Goal: Task Accomplishment & Management: Complete application form

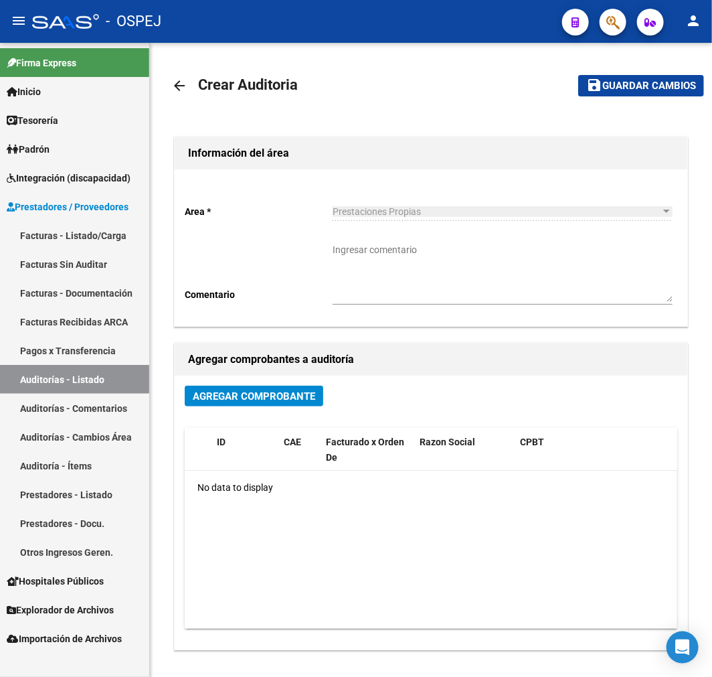
click at [105, 228] on link "Facturas - Listado/Carga" at bounding box center [74, 235] width 149 height 29
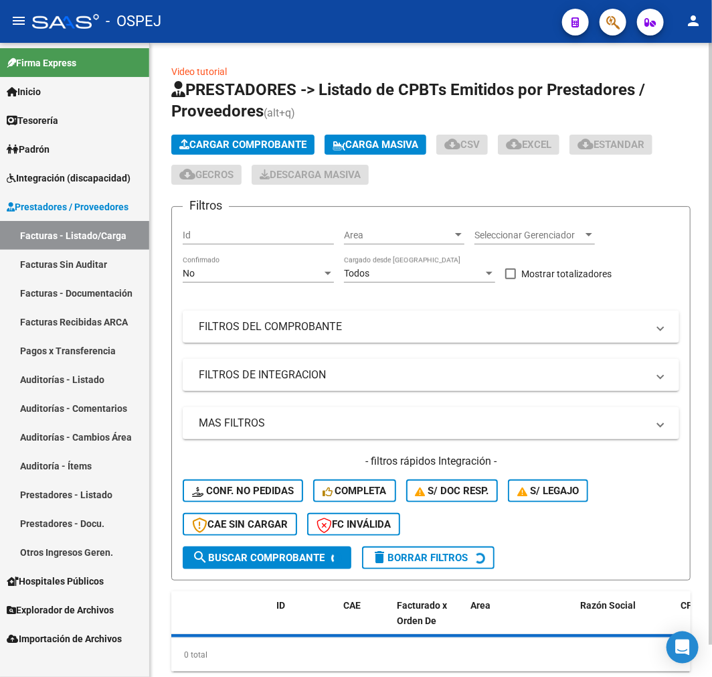
click at [261, 139] on span "Cargar Comprobante" at bounding box center [242, 145] width 127 height 12
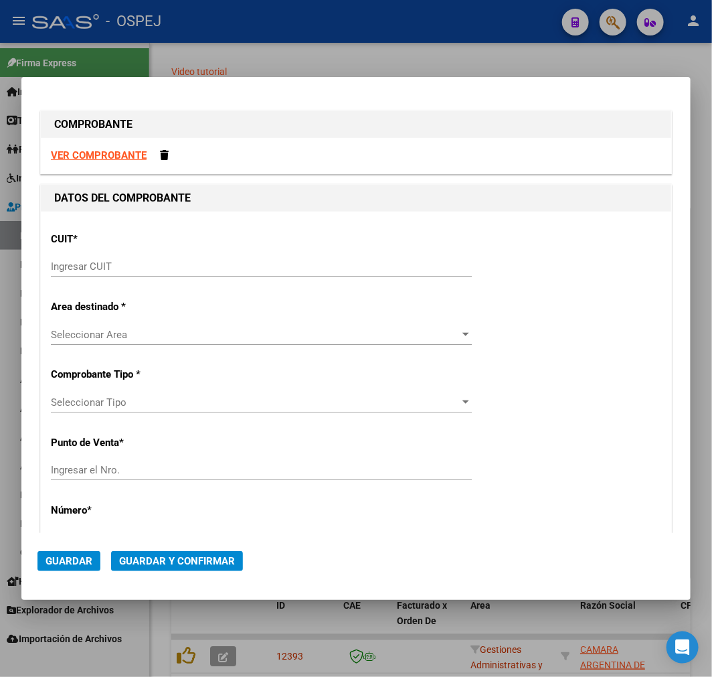
drag, startPoint x: 282, startPoint y: 245, endPoint x: 276, endPoint y: 255, distance: 11.7
click at [284, 246] on div "CUIT * Ingresar CUIT" at bounding box center [356, 256] width 610 height 68
click at [266, 262] on input "Ingresar CUIT" at bounding box center [261, 266] width 421 height 12
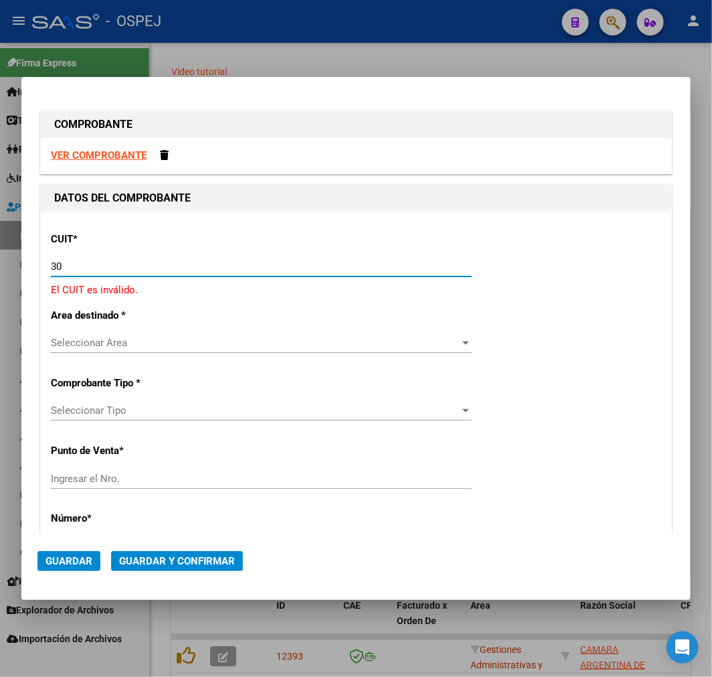
paste input "-54666656"
type input "30-54666656-1"
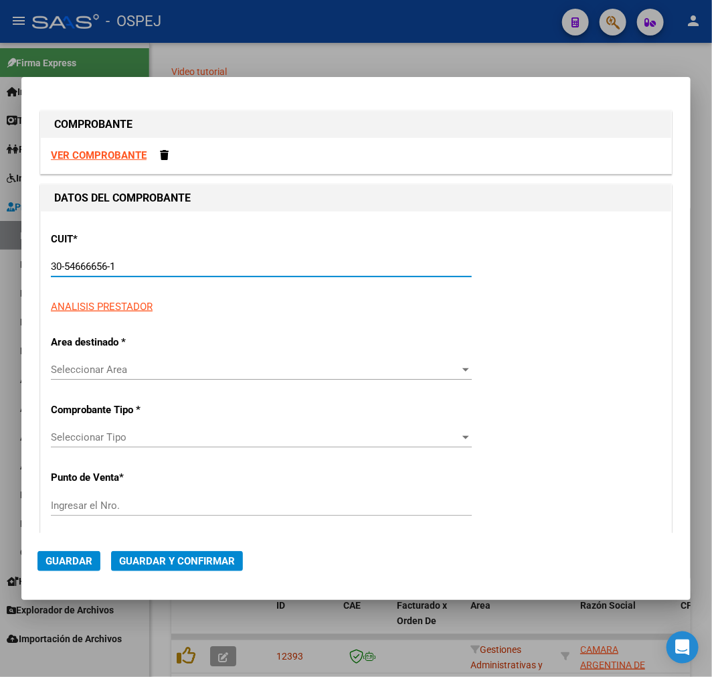
type input "1502"
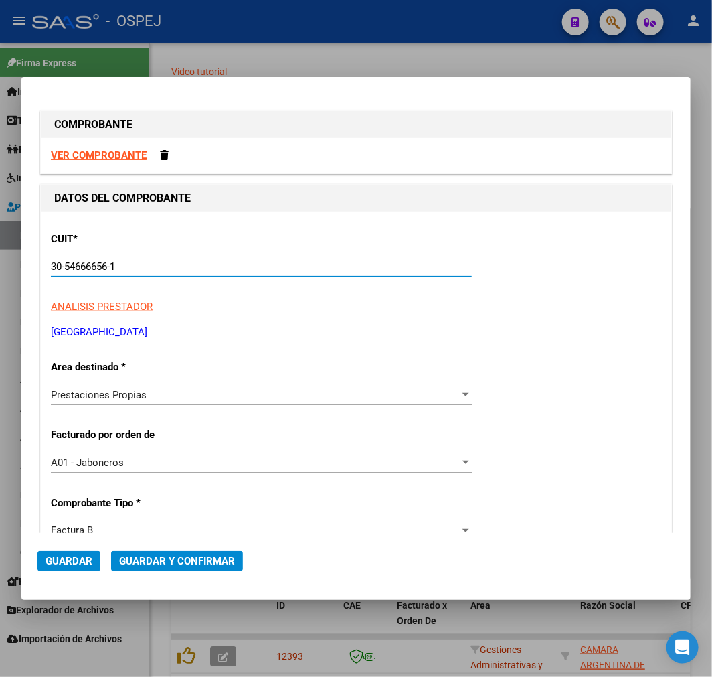
type input "30-54666656-1"
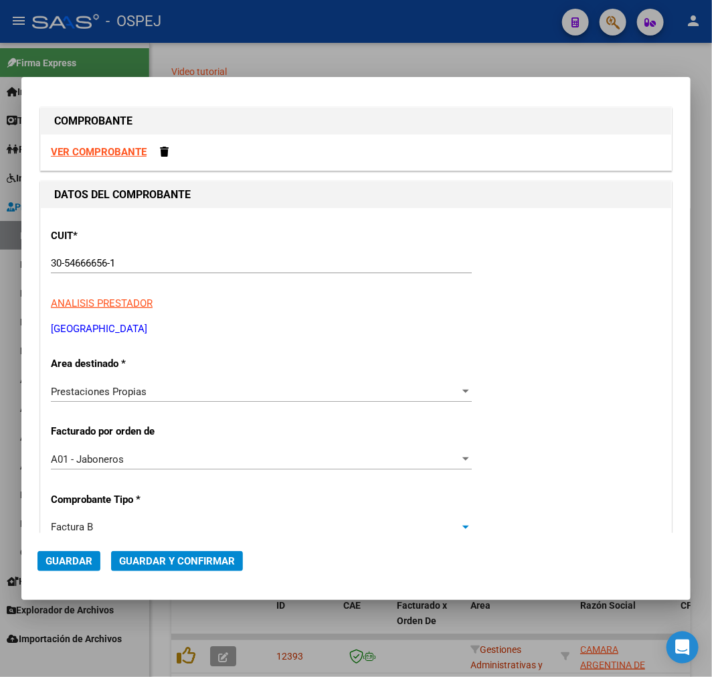
scroll to position [284, 0]
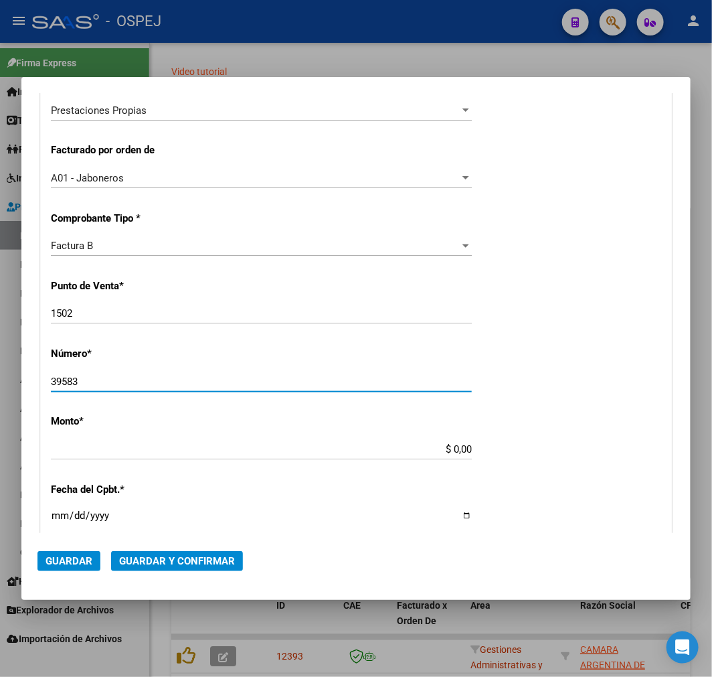
type input "39583"
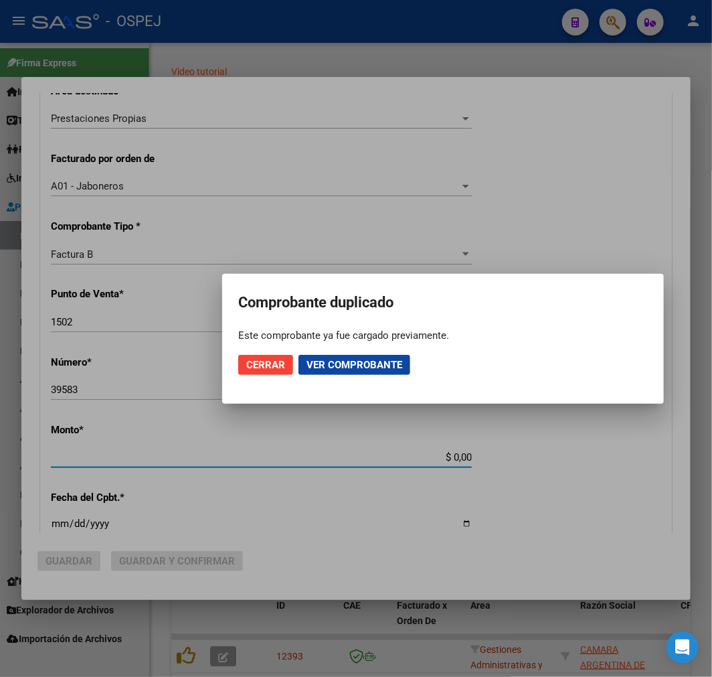
scroll to position [293, 0]
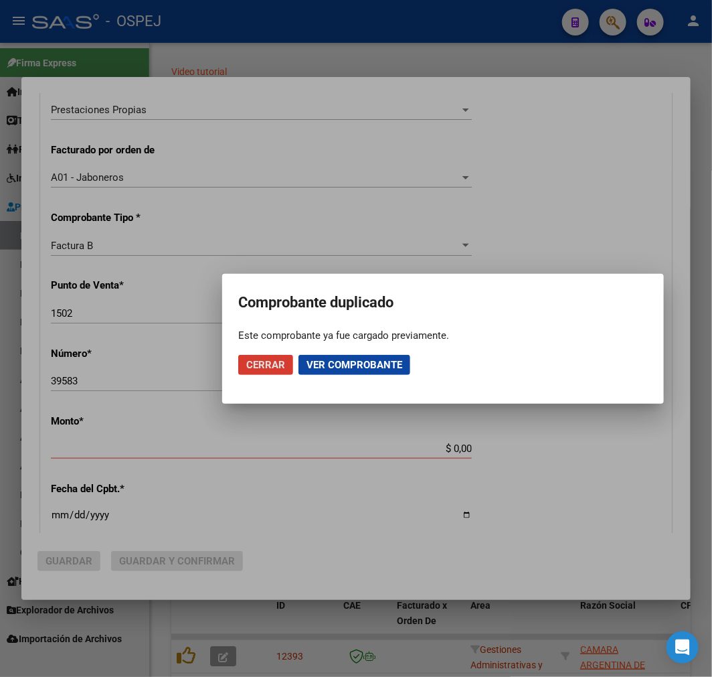
click at [259, 359] on span "Cerrar" at bounding box center [265, 365] width 39 height 12
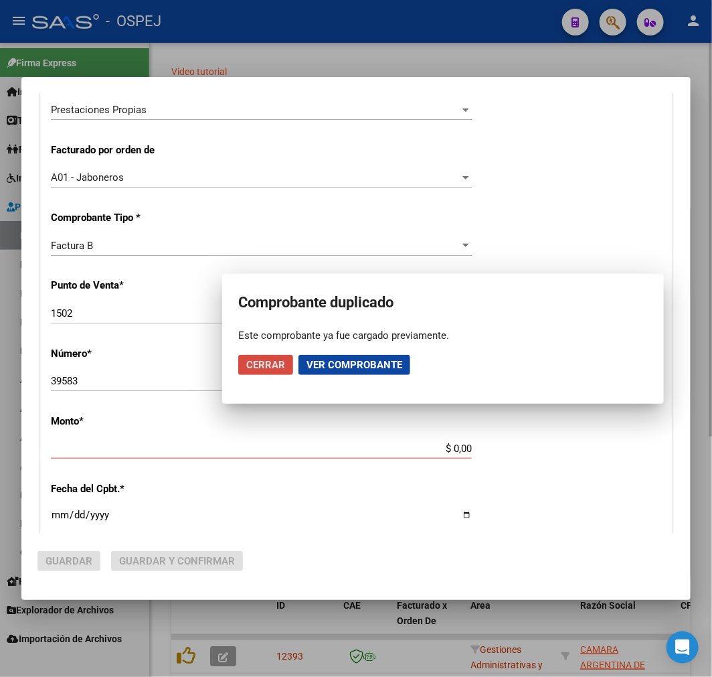
scroll to position [0, 0]
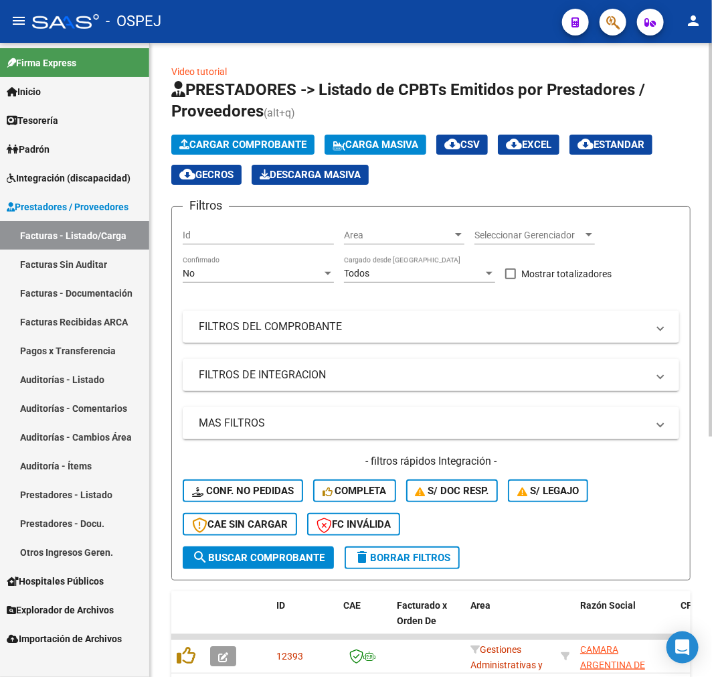
click at [226, 151] on button "Cargar Comprobante" at bounding box center [242, 145] width 143 height 20
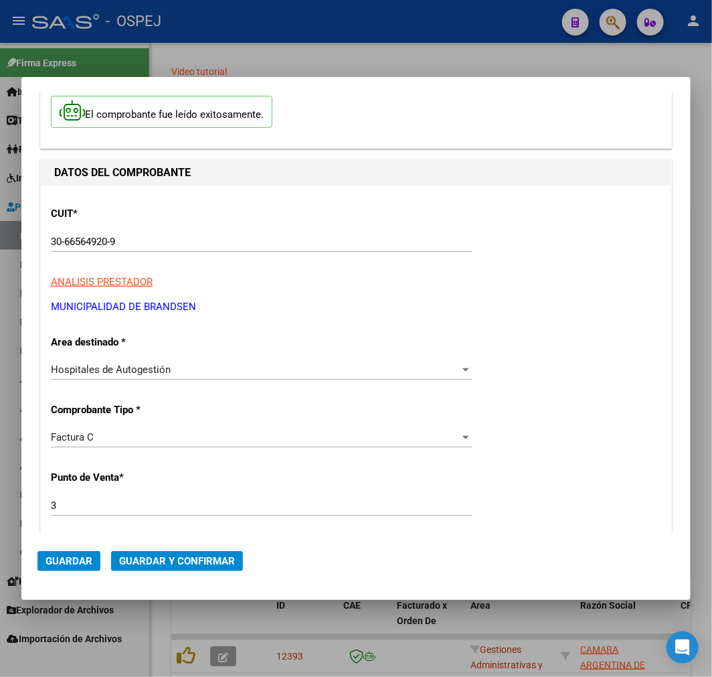
scroll to position [149, 0]
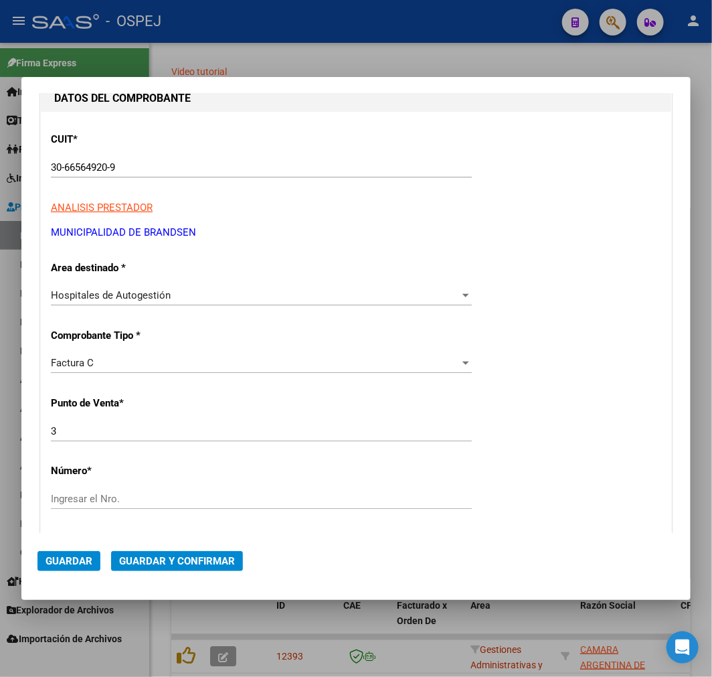
click at [146, 438] on div "3 Ingresar el Nro." at bounding box center [261, 431] width 421 height 20
type input "4738"
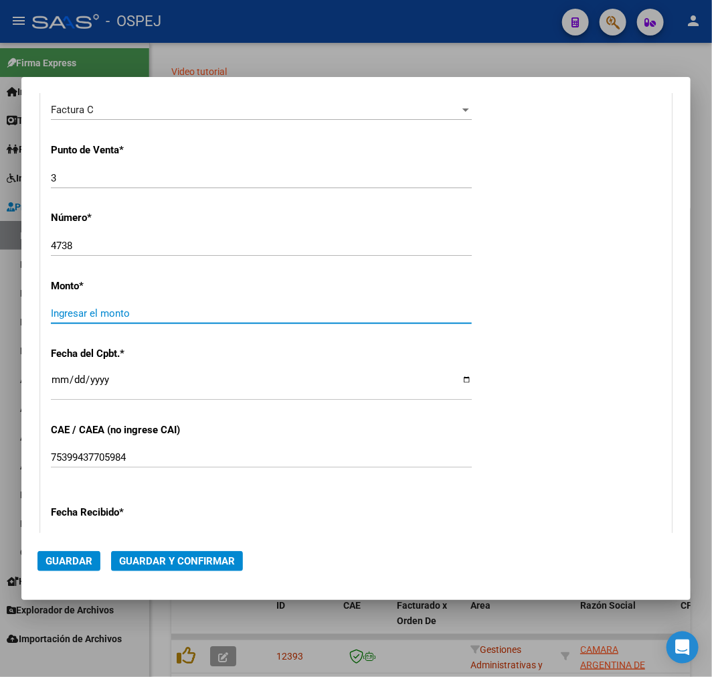
scroll to position [395, 0]
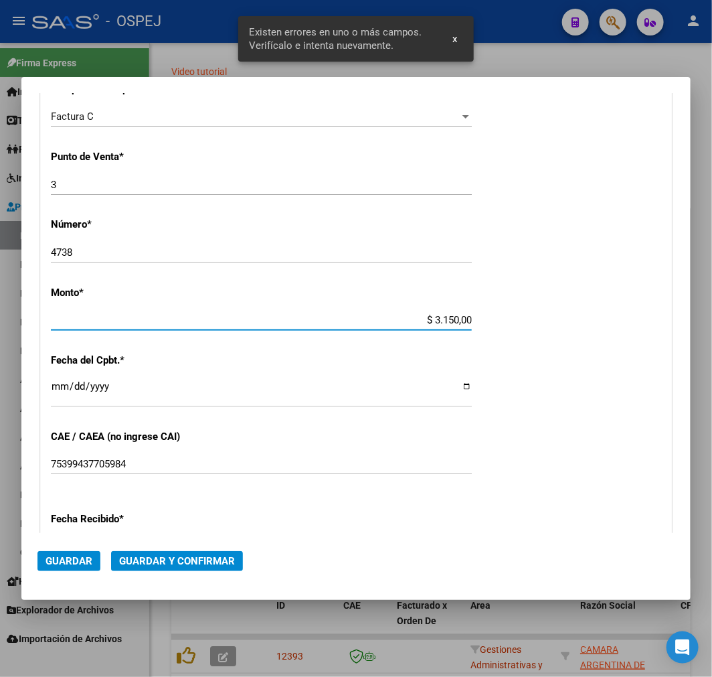
type input "$ 31.500,00"
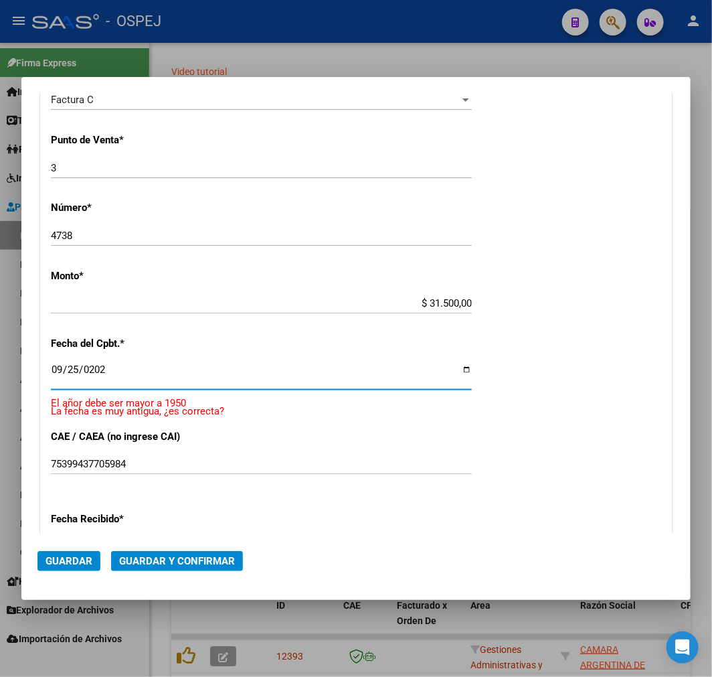
type input "2025-09-25"
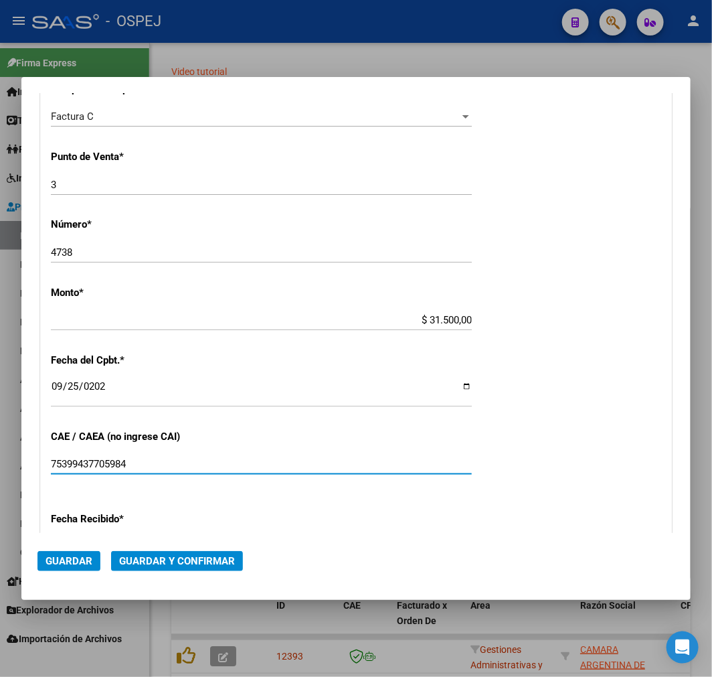
scroll to position [632, 0]
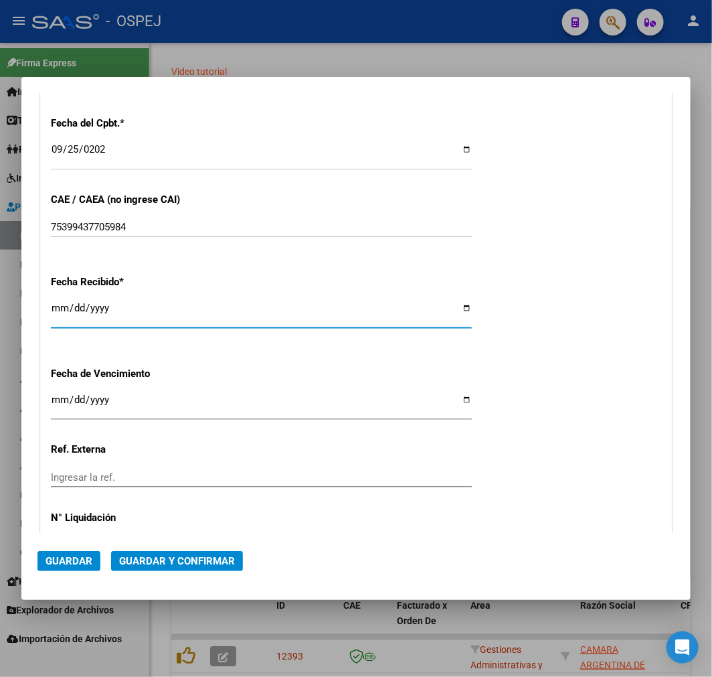
click at [182, 578] on mat-dialog-actions "Guardar Guardar y Confirmar" at bounding box center [355, 558] width 637 height 51
click at [194, 555] on span "Guardar y Confirmar" at bounding box center [177, 561] width 116 height 12
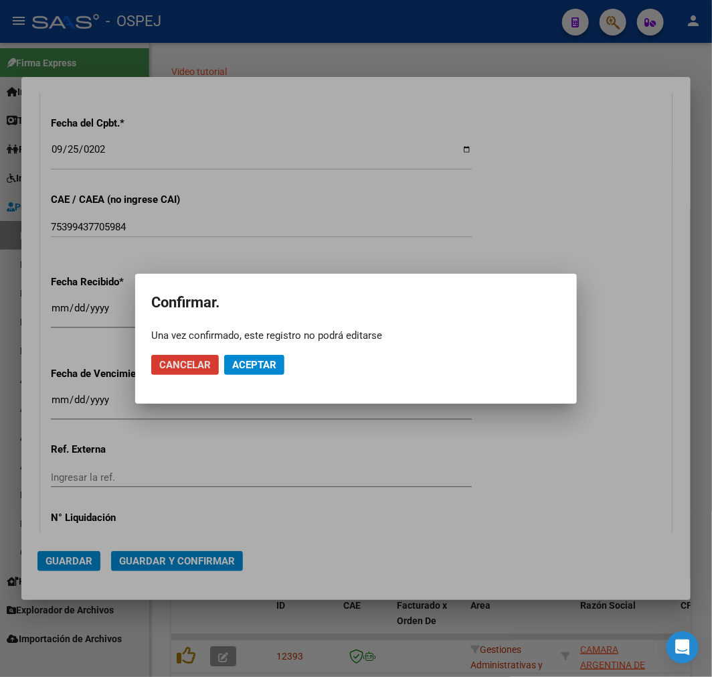
click at [248, 366] on span "Aceptar" at bounding box center [254, 365] width 44 height 12
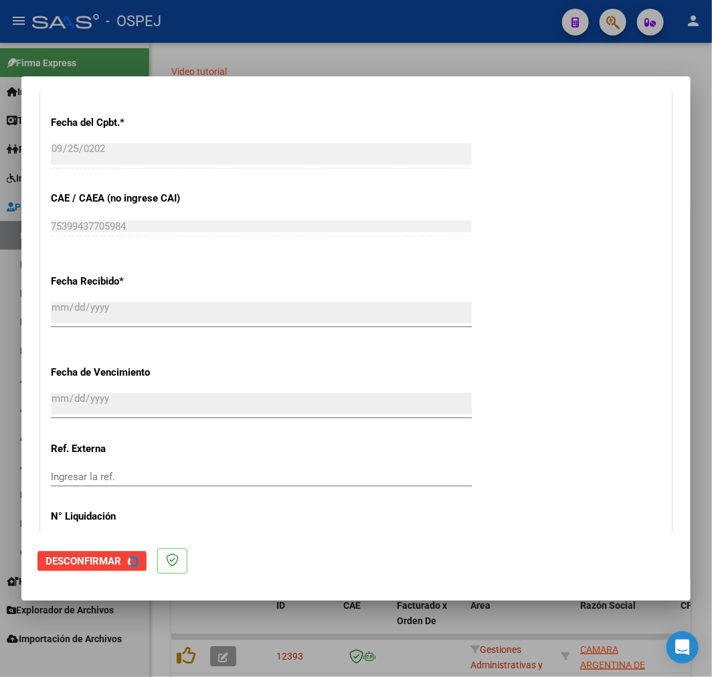
scroll to position [0, 0]
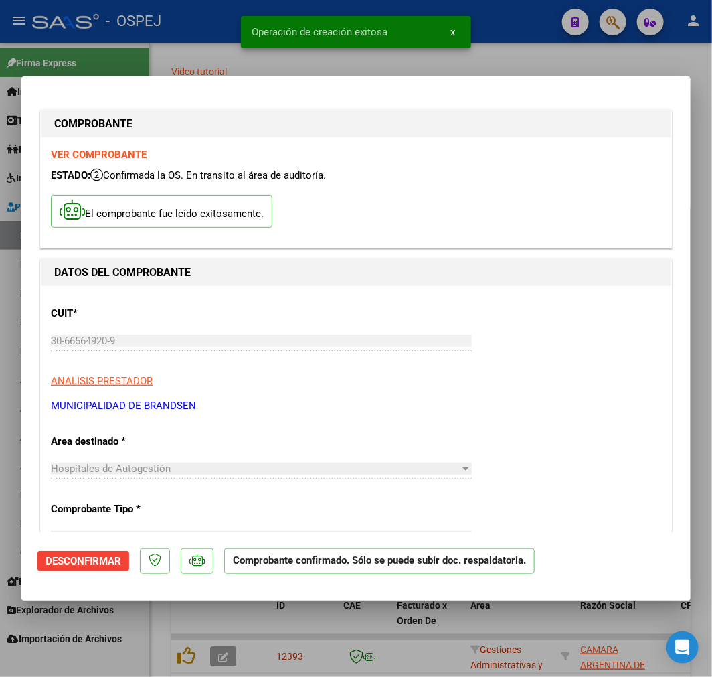
click at [504, 637] on div at bounding box center [356, 338] width 712 height 677
type input "$ 0,00"
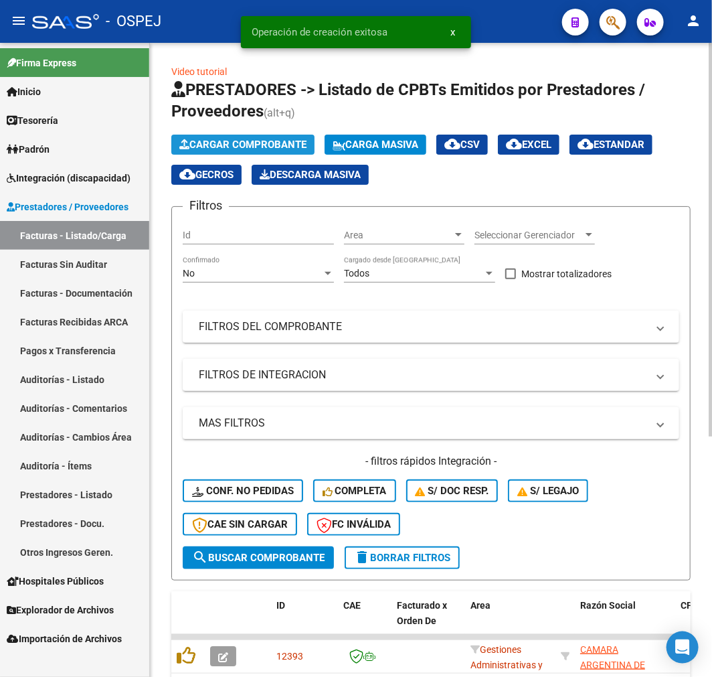
click at [253, 141] on span "Cargar Comprobante" at bounding box center [242, 145] width 127 height 12
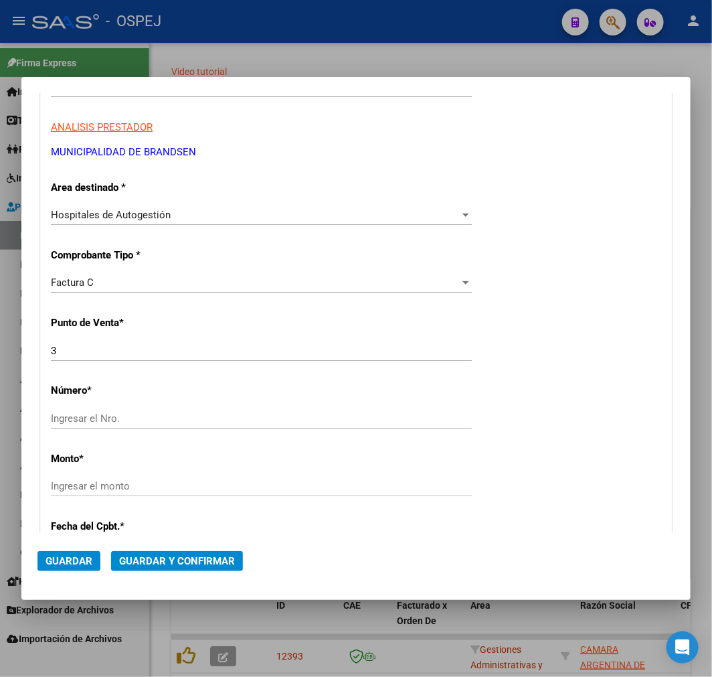
scroll to position [297, 0]
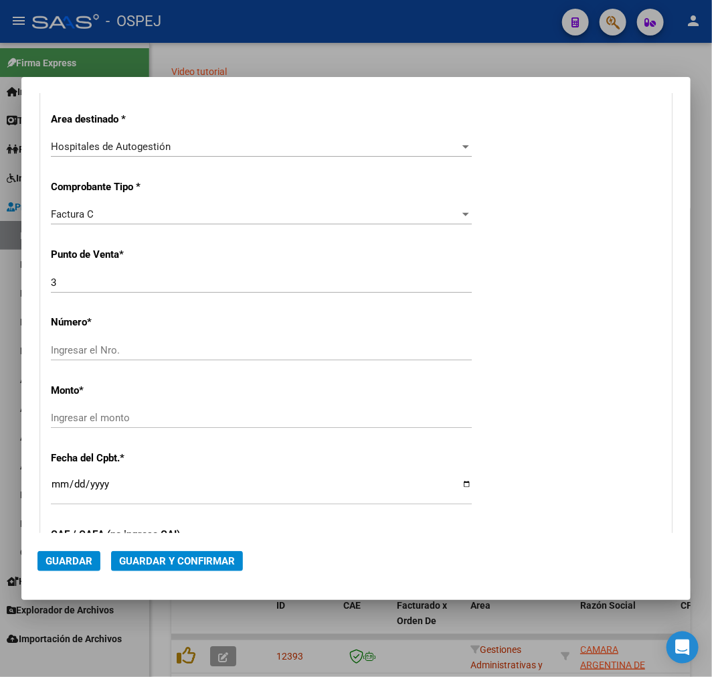
click at [97, 349] on input "Ingresar el Nro." at bounding box center [261, 350] width 421 height 12
type input "4735"
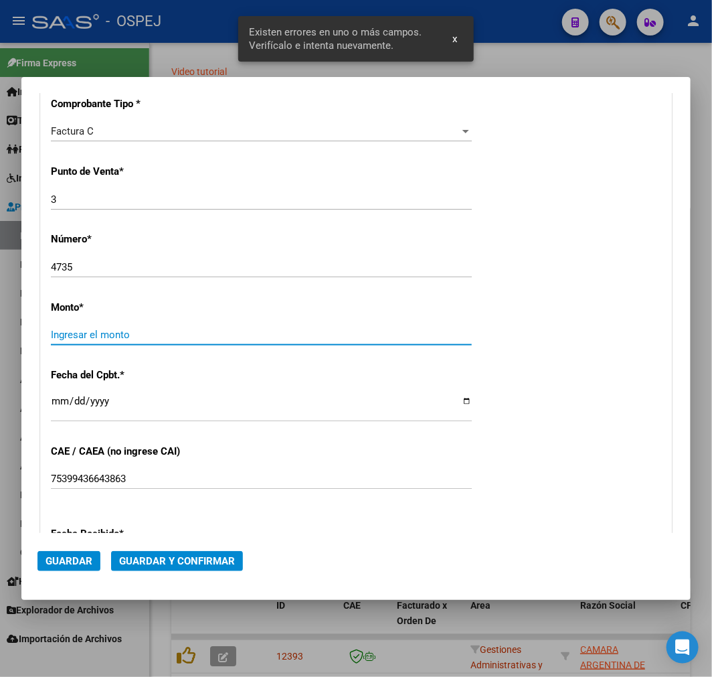
scroll to position [395, 0]
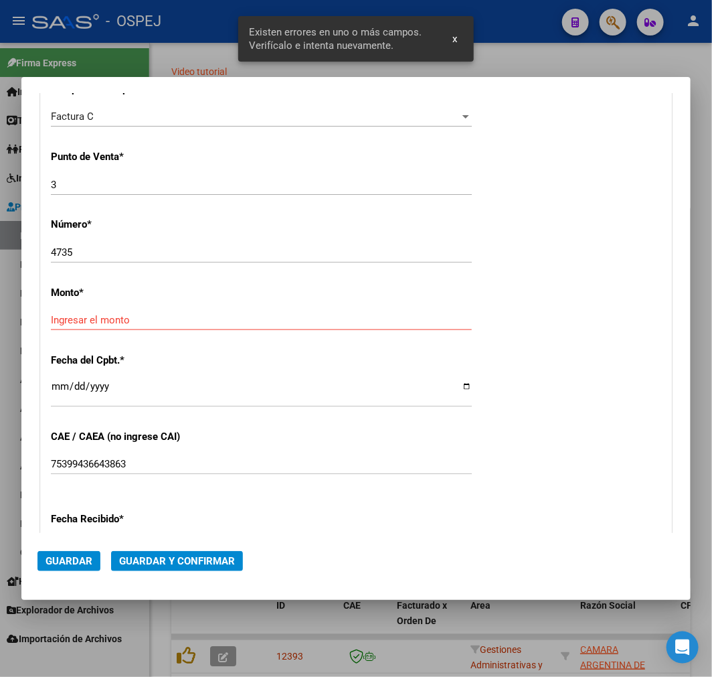
click at [141, 317] on input "Ingresar el monto" at bounding box center [261, 320] width 421 height 12
type input "$ 47.556,00"
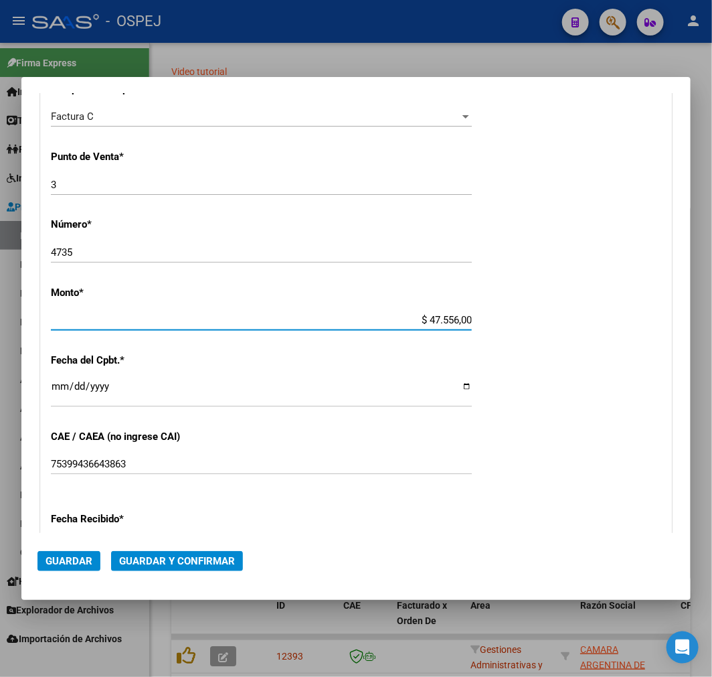
click at [64, 382] on input "Ingresar la fecha" at bounding box center [261, 391] width 421 height 21
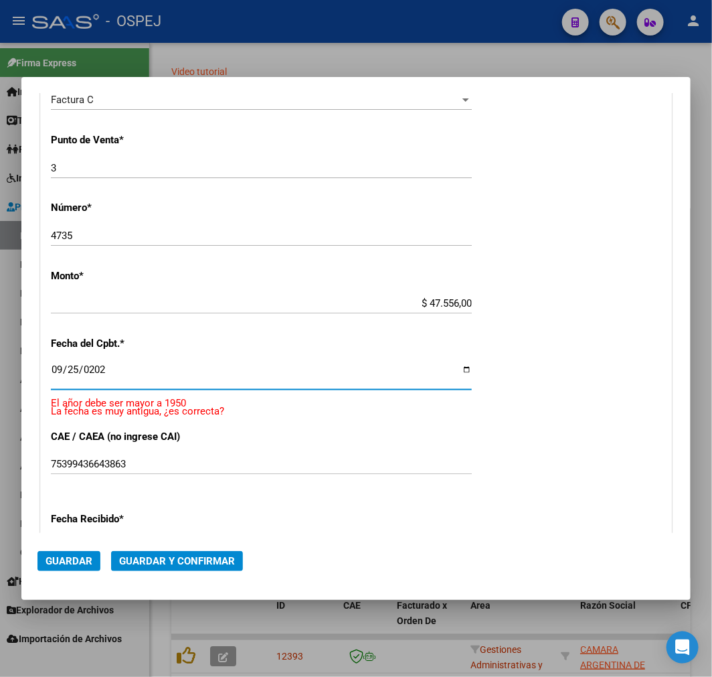
type input "2025-09-25"
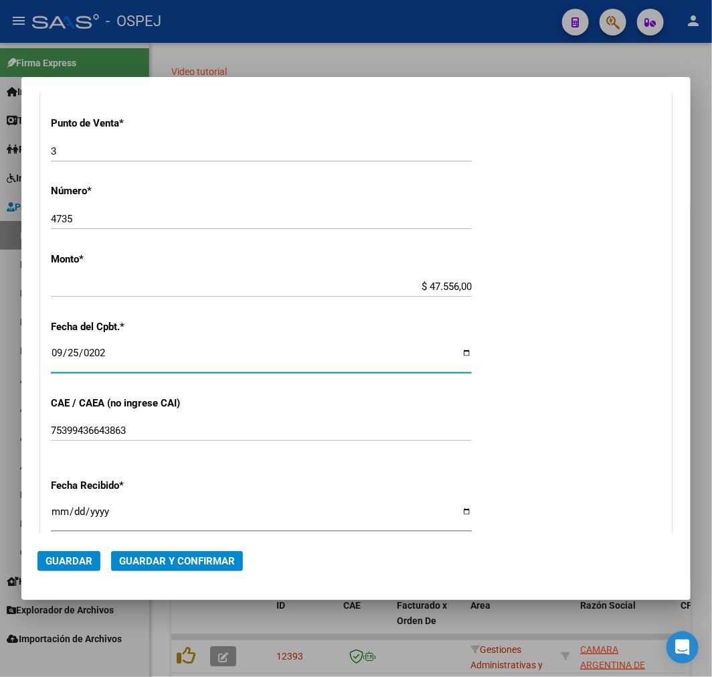
scroll to position [469, 0]
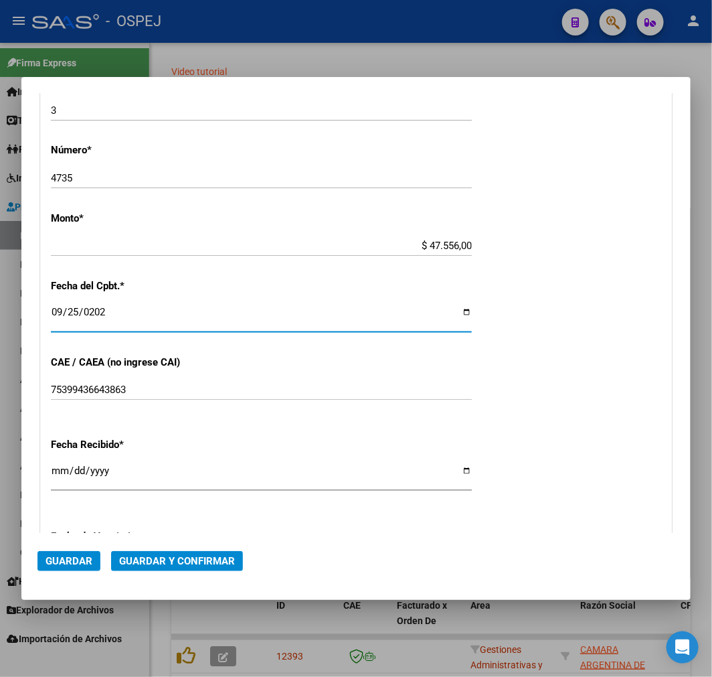
click at [192, 563] on span "Guardar y Confirmar" at bounding box center [177, 561] width 116 height 12
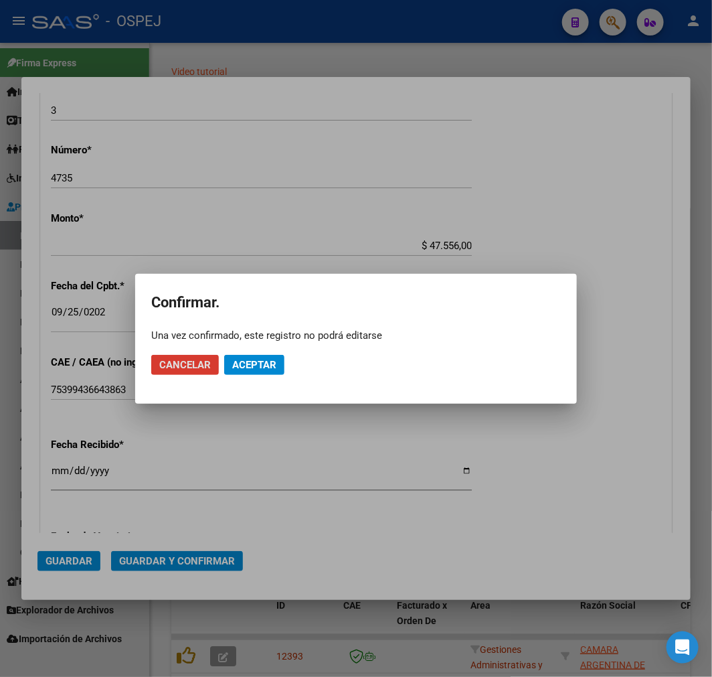
click at [278, 362] on button "Aceptar" at bounding box center [254, 365] width 60 height 20
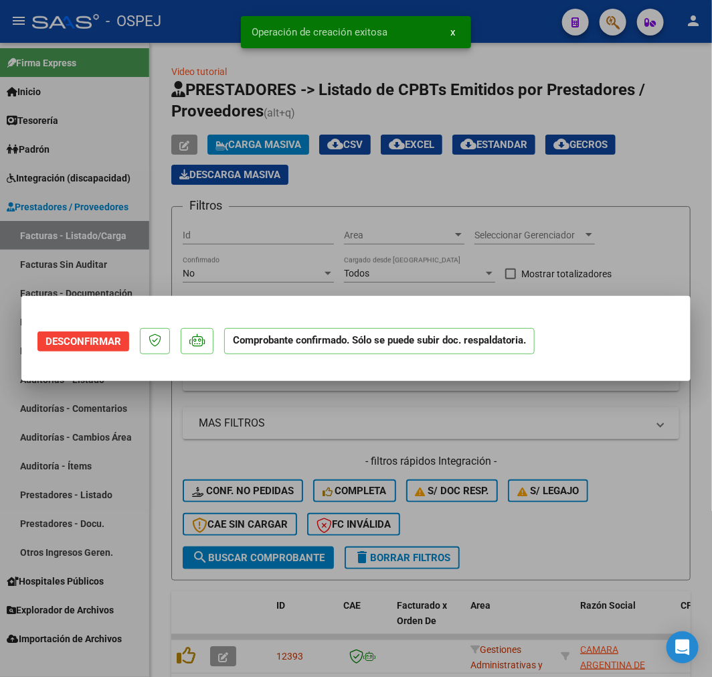
scroll to position [0, 0]
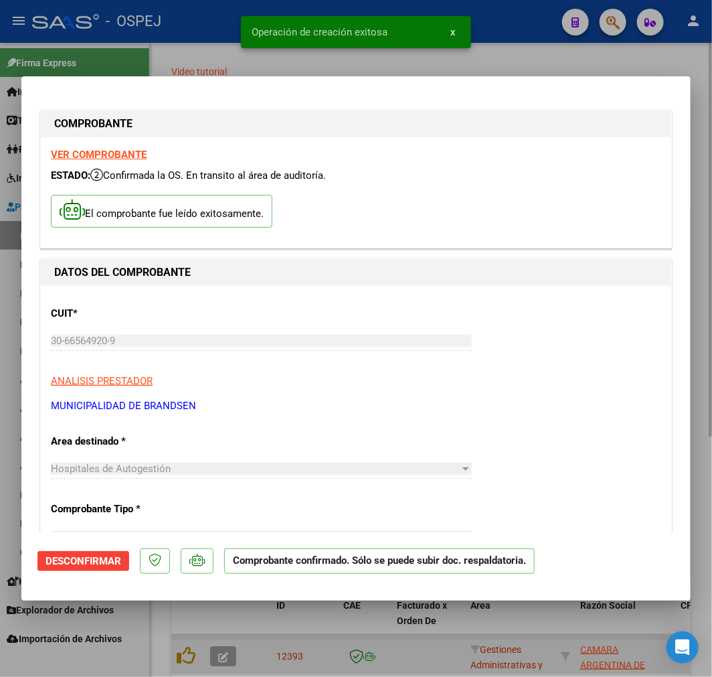
click at [295, 640] on div at bounding box center [356, 338] width 712 height 677
type input "$ 0,00"
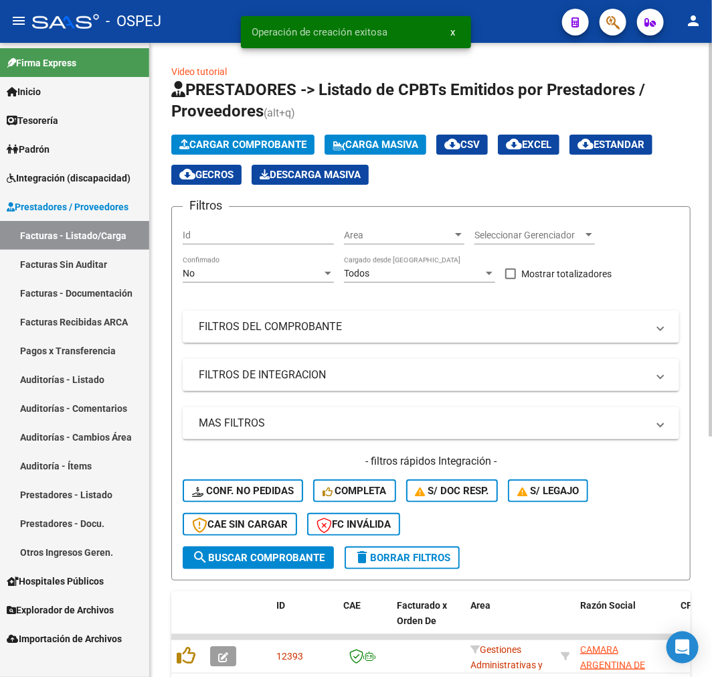
click at [289, 145] on span "Cargar Comprobante" at bounding box center [242, 145] width 127 height 12
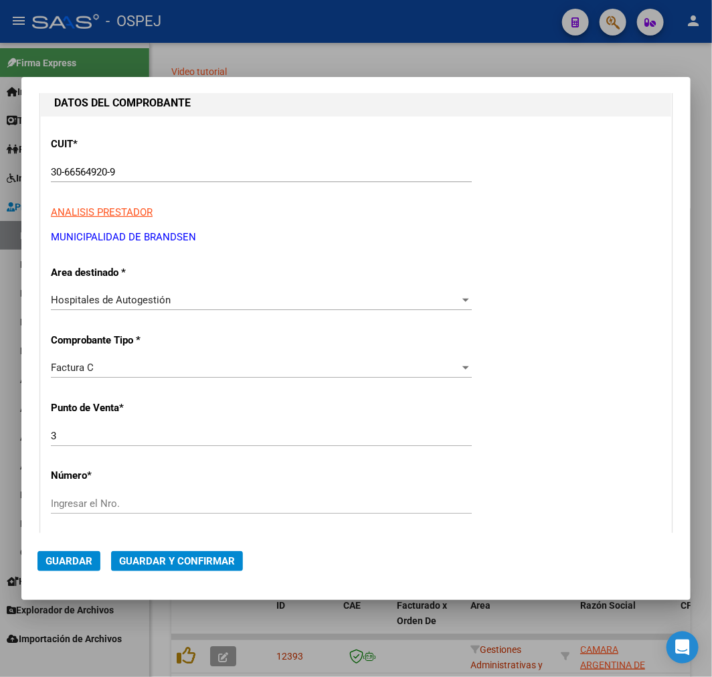
scroll to position [149, 0]
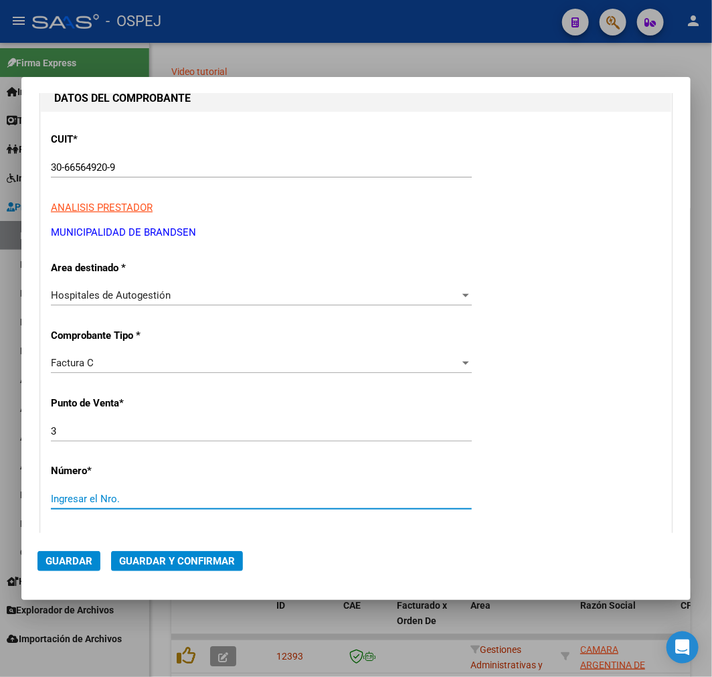
click at [88, 496] on input "Ingresar el Nro." at bounding box center [261, 499] width 421 height 12
type input "4732"
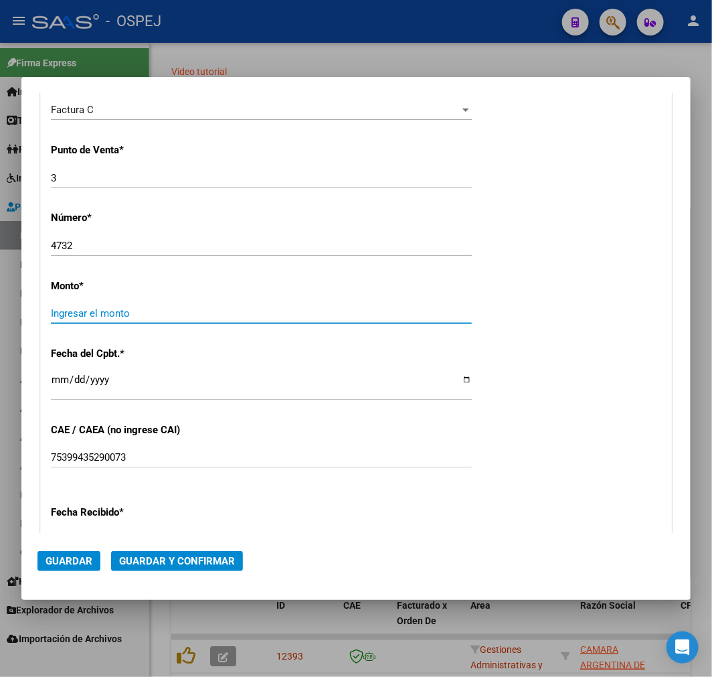
scroll to position [395, 0]
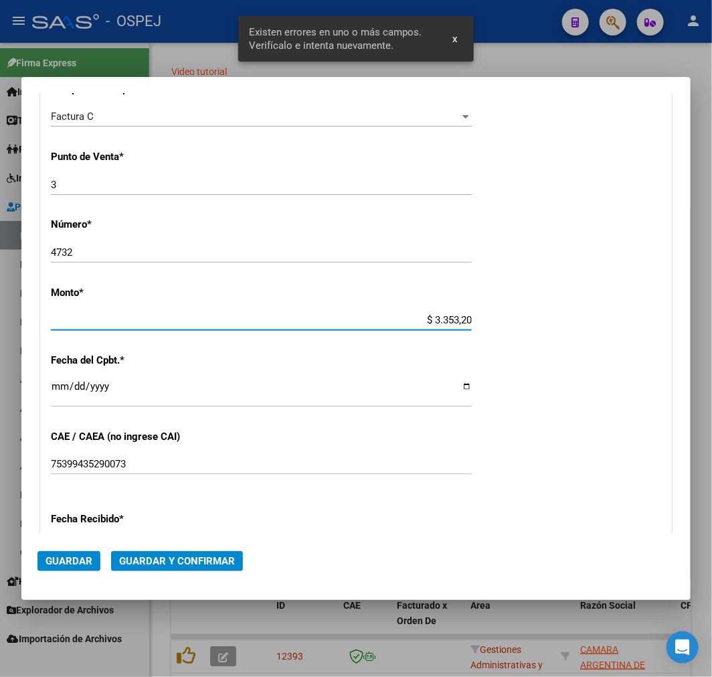
type input "$ 33.532,00"
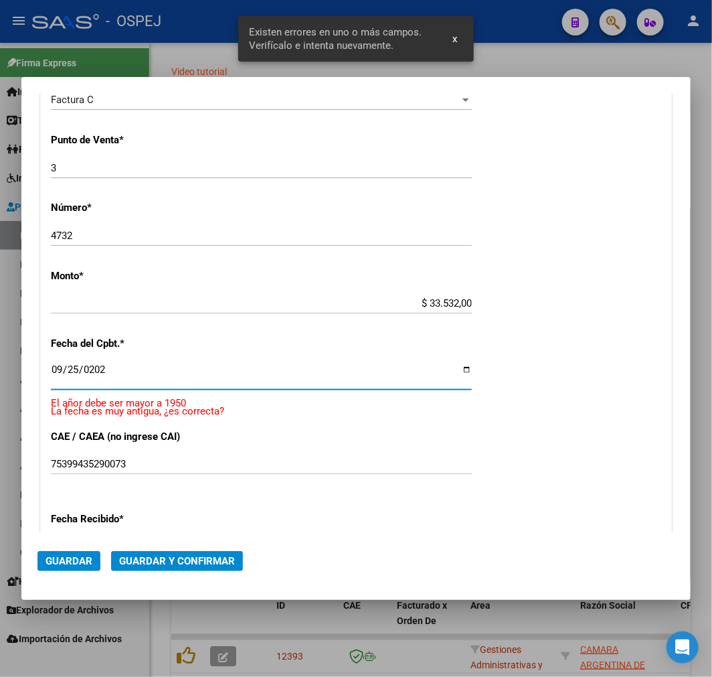
type input "2025-09-25"
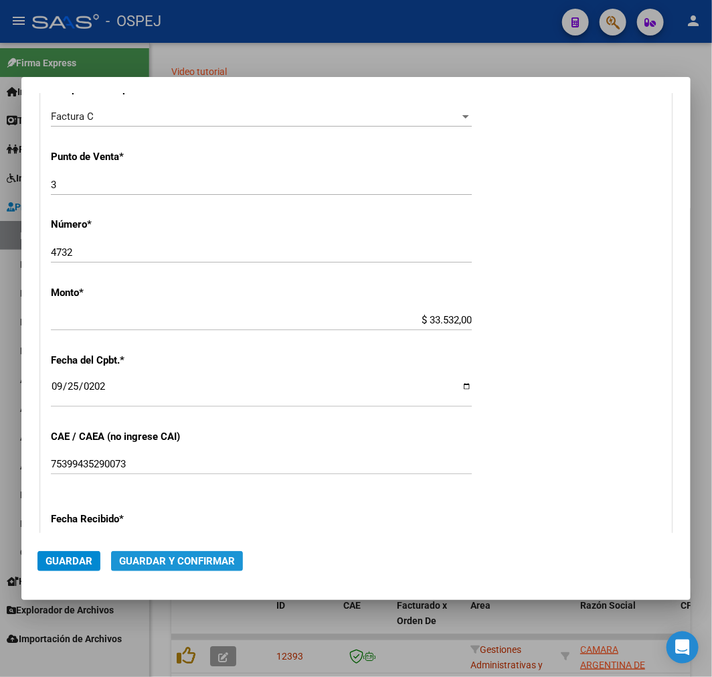
click at [176, 570] on button "Guardar y Confirmar" at bounding box center [177, 561] width 132 height 20
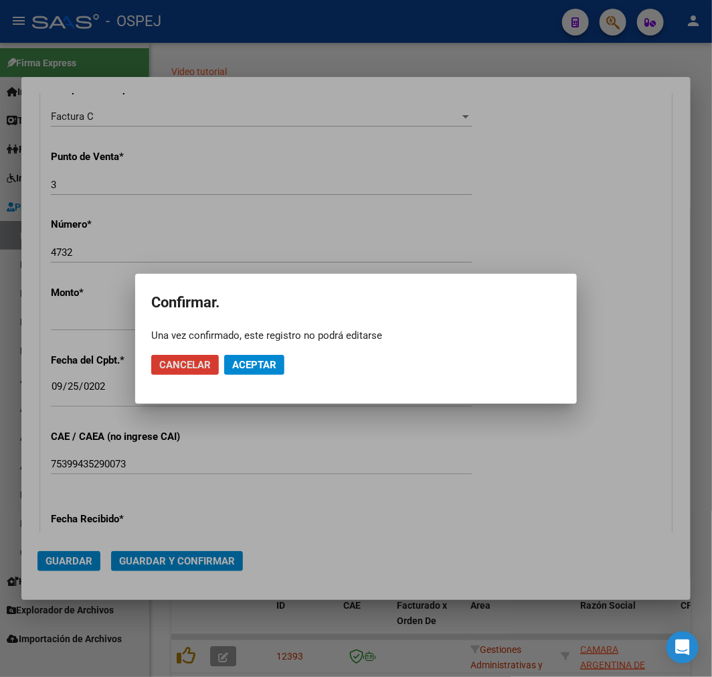
click at [254, 359] on span "Aceptar" at bounding box center [254, 365] width 44 height 12
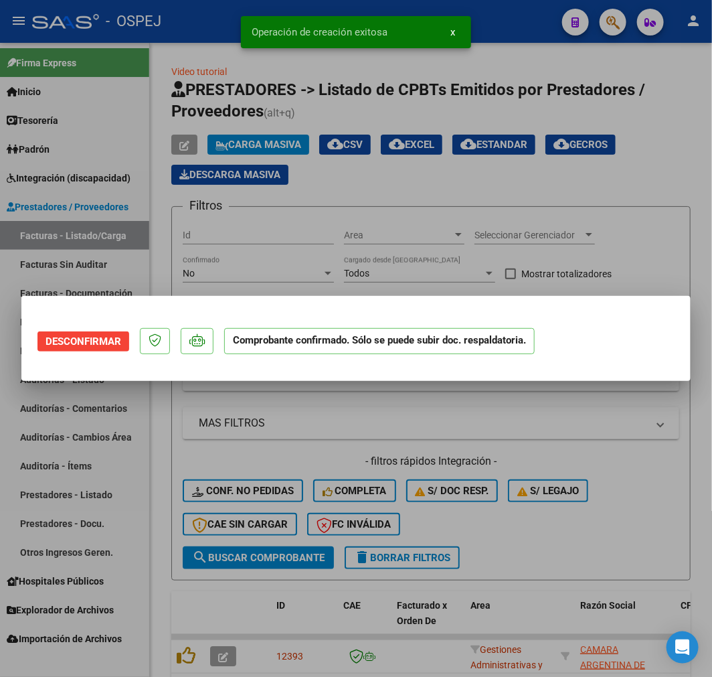
scroll to position [0, 0]
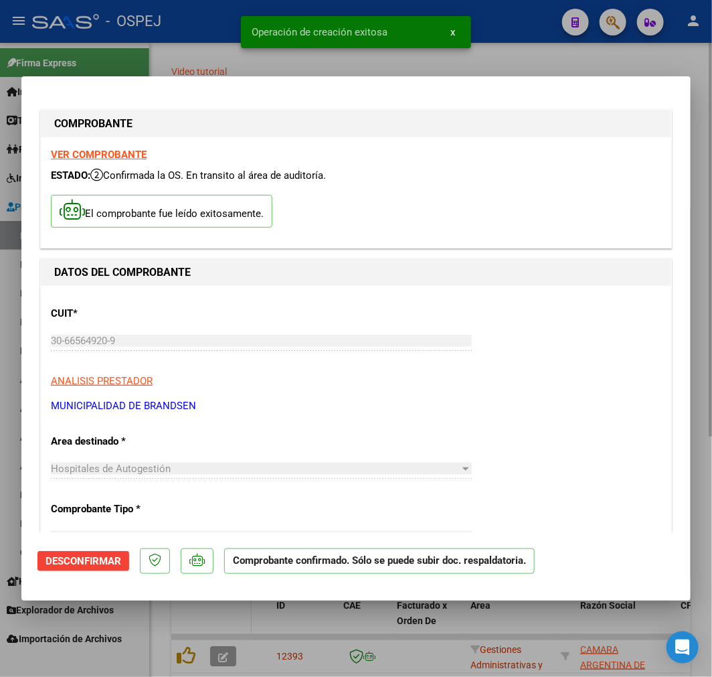
drag, startPoint x: 252, startPoint y: 632, endPoint x: 248, endPoint y: 623, distance: 9.6
click at [251, 632] on div at bounding box center [356, 338] width 712 height 677
type input "$ 0,00"
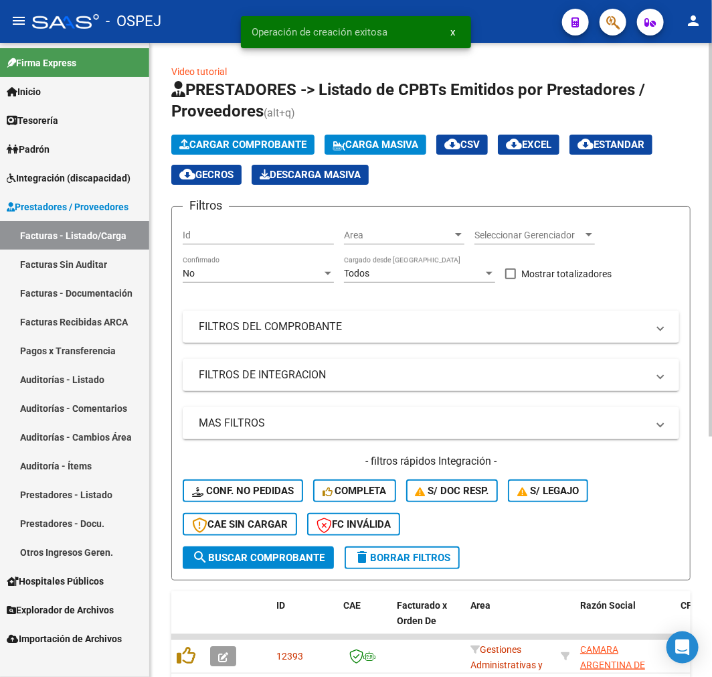
click at [279, 151] on button "Cargar Comprobante" at bounding box center [242, 145] width 143 height 20
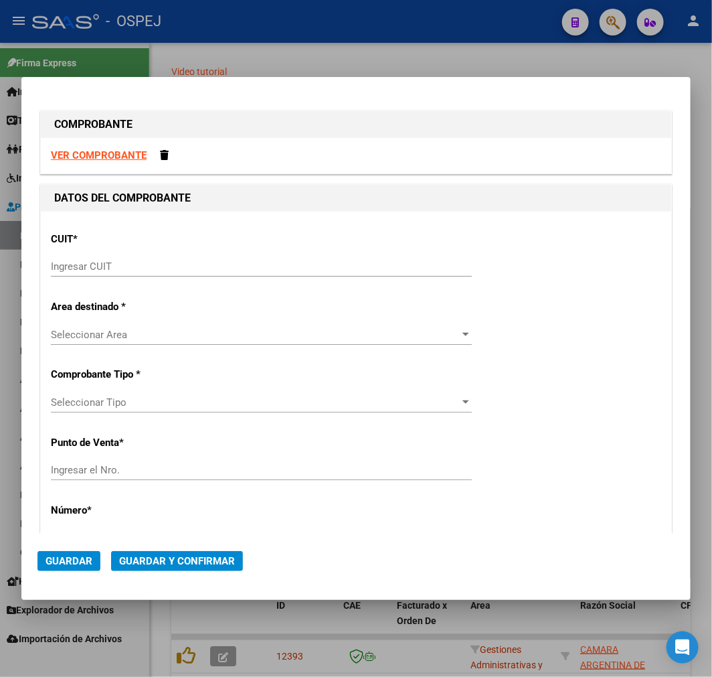
click at [237, 272] on div "Ingresar CUIT" at bounding box center [261, 266] width 421 height 20
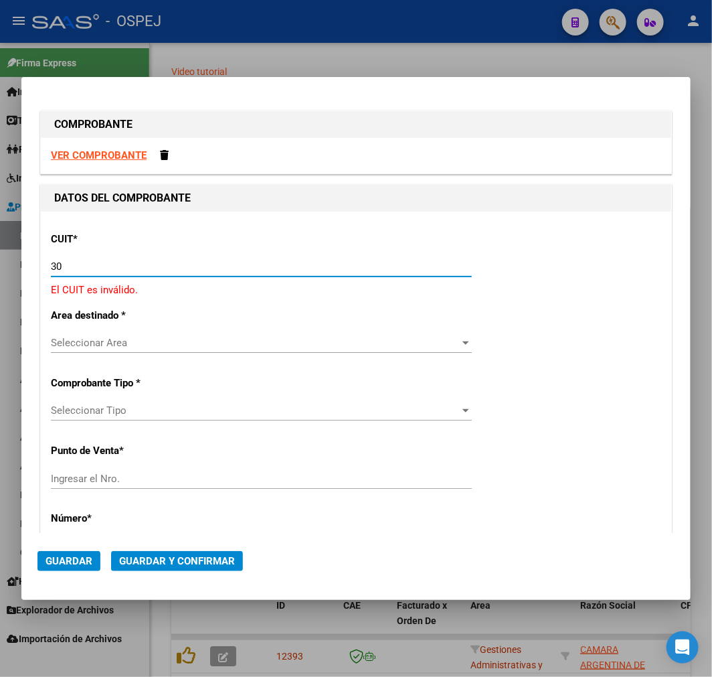
paste input "-51938929"
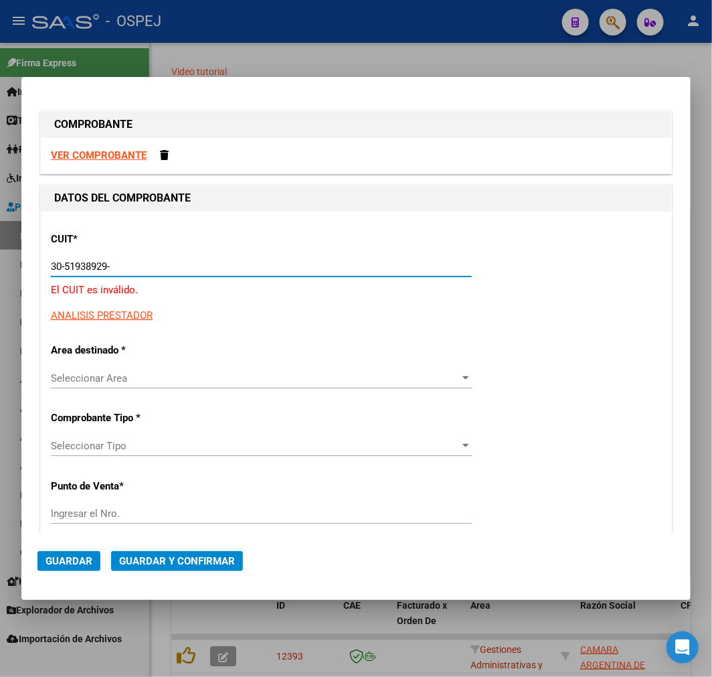
type input "30-51938929-7"
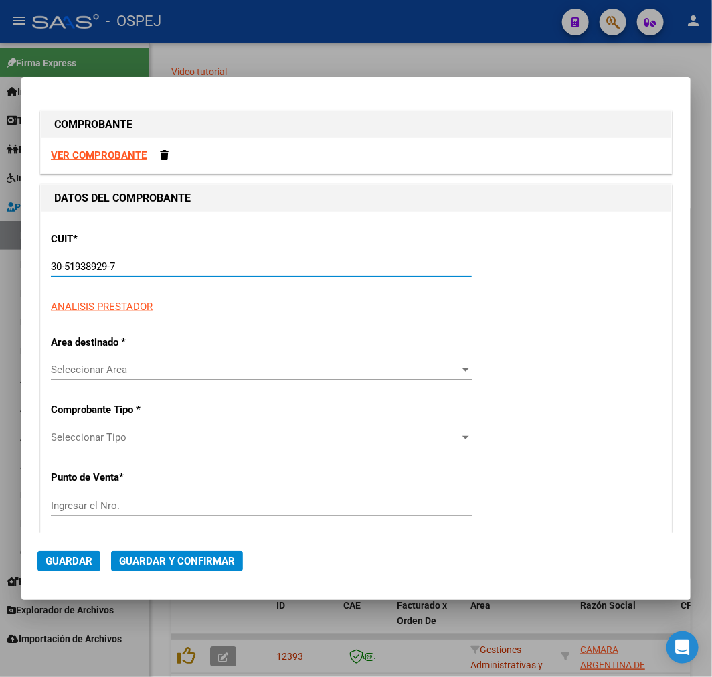
type input "50"
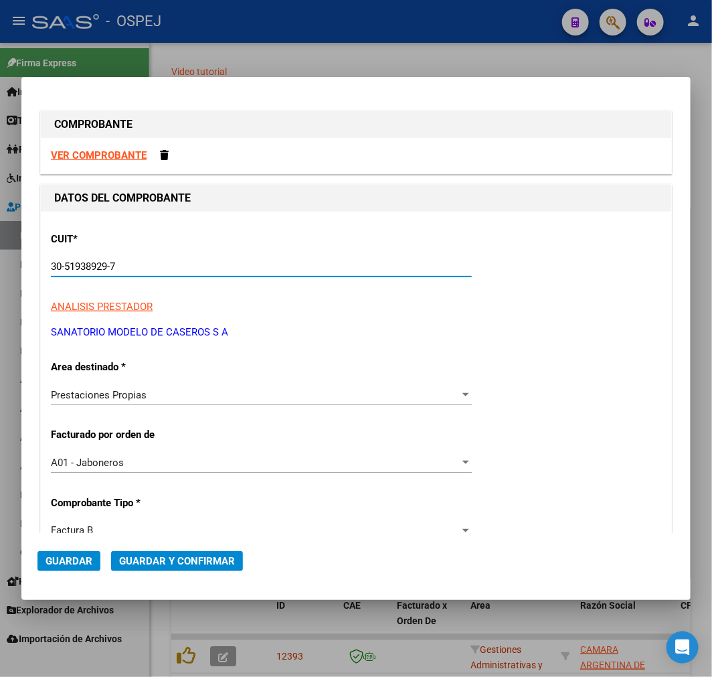
type input "30-51938929-7"
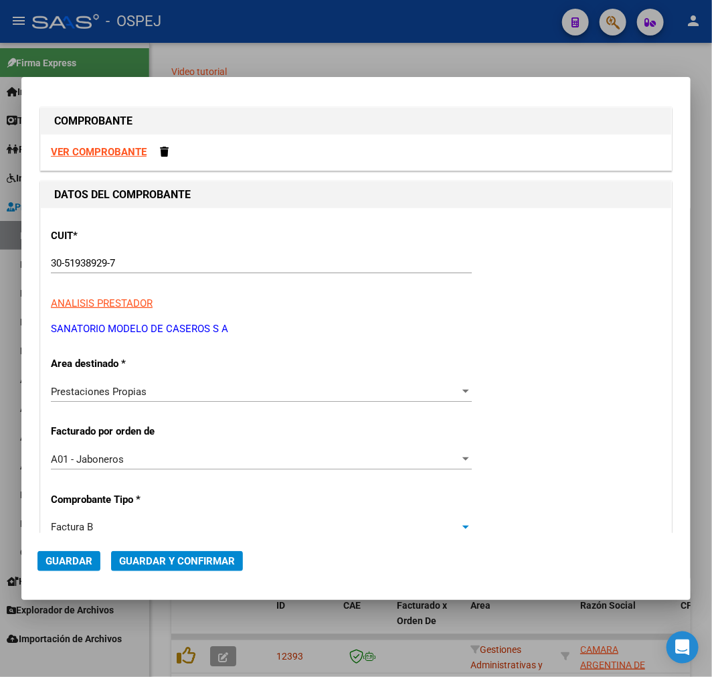
scroll to position [284, 0]
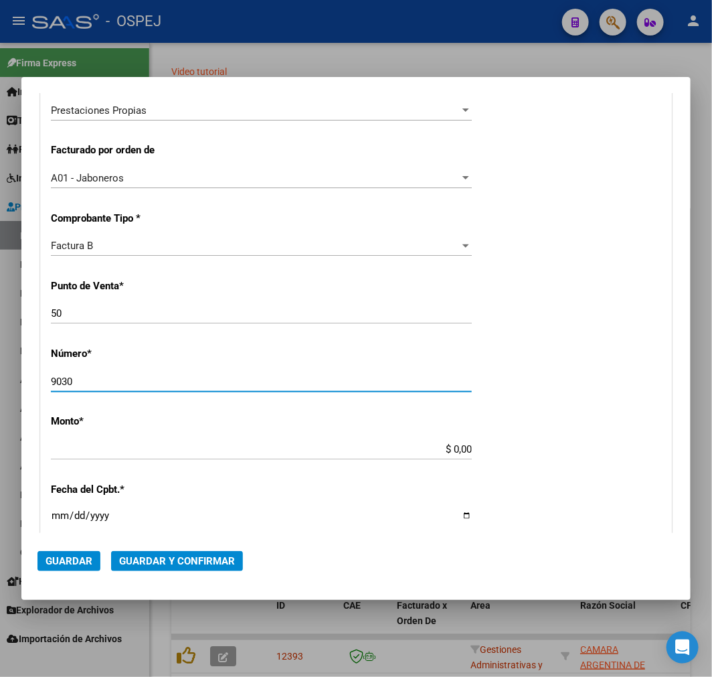
type input "9030"
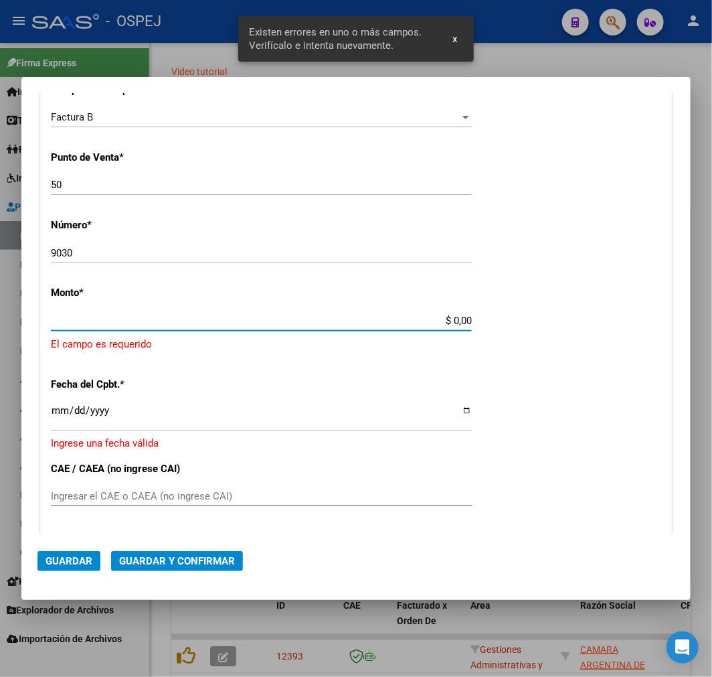
scroll to position [414, 0]
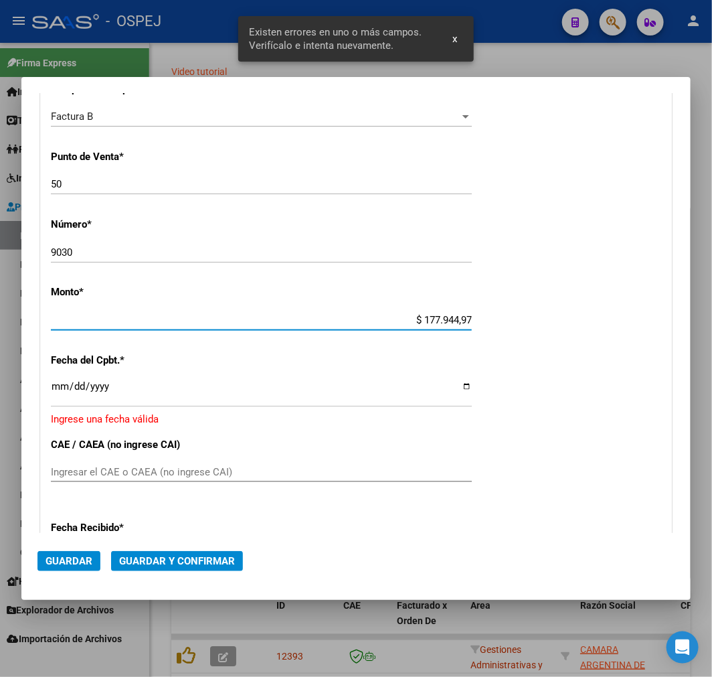
type input "$ 1.779.449,70"
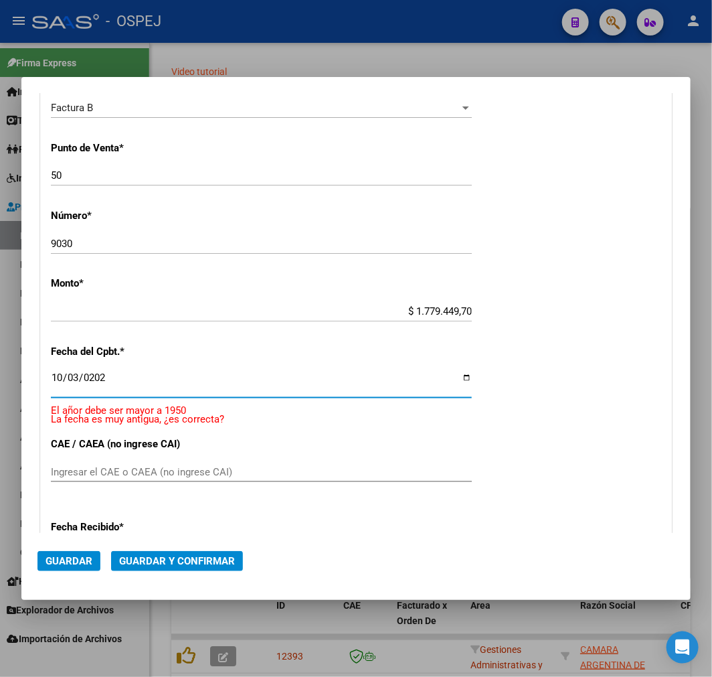
type input "2025-10-03"
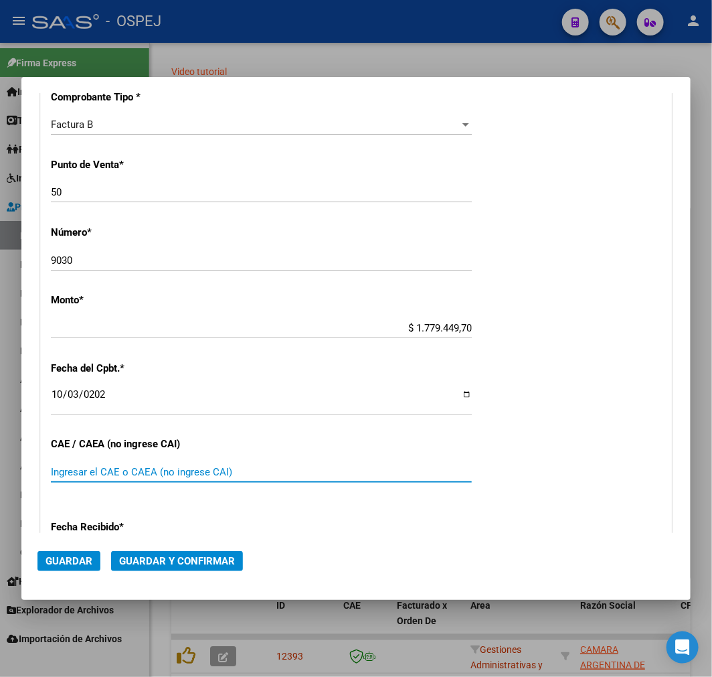
click at [230, 476] on input "Ingresar el CAE o CAEA (no ingrese CAI)" at bounding box center [261, 472] width 421 height 12
paste input "75407435733572"
type input "75407435733572"
click at [193, 564] on span "Guardar y Confirmar" at bounding box center [177, 561] width 116 height 12
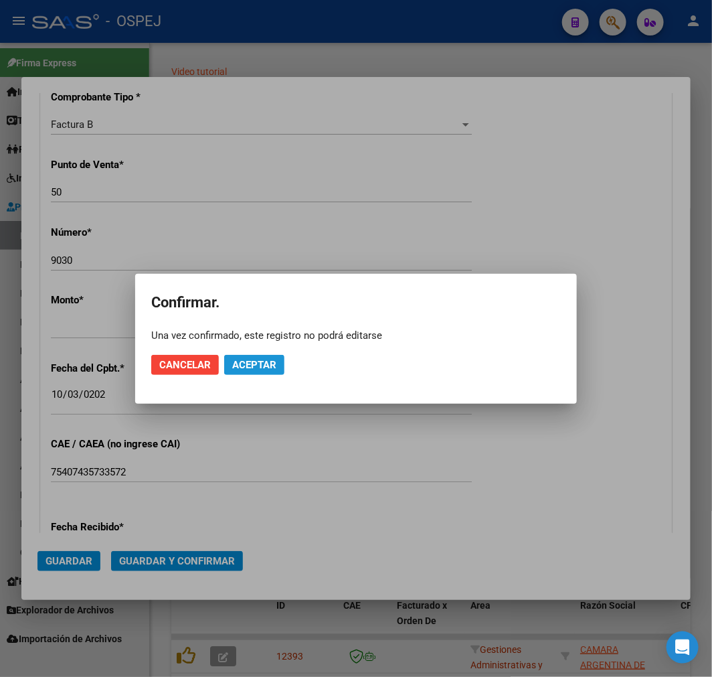
click at [246, 366] on span "Aceptar" at bounding box center [254, 365] width 44 height 12
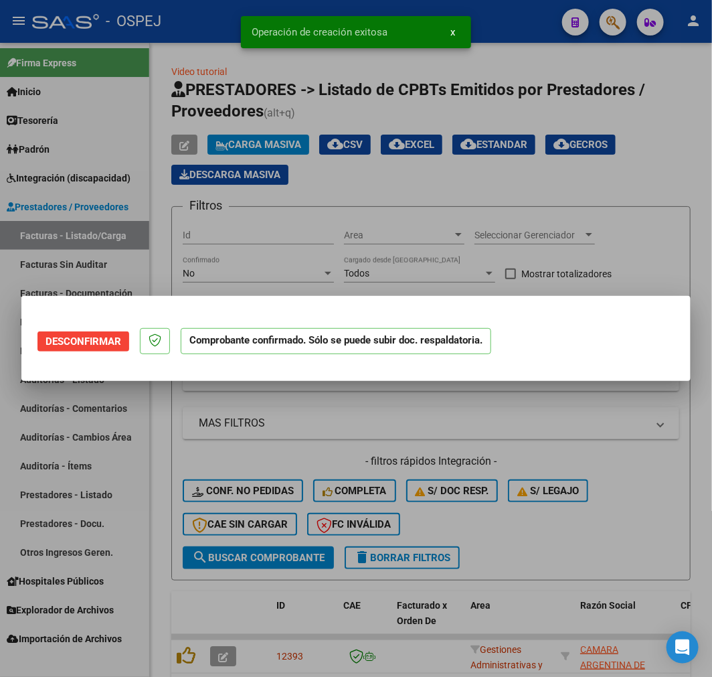
scroll to position [0, 0]
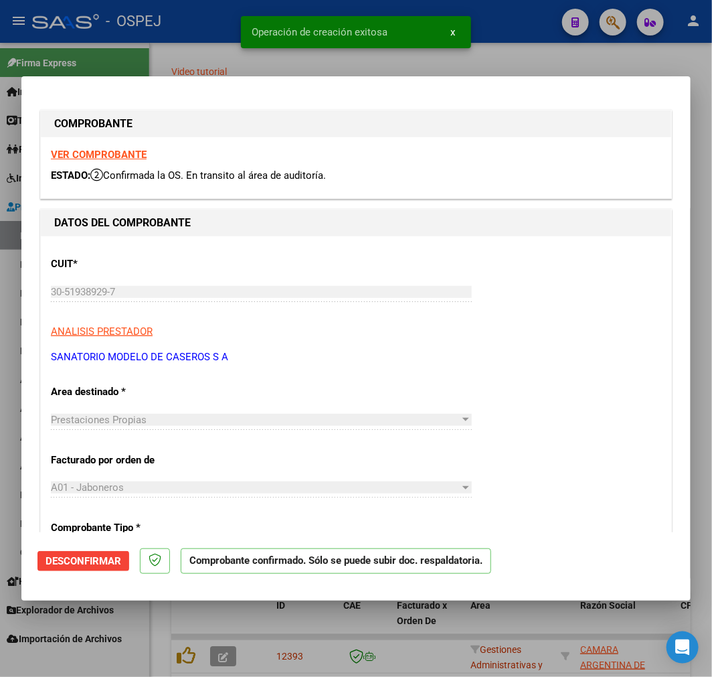
click at [281, 643] on div at bounding box center [356, 338] width 712 height 677
type input "$ 0,00"
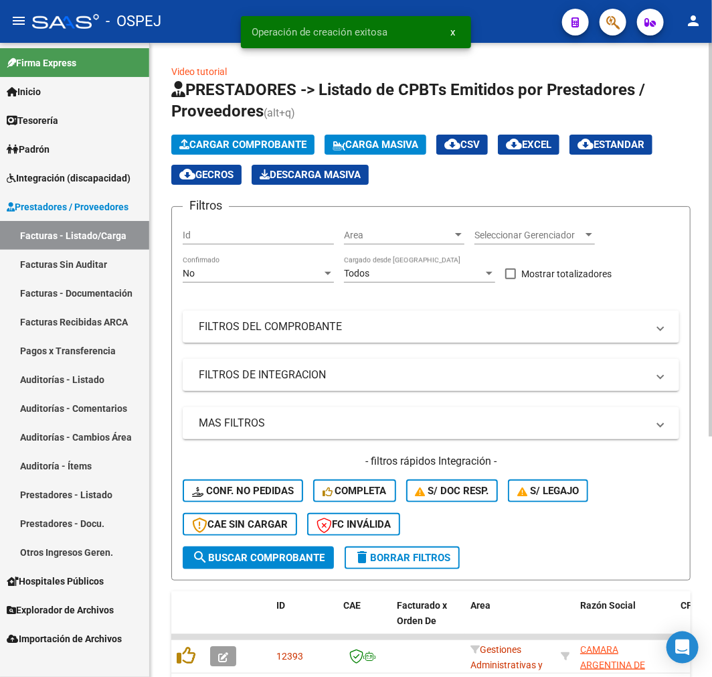
click at [276, 150] on span "Cargar Comprobante" at bounding box center [242, 145] width 127 height 12
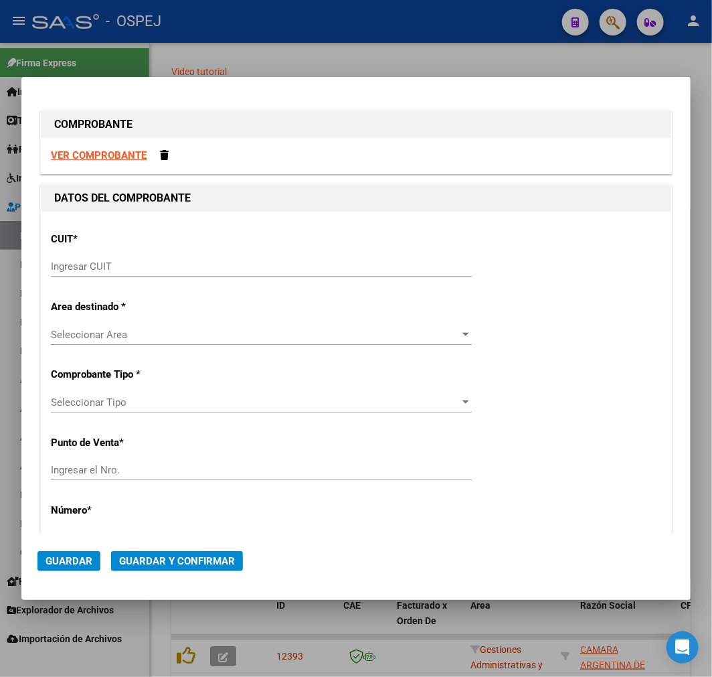
click at [179, 265] on input "Ingresar CUIT" at bounding box center [261, 266] width 421 height 12
paste input "-70730759"
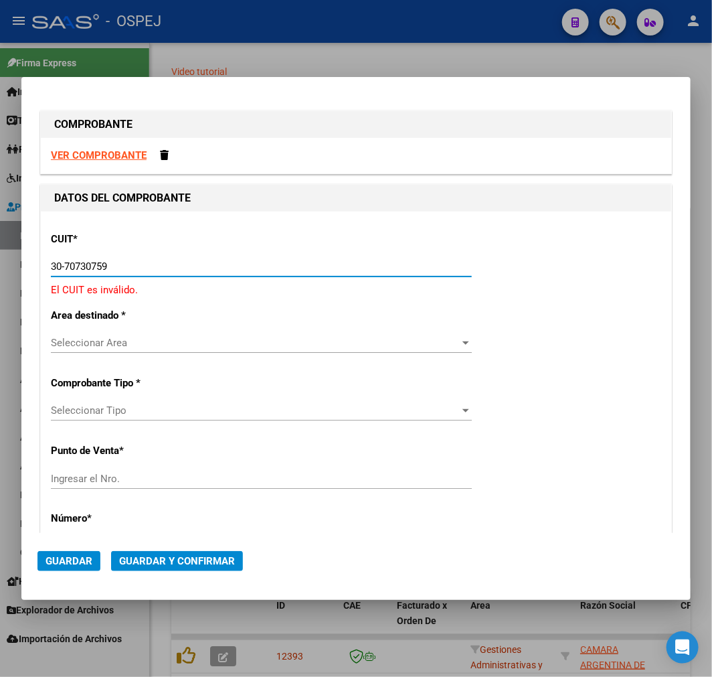
type input "30-70730759-1"
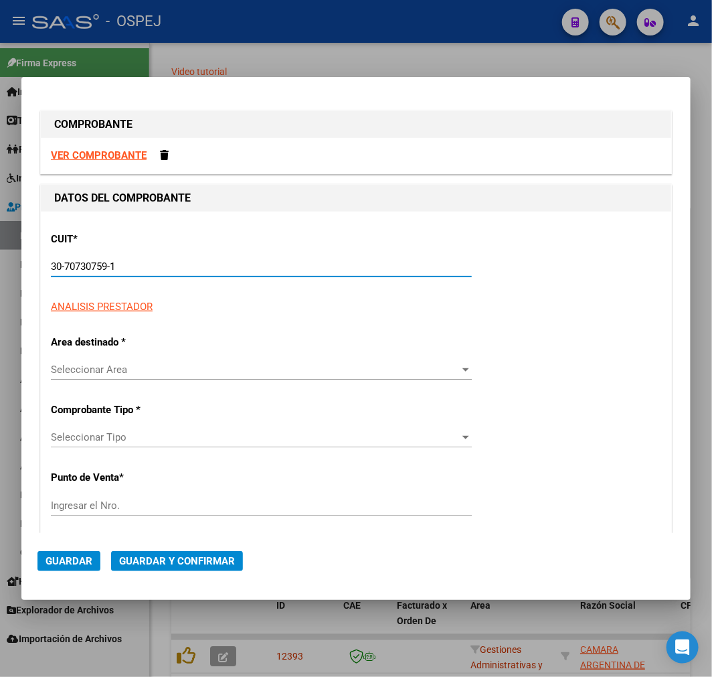
type input "9"
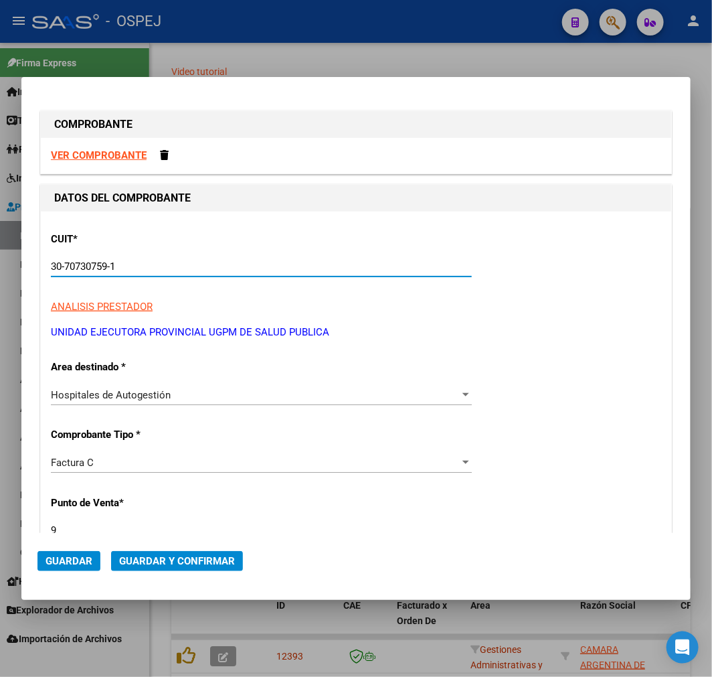
type input "30-70730759-1"
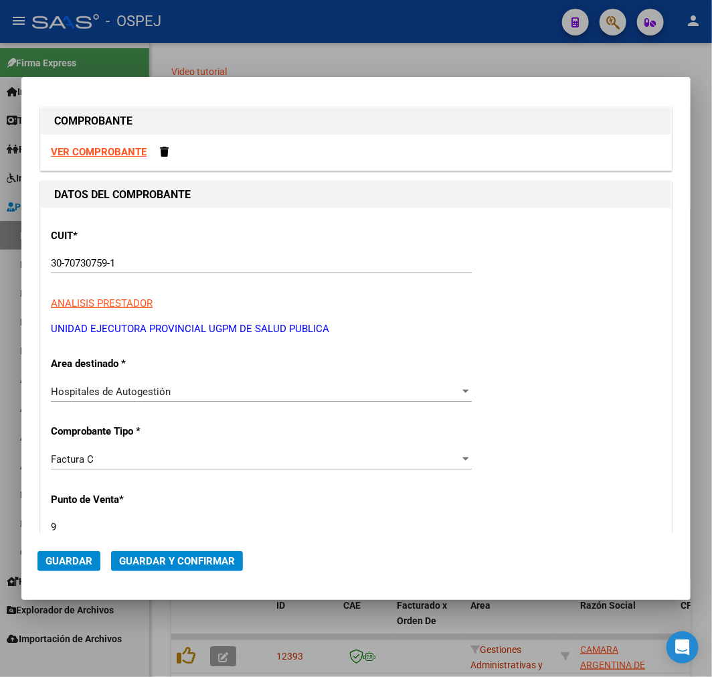
scroll to position [284, 0]
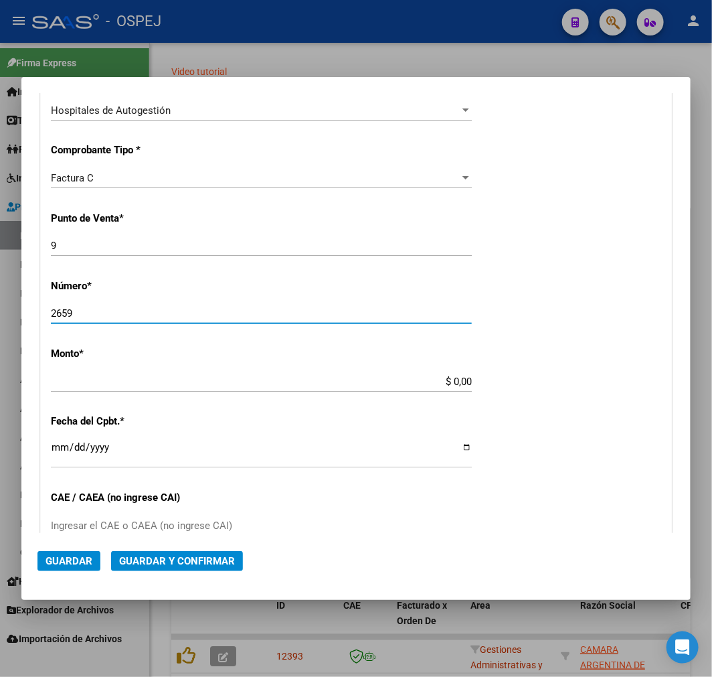
type input "2659"
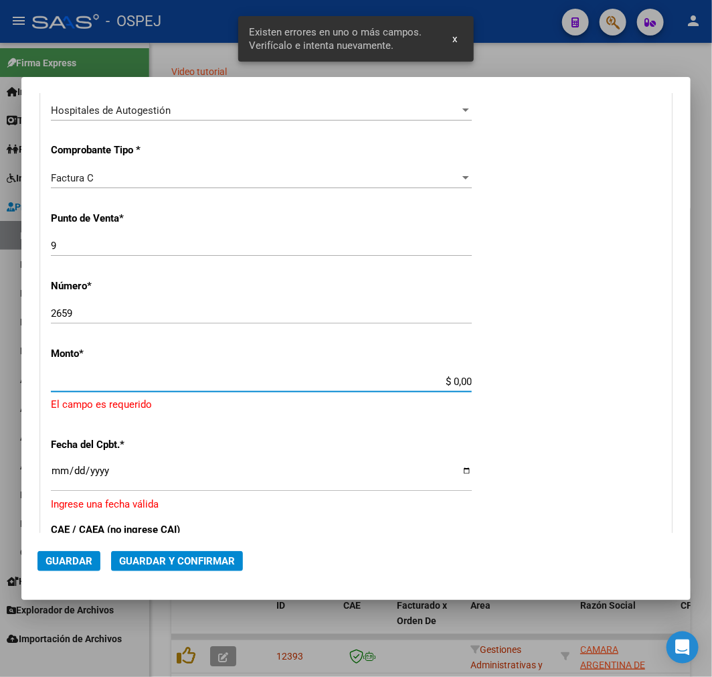
scroll to position [346, 0]
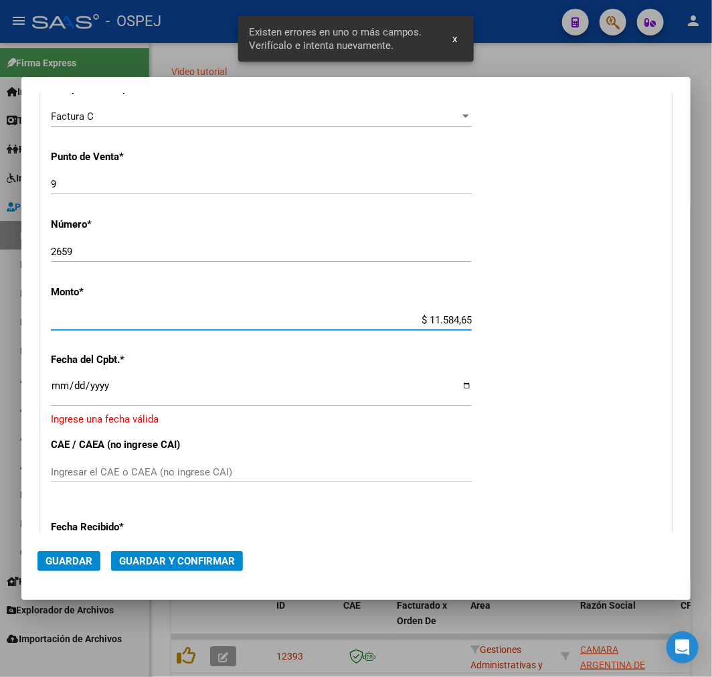
type input "$ 115.846,50"
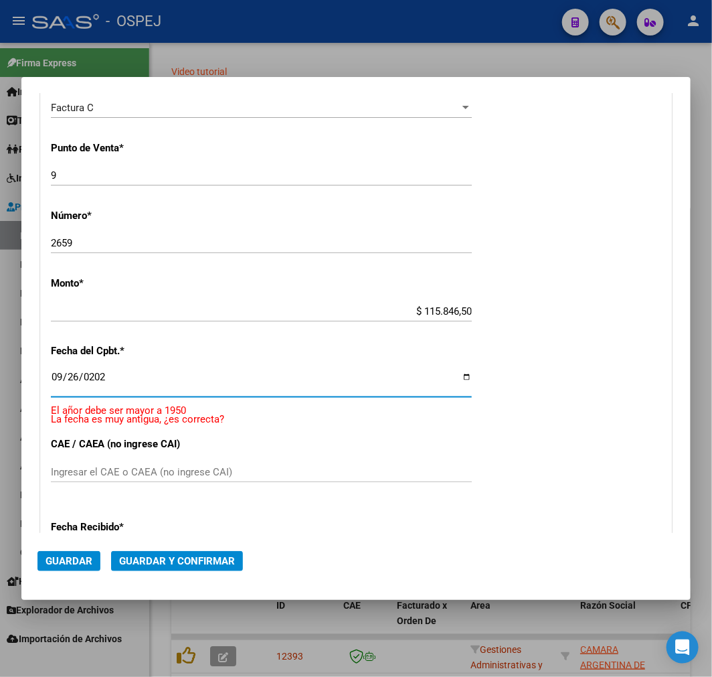
type input "2025-09-26"
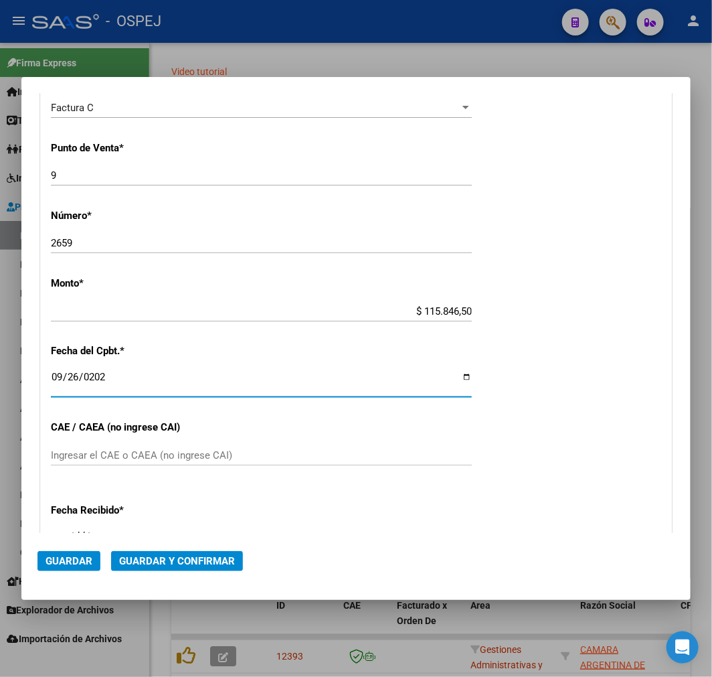
scroll to position [338, 0]
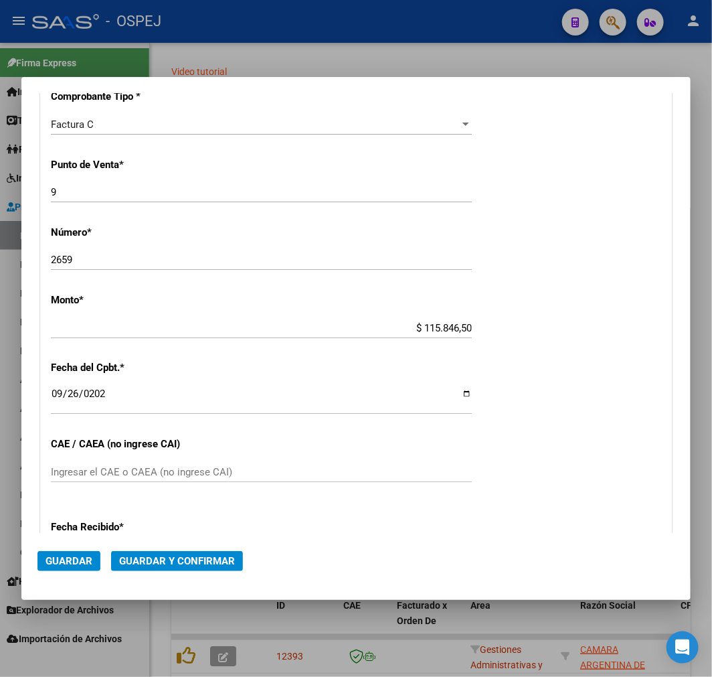
click at [262, 478] on div "Ingresar el CAE o CAEA (no ingrese CAI)" at bounding box center [261, 472] width 421 height 20
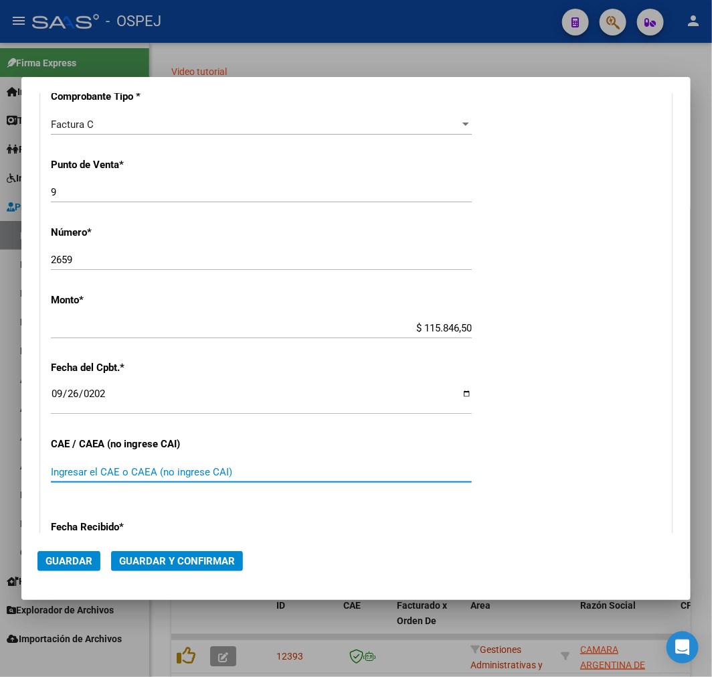
paste input "75391592095050"
type input "75391592095050"
click at [168, 558] on span "Guardar y Confirmar" at bounding box center [177, 561] width 116 height 12
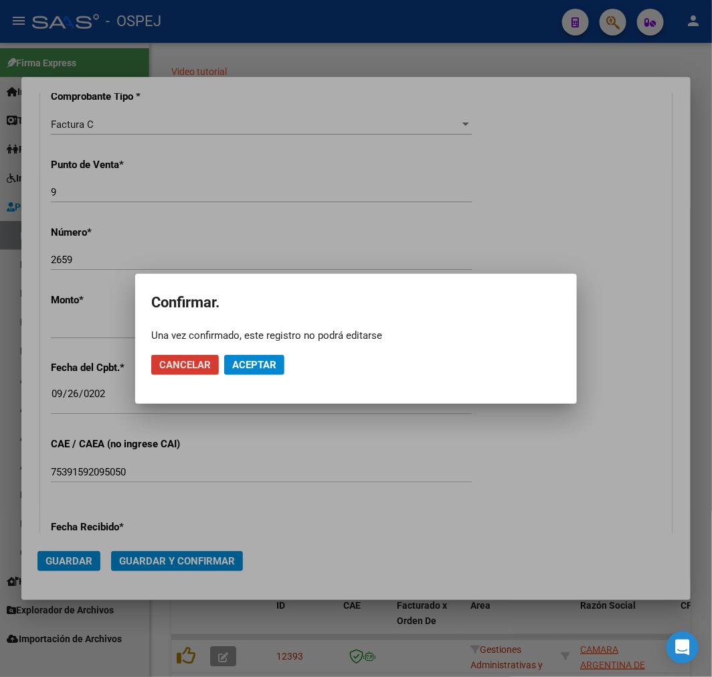
click at [251, 368] on span "Aceptar" at bounding box center [254, 365] width 44 height 12
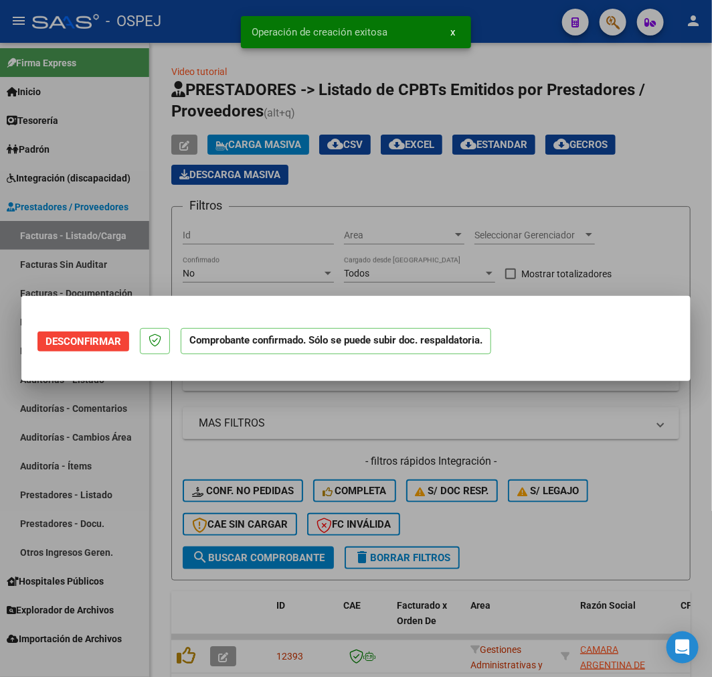
scroll to position [0, 0]
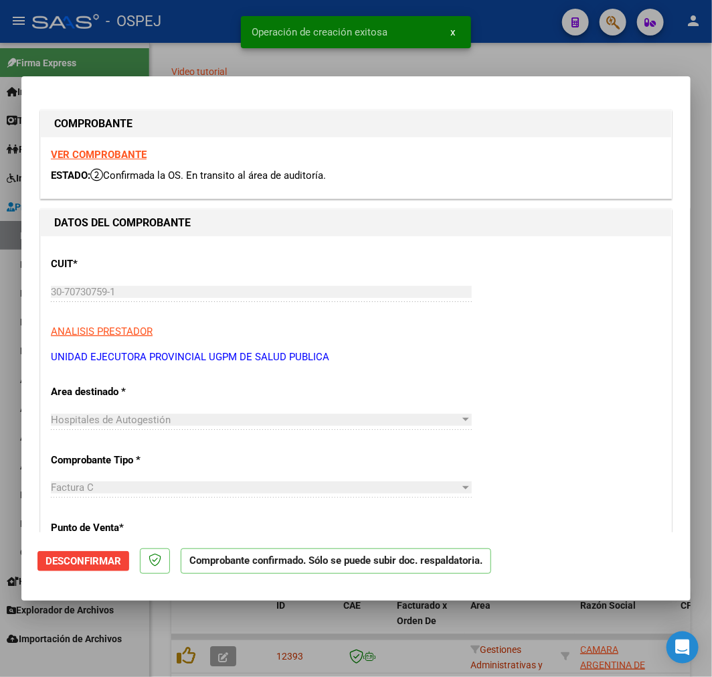
click at [429, 657] on div at bounding box center [356, 338] width 712 height 677
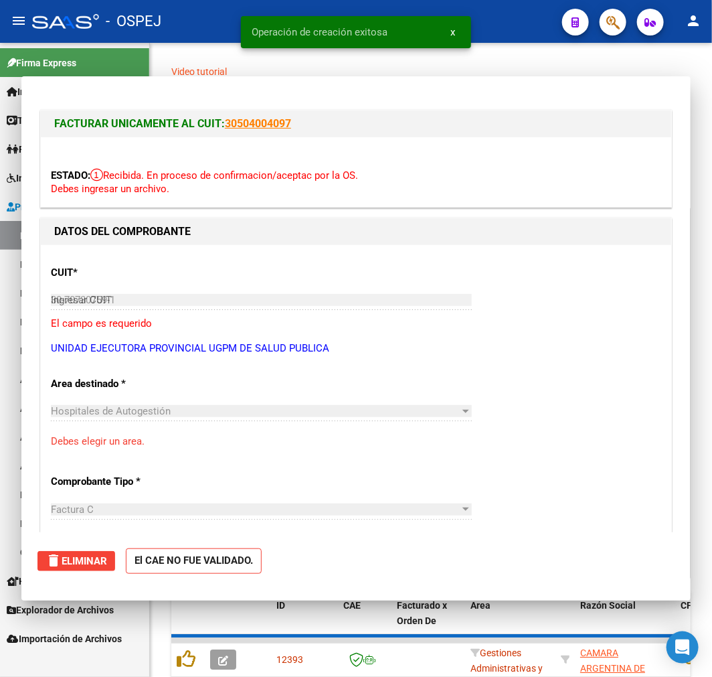
type input "$ 0,00"
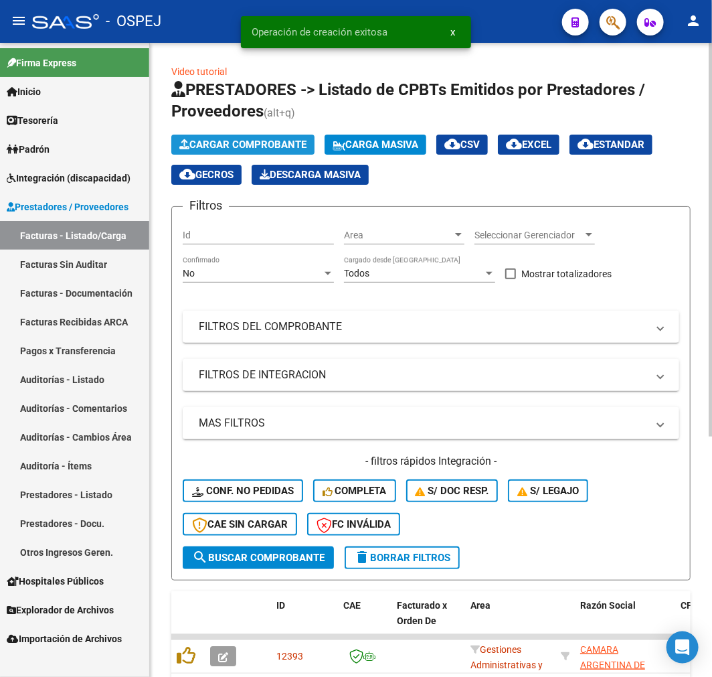
click at [272, 148] on span "Cargar Comprobante" at bounding box center [242, 145] width 127 height 12
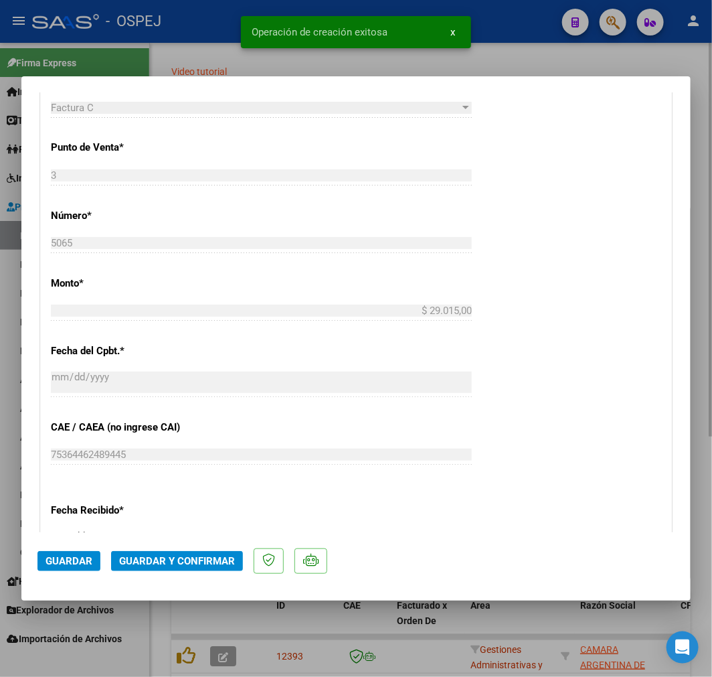
scroll to position [446, 0]
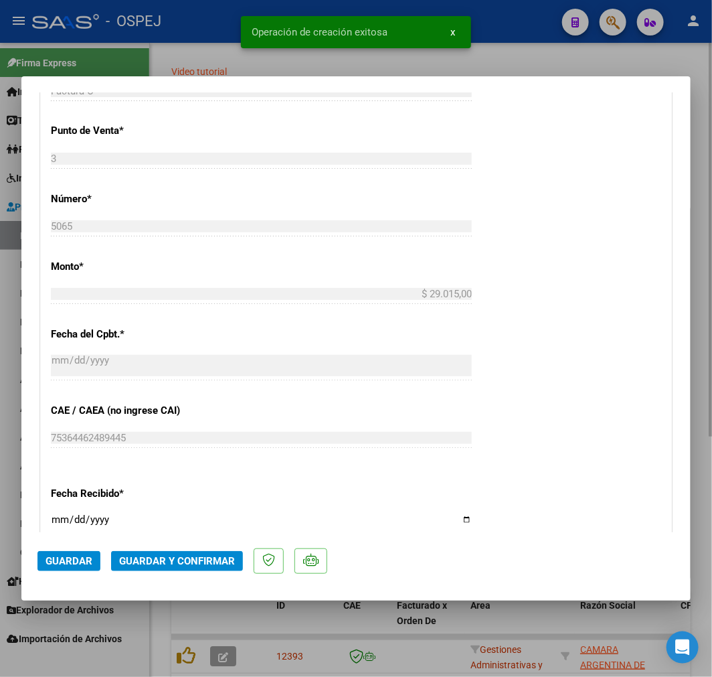
click at [163, 566] on button "Guardar y Confirmar" at bounding box center [177, 561] width 132 height 20
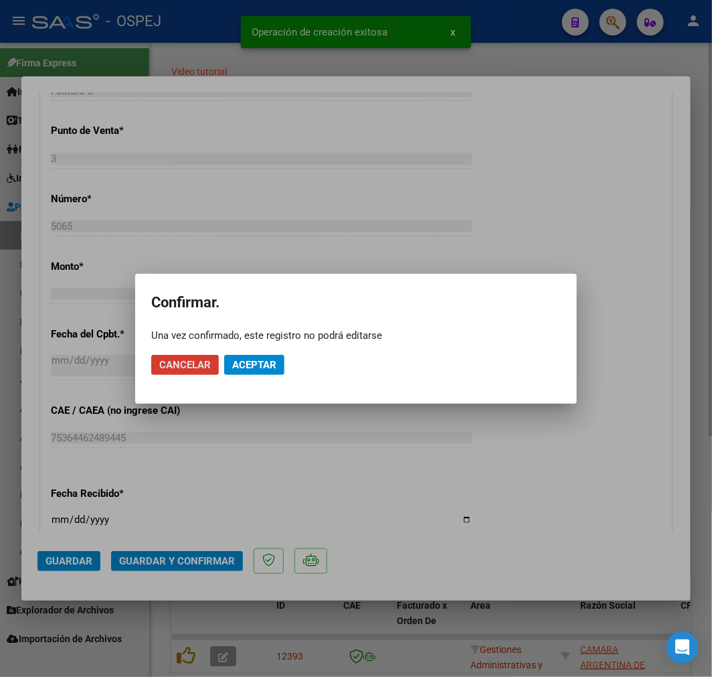
click at [239, 353] on mat-dialog-actions "Cancelar Aceptar" at bounding box center [356, 365] width 410 height 46
click at [246, 363] on span "Aceptar" at bounding box center [254, 365] width 44 height 12
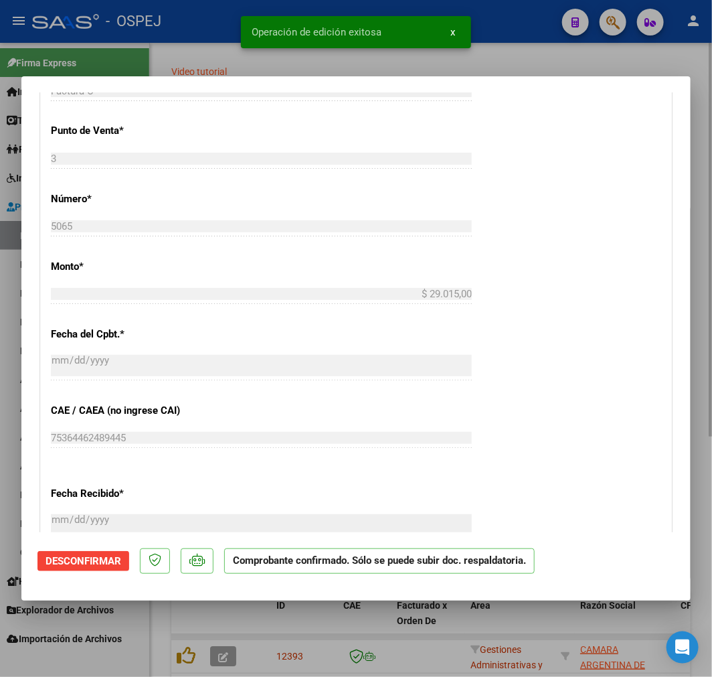
click at [286, 642] on div at bounding box center [356, 338] width 712 height 677
type input "$ 0,00"
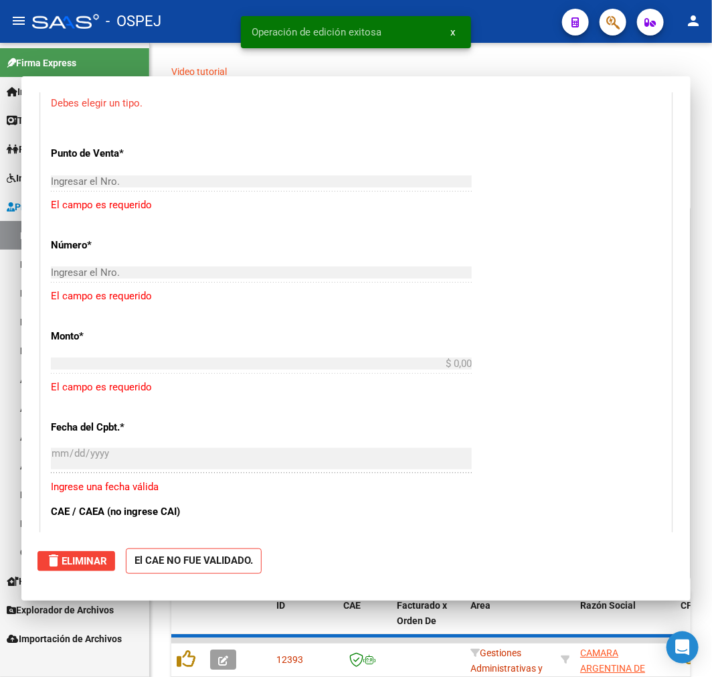
scroll to position [419, 0]
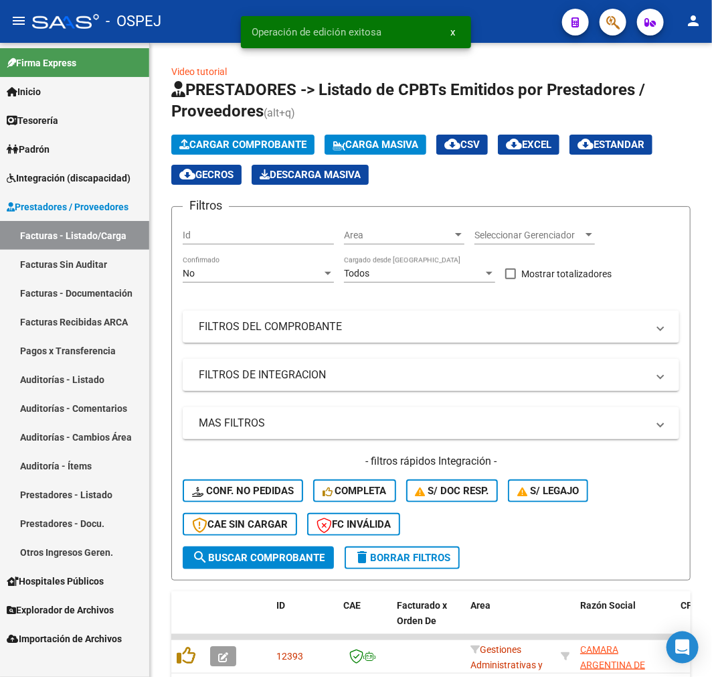
click at [257, 141] on span "Cargar Comprobante" at bounding box center [242, 145] width 127 height 12
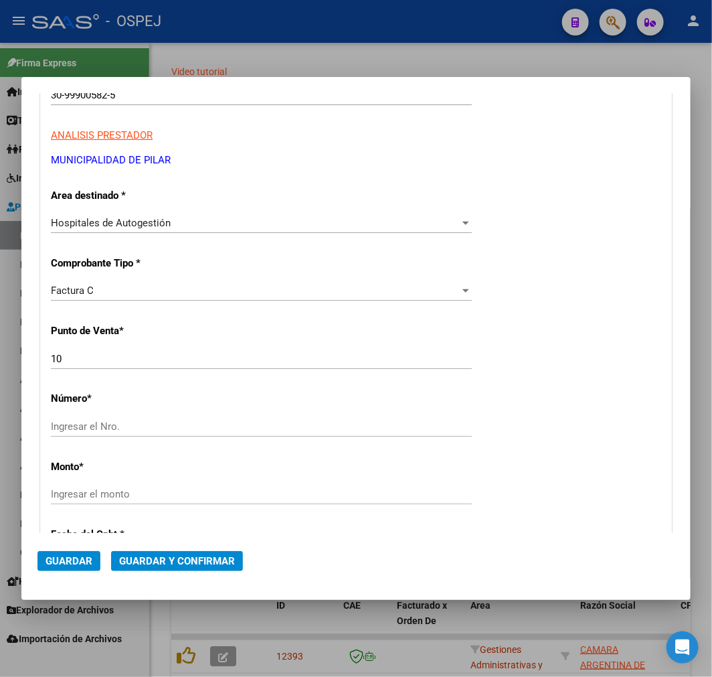
scroll to position [223, 0]
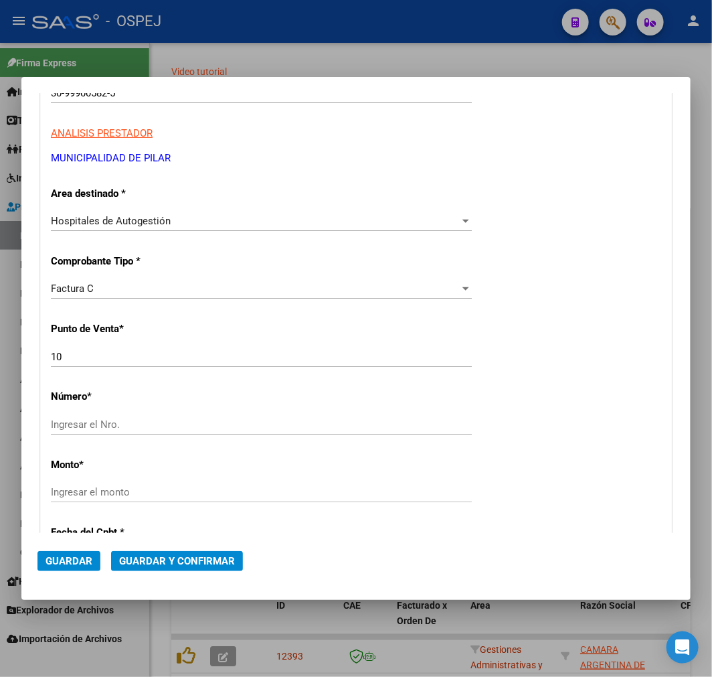
click at [179, 351] on input "10" at bounding box center [261, 357] width 421 height 12
type input "2864"
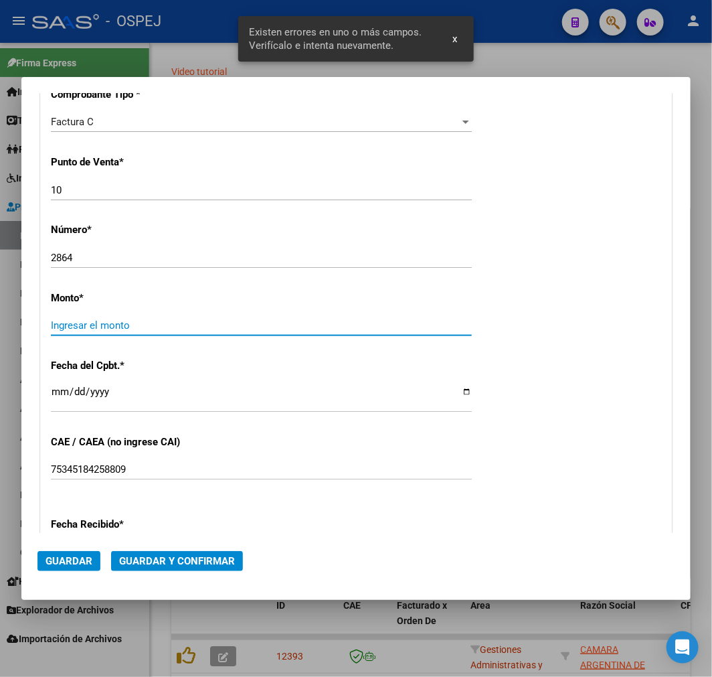
scroll to position [395, 0]
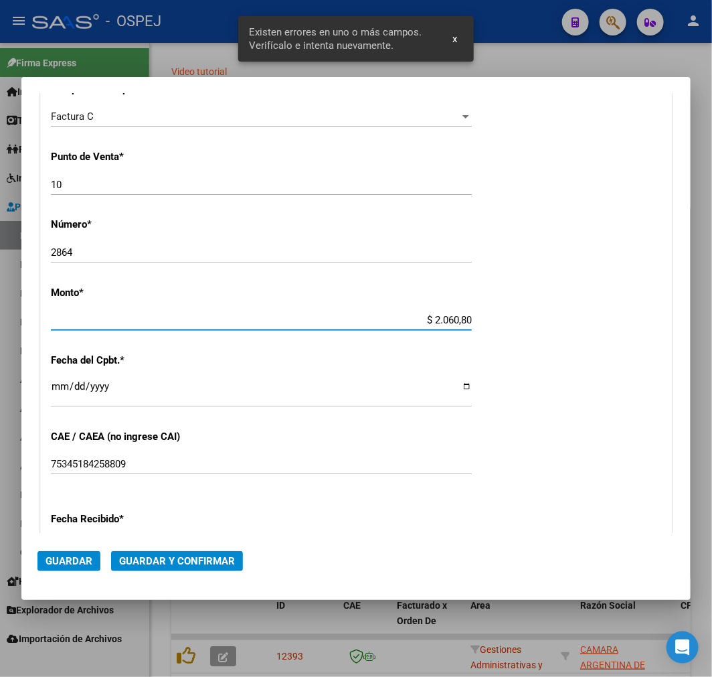
type input "$ 20.608,00"
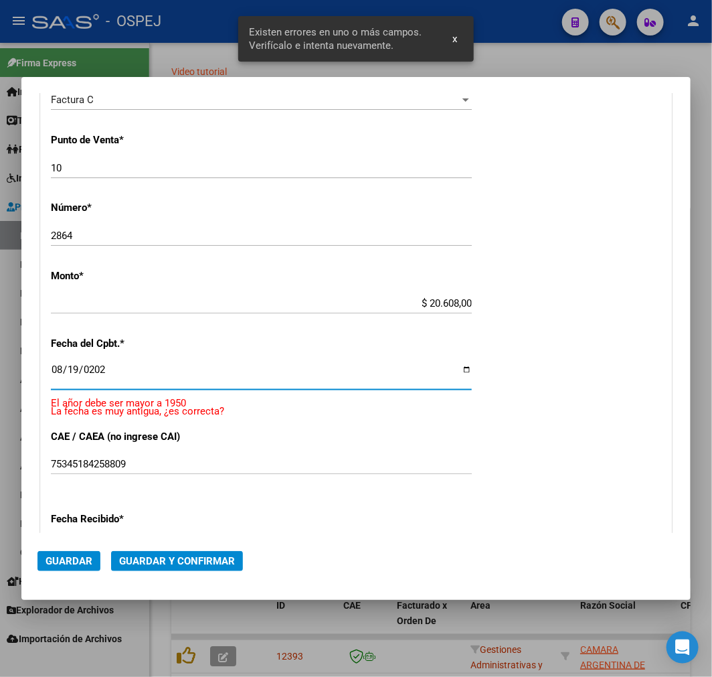
type input "2025-08-19"
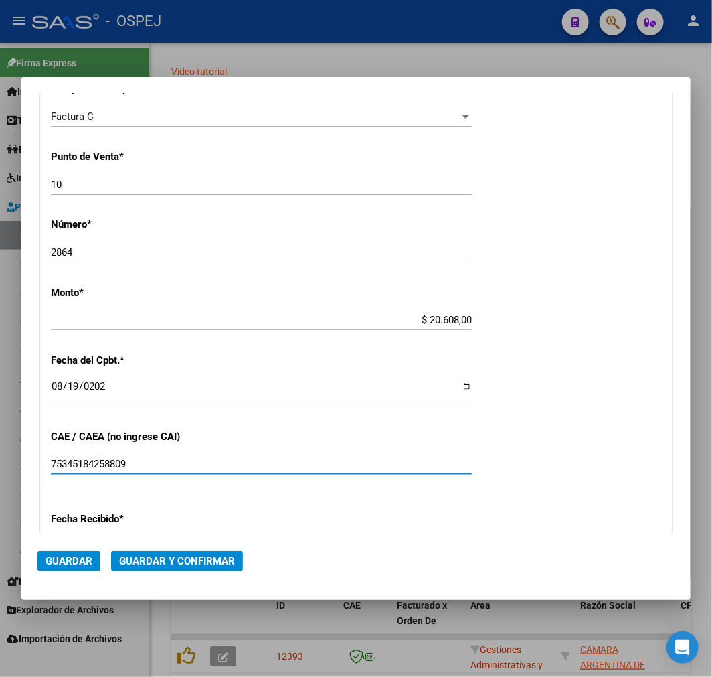
click at [155, 570] on button "Guardar y Confirmar" at bounding box center [177, 561] width 132 height 20
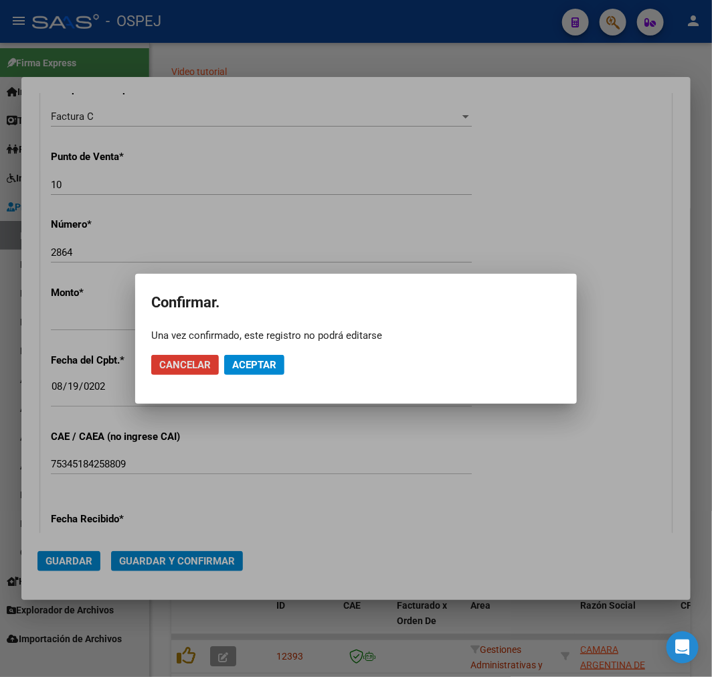
click at [250, 369] on span "Aceptar" at bounding box center [254, 365] width 44 height 12
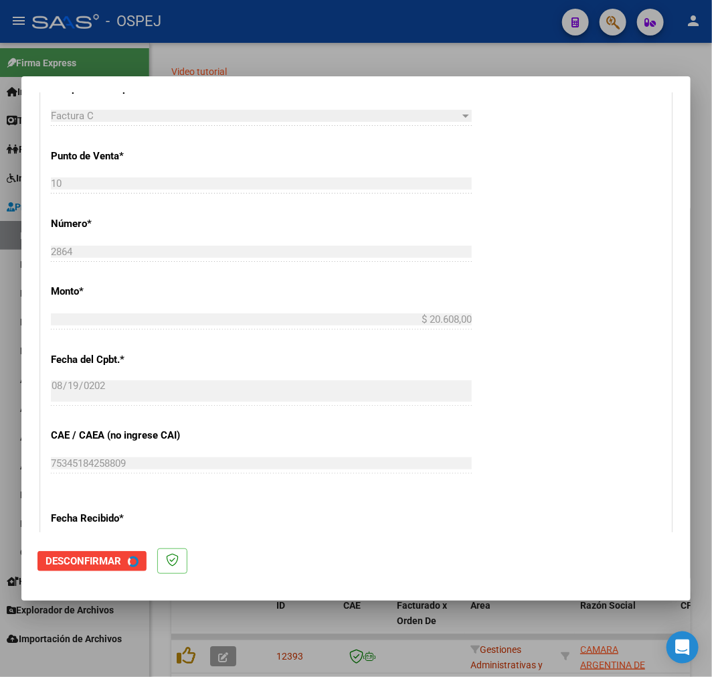
scroll to position [0, 0]
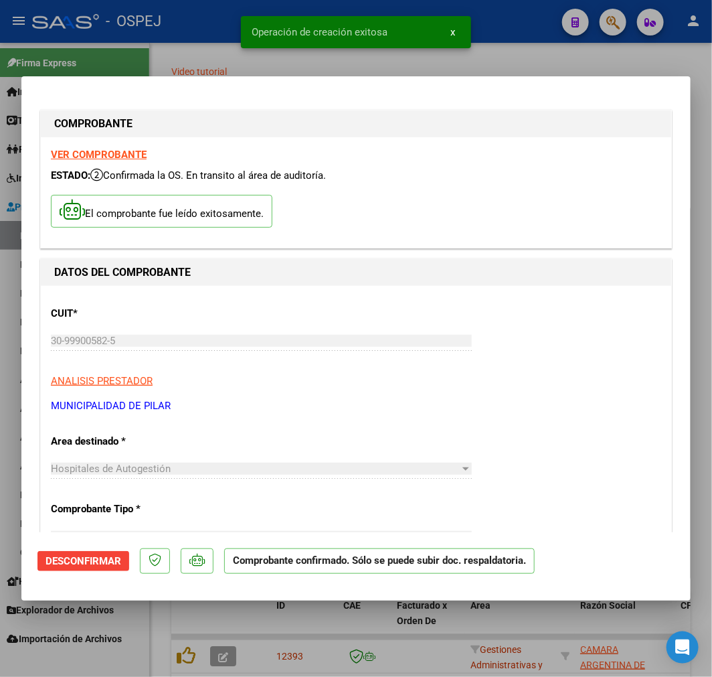
drag, startPoint x: 251, startPoint y: 362, endPoint x: 430, endPoint y: 432, distance: 192.4
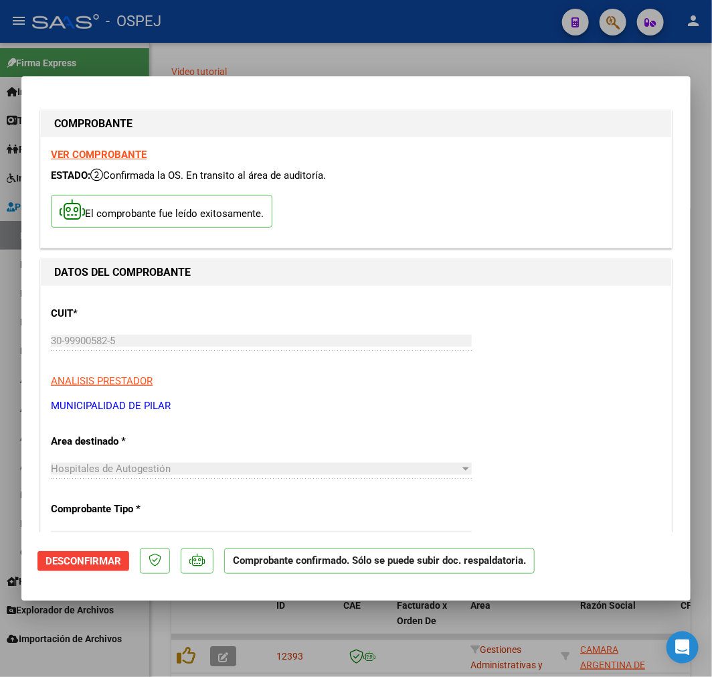
click at [442, 651] on div at bounding box center [356, 338] width 712 height 677
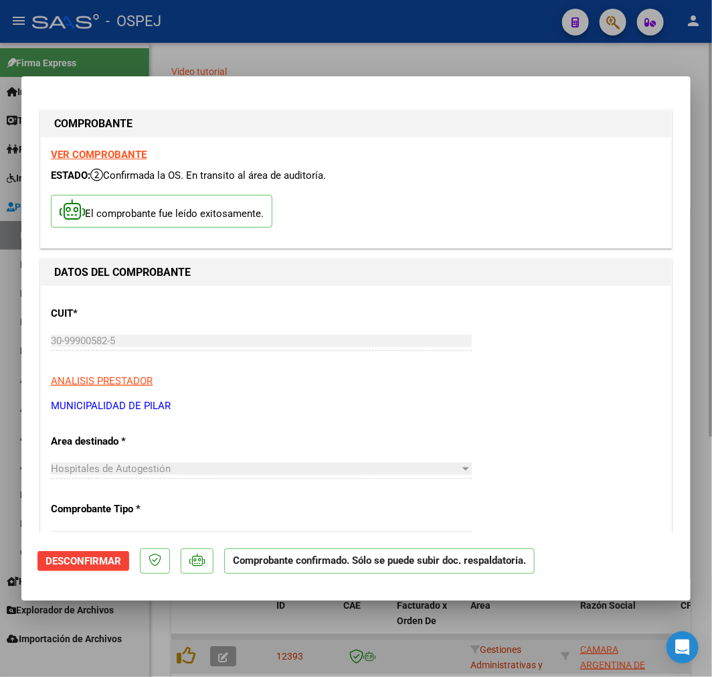
type input "$ 0,00"
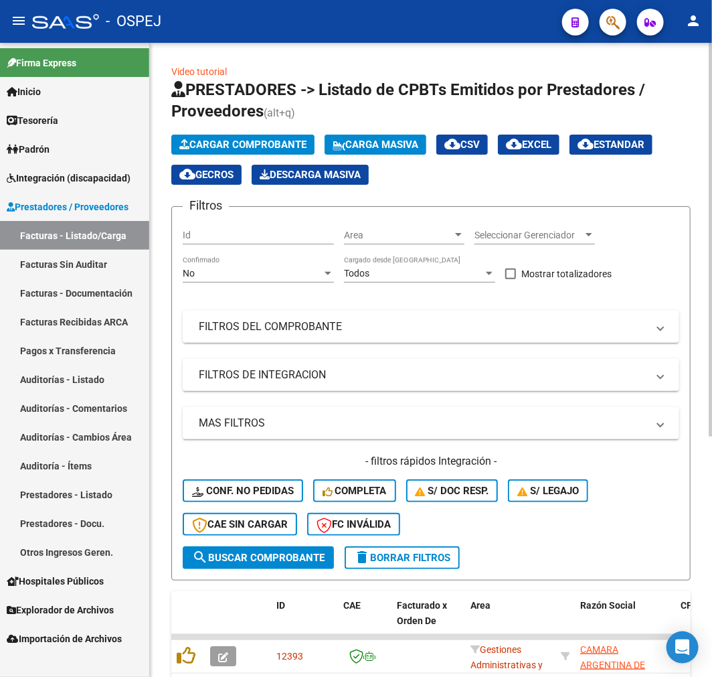
click at [295, 151] on button "Cargar Comprobante" at bounding box center [242, 145] width 143 height 20
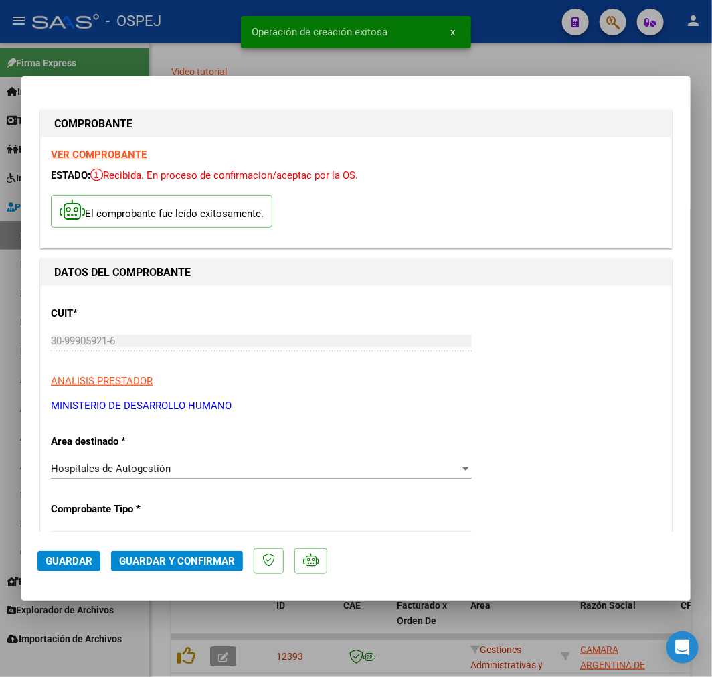
click at [218, 563] on span "Guardar y Confirmar" at bounding box center [177, 561] width 116 height 12
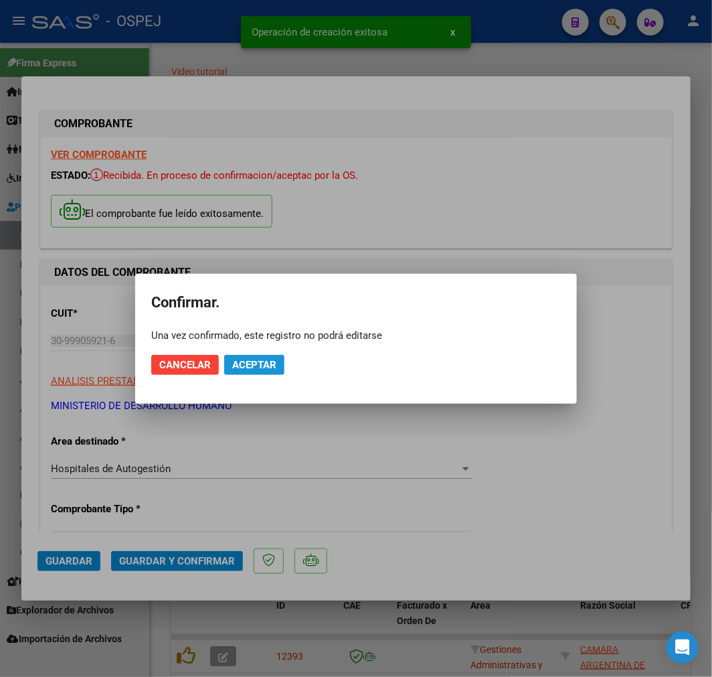
click at [259, 363] on span "Aceptar" at bounding box center [254, 365] width 44 height 12
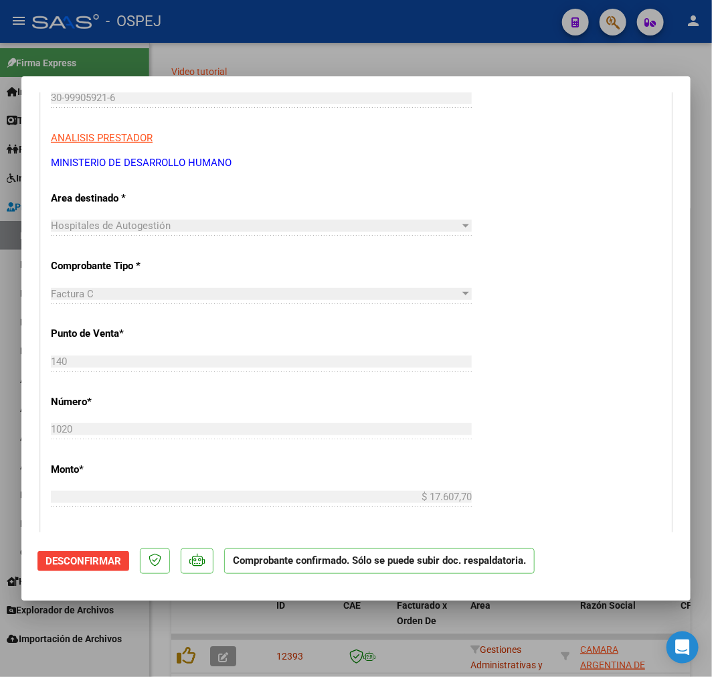
scroll to position [223, 0]
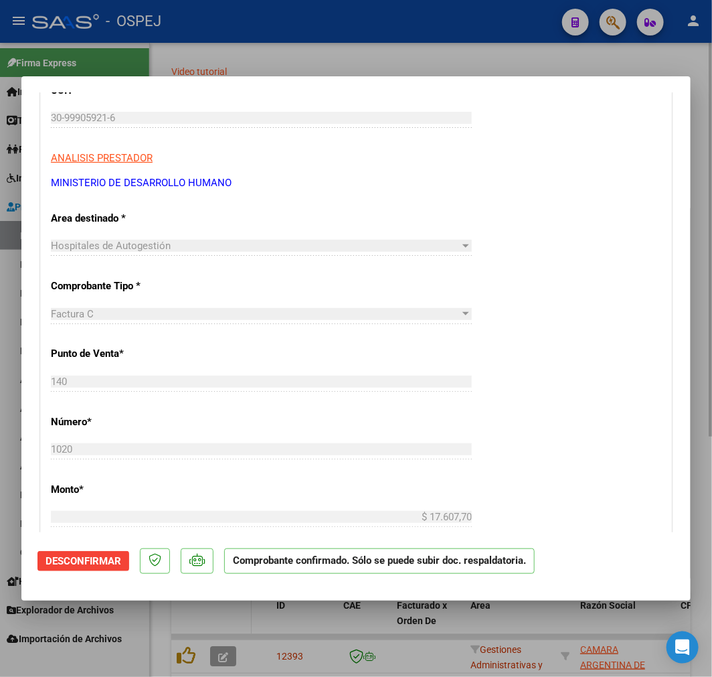
click at [209, 630] on div at bounding box center [356, 338] width 712 height 677
type input "$ 0,00"
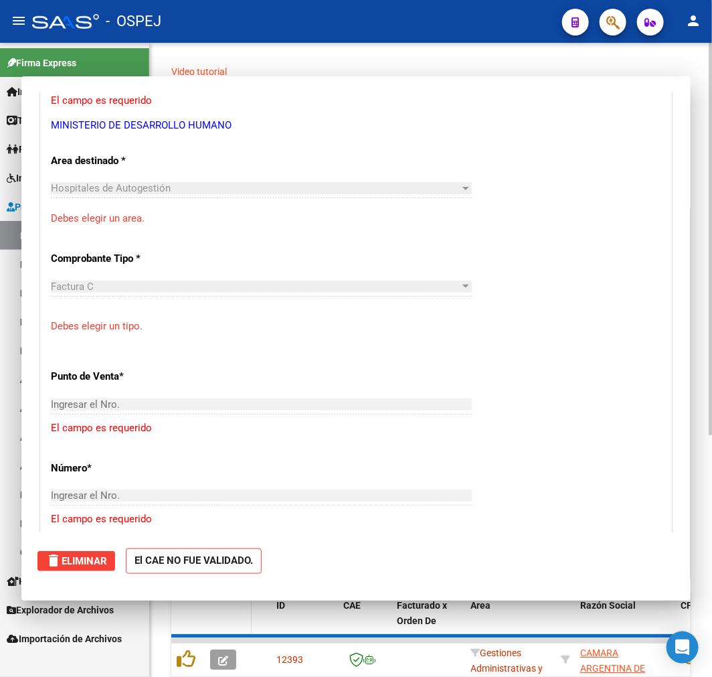
scroll to position [0, 0]
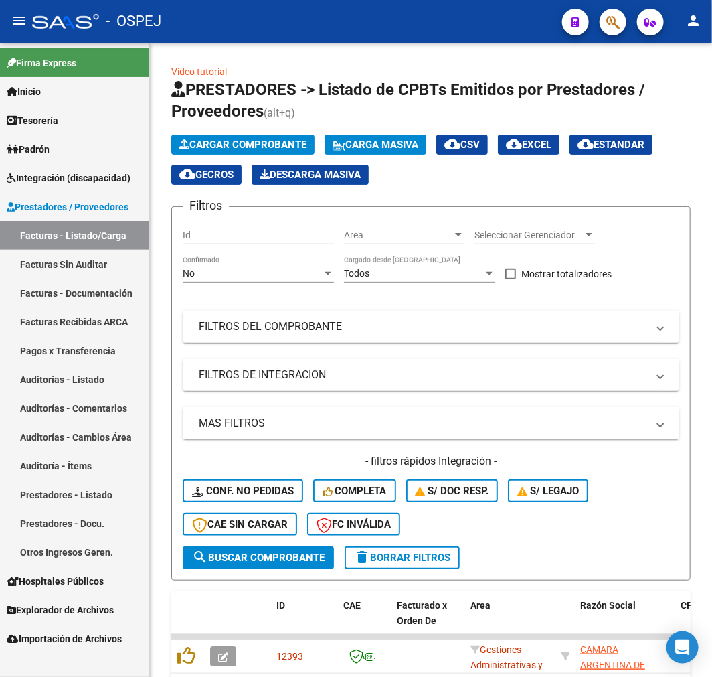
click at [70, 369] on link "Auditorías - Listado" at bounding box center [74, 379] width 149 height 29
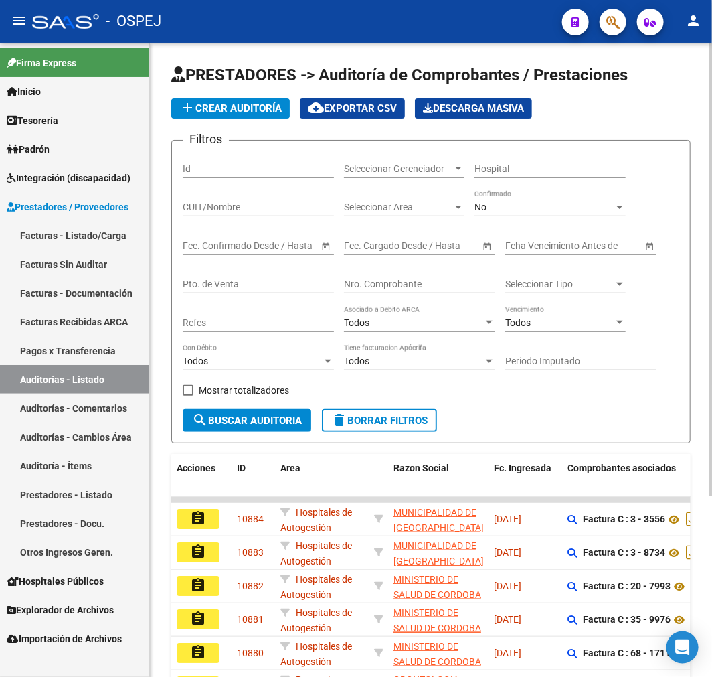
click at [249, 110] on span "add Crear Auditoría" at bounding box center [230, 108] width 102 height 12
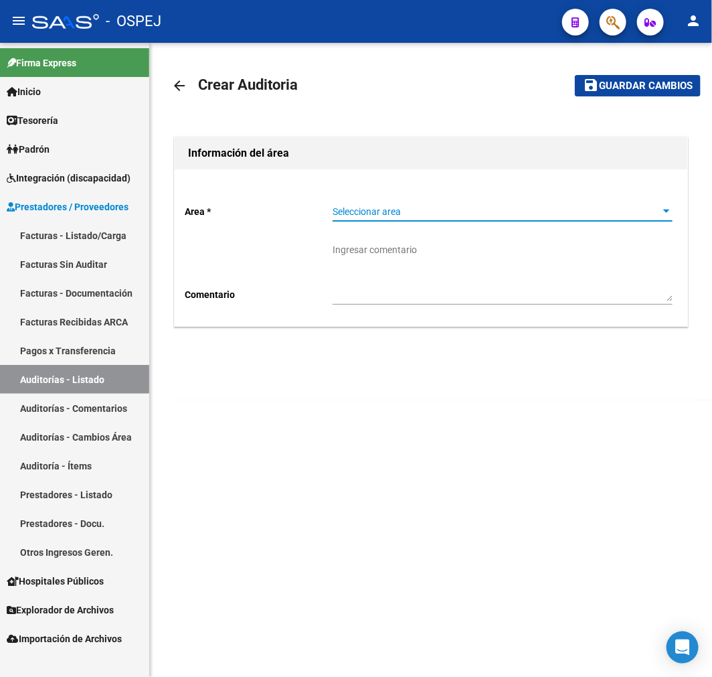
click at [456, 213] on span "Seleccionar area" at bounding box center [497, 211] width 328 height 11
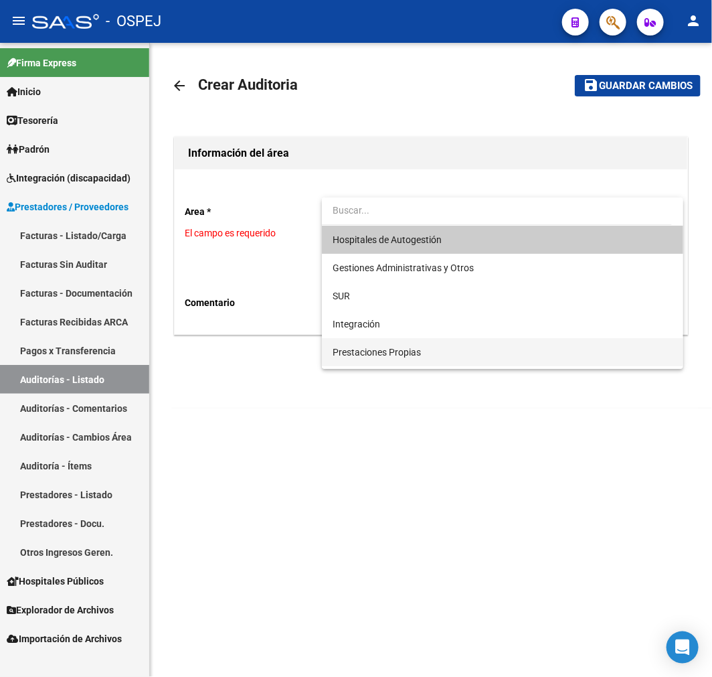
click at [450, 339] on span "Prestaciones Propias" at bounding box center [503, 352] width 340 height 28
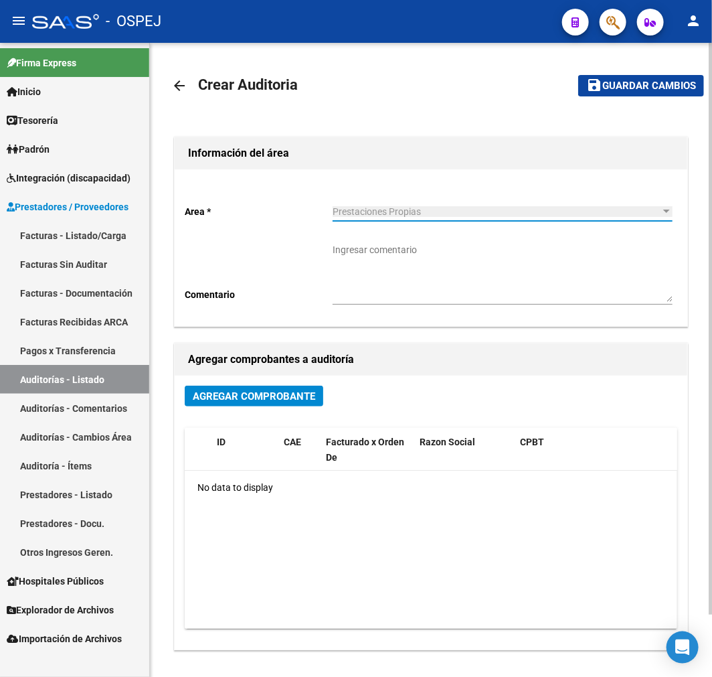
click at [304, 404] on button "Agregar Comprobante" at bounding box center [254, 395] width 139 height 21
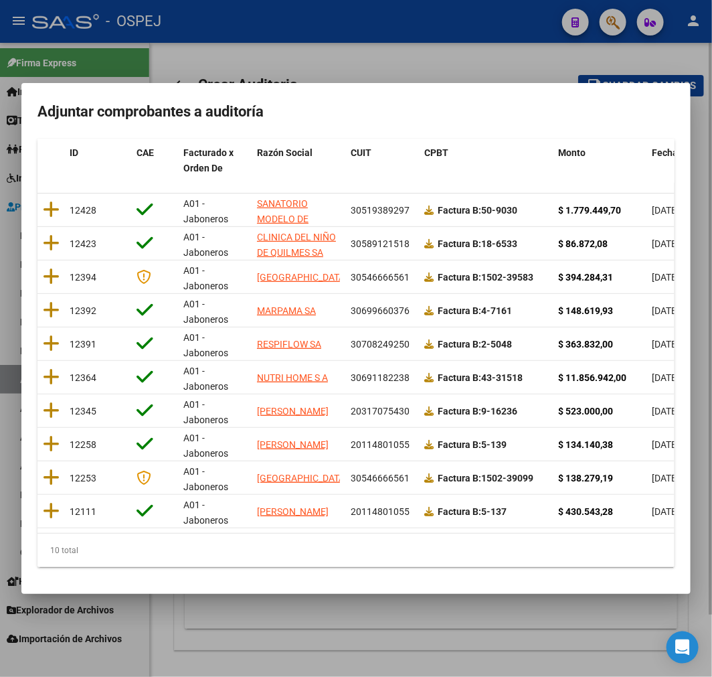
click at [216, 638] on div at bounding box center [356, 338] width 712 height 677
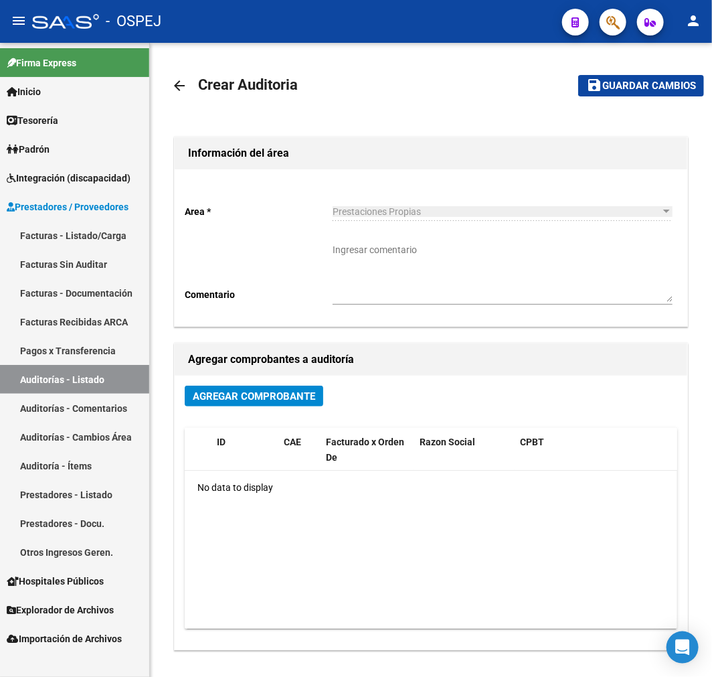
click at [104, 381] on link "Auditorías - Listado" at bounding box center [74, 379] width 149 height 29
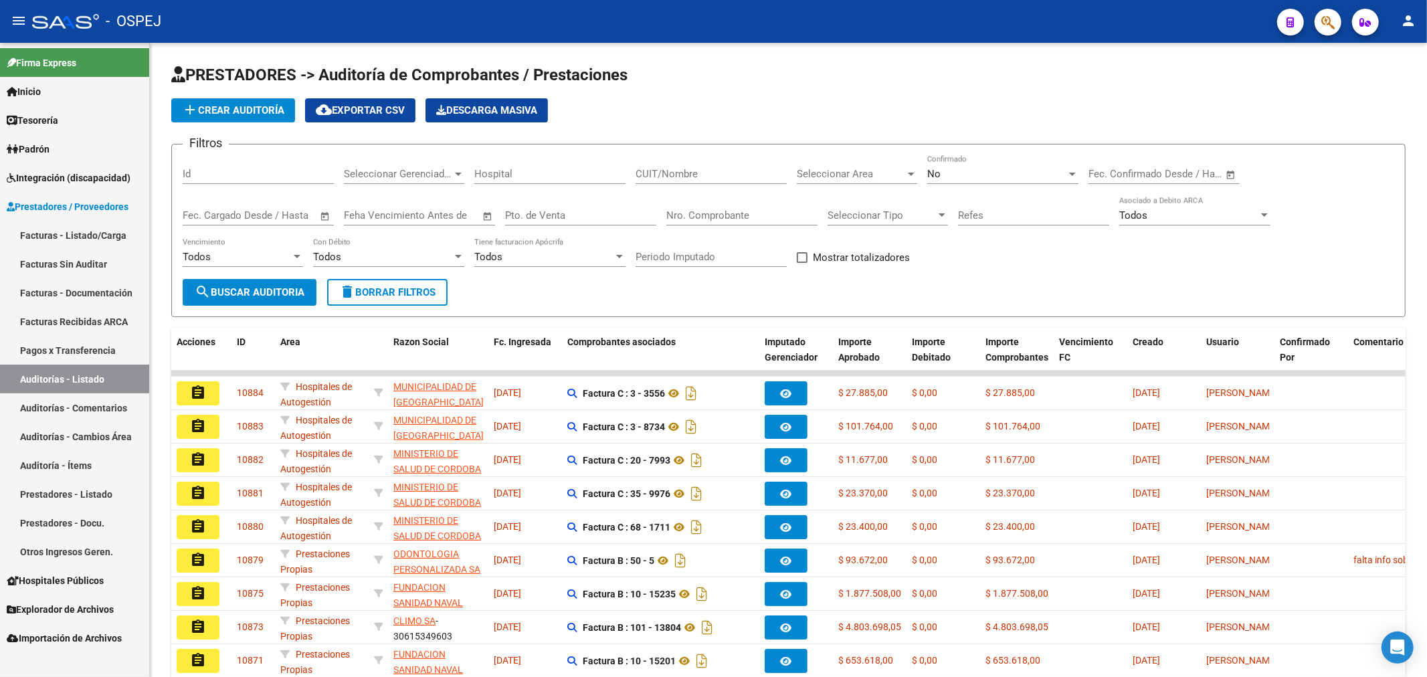
click at [74, 177] on span "Integración (discapacidad)" at bounding box center [69, 178] width 124 height 15
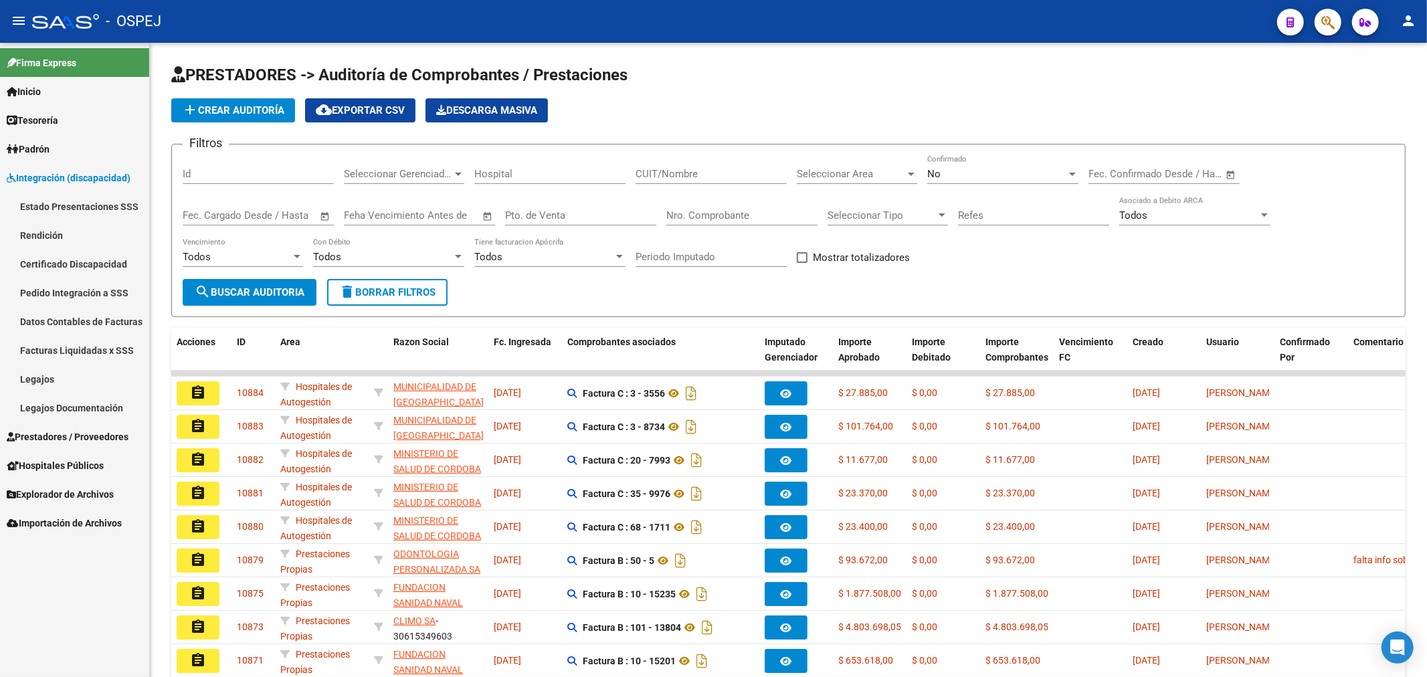
click at [87, 350] on link "Facturas Liquidadas x SSS" at bounding box center [74, 350] width 149 height 29
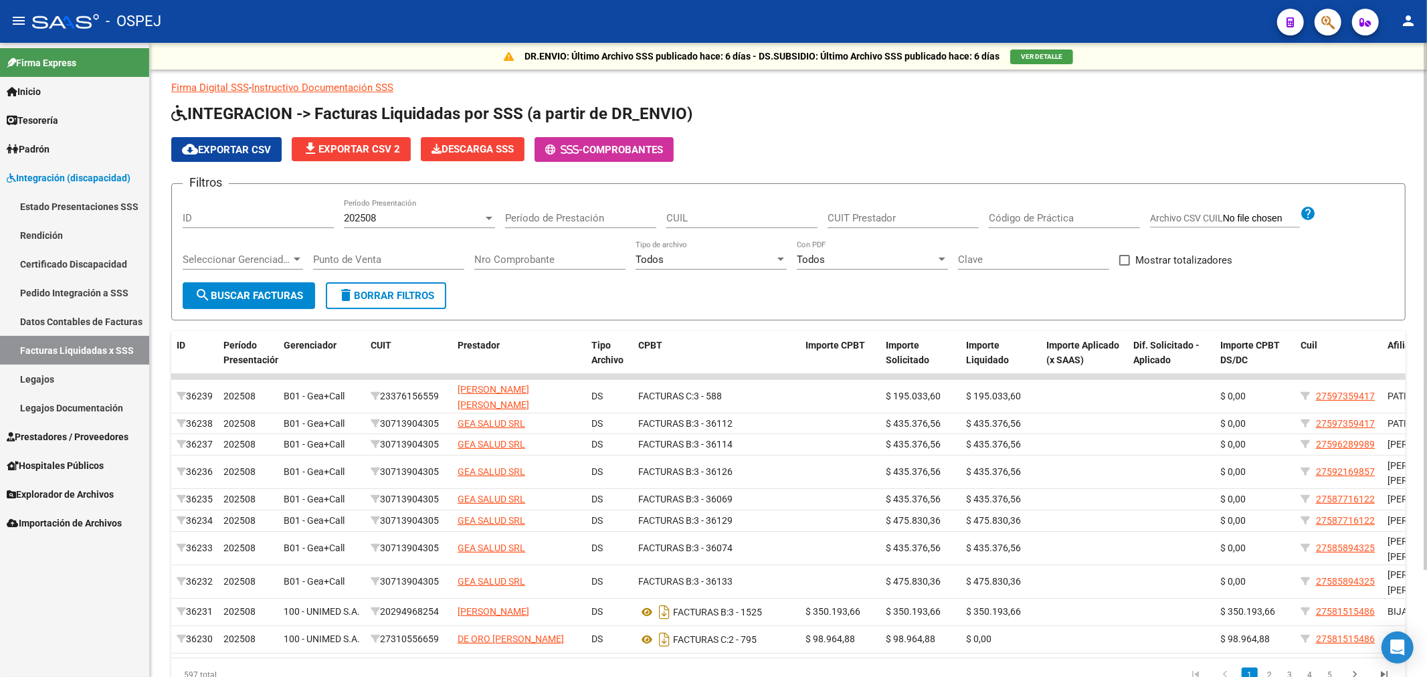
click at [411, 215] on div "202508" at bounding box center [413, 218] width 139 height 12
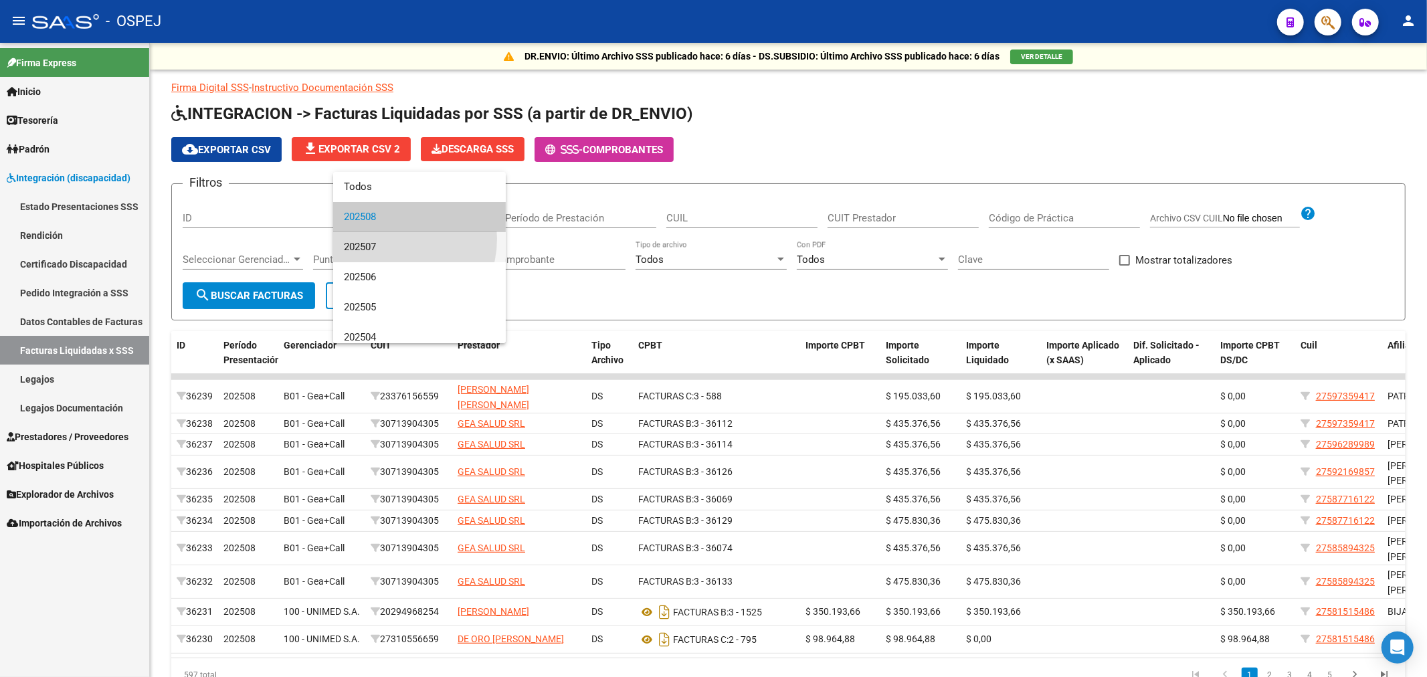
click at [389, 239] on span "202507" at bounding box center [419, 247] width 151 height 30
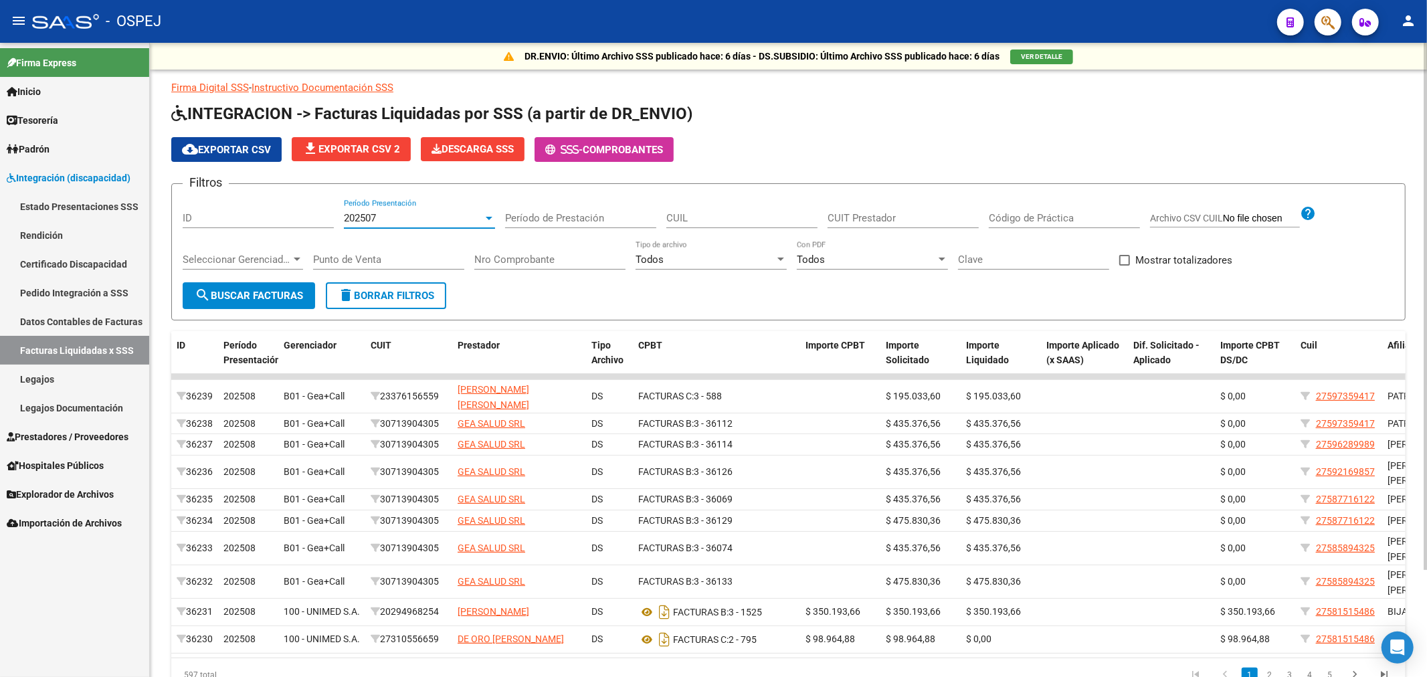
click at [261, 294] on span "search Buscar Facturas" at bounding box center [249, 296] width 108 height 12
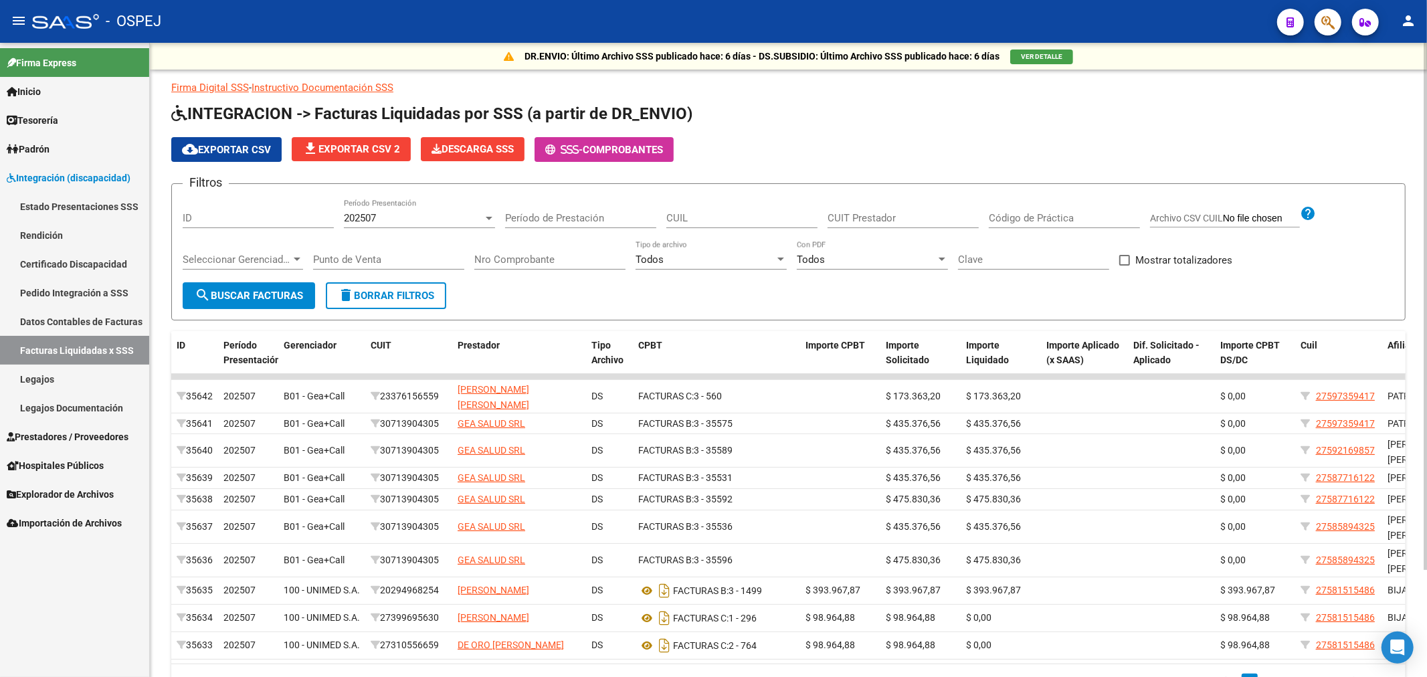
click at [423, 203] on div "202507 Período Presentación" at bounding box center [419, 213] width 151 height 29
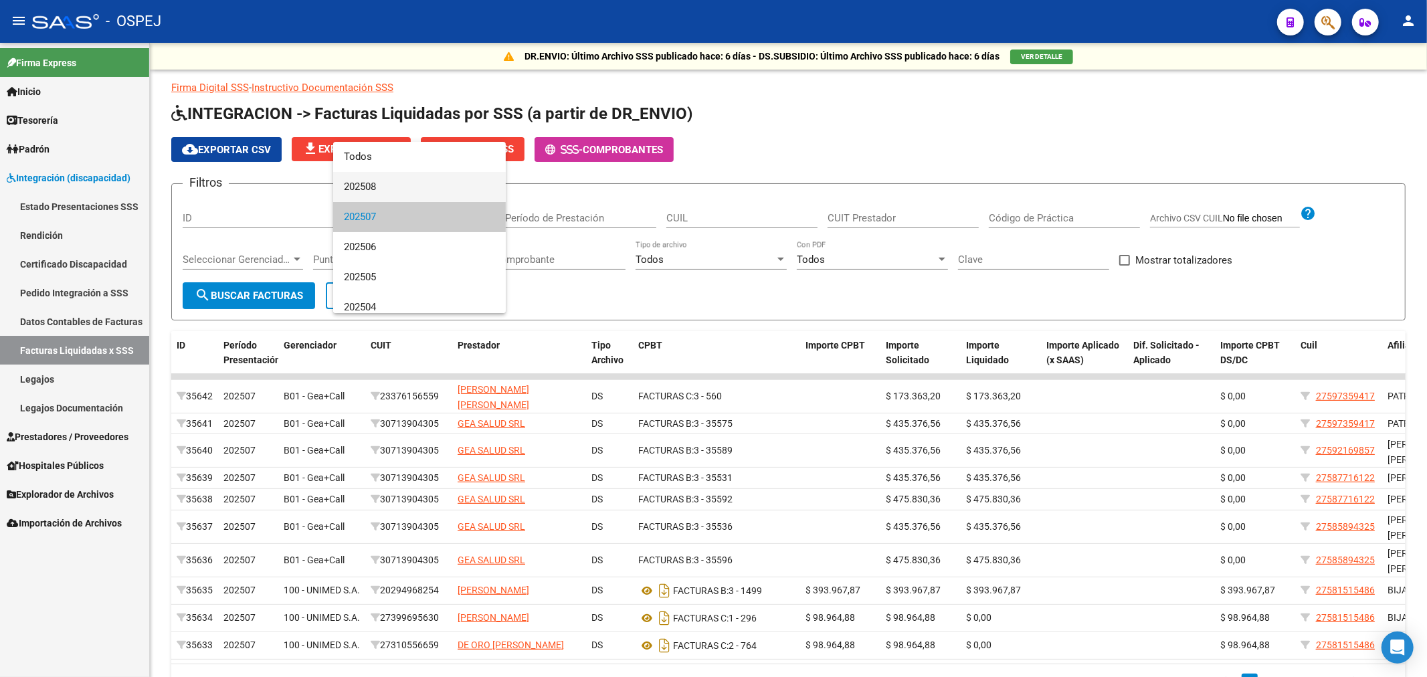
click at [403, 172] on span "202508" at bounding box center [419, 187] width 151 height 30
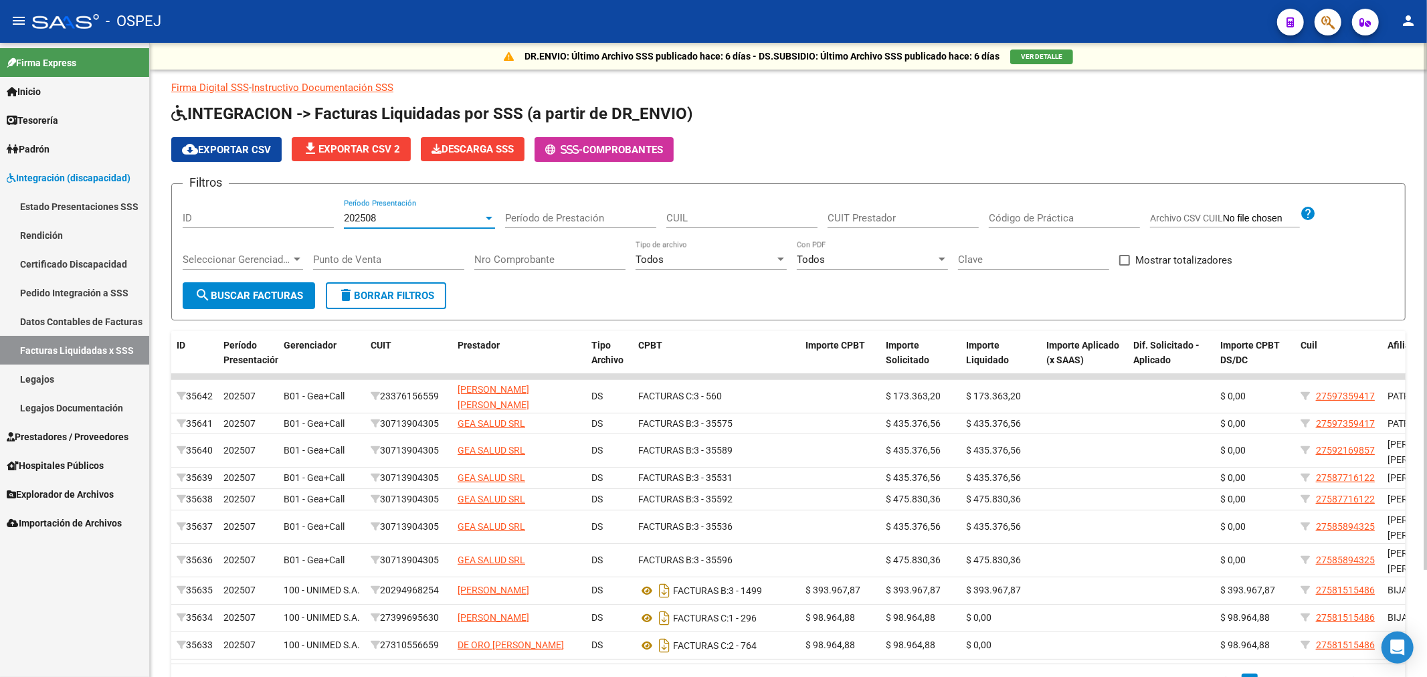
click at [278, 300] on button "search Buscar Facturas" at bounding box center [249, 295] width 133 height 27
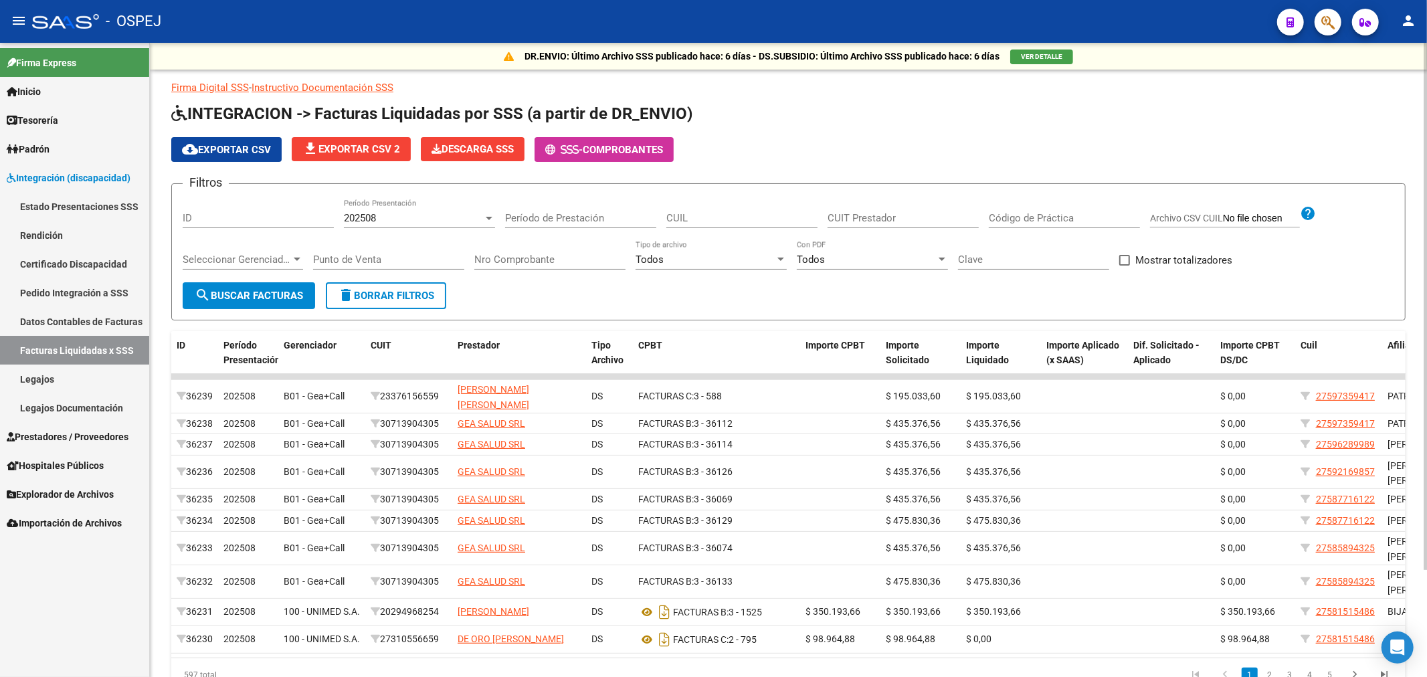
click at [389, 222] on div "202508" at bounding box center [413, 218] width 139 height 12
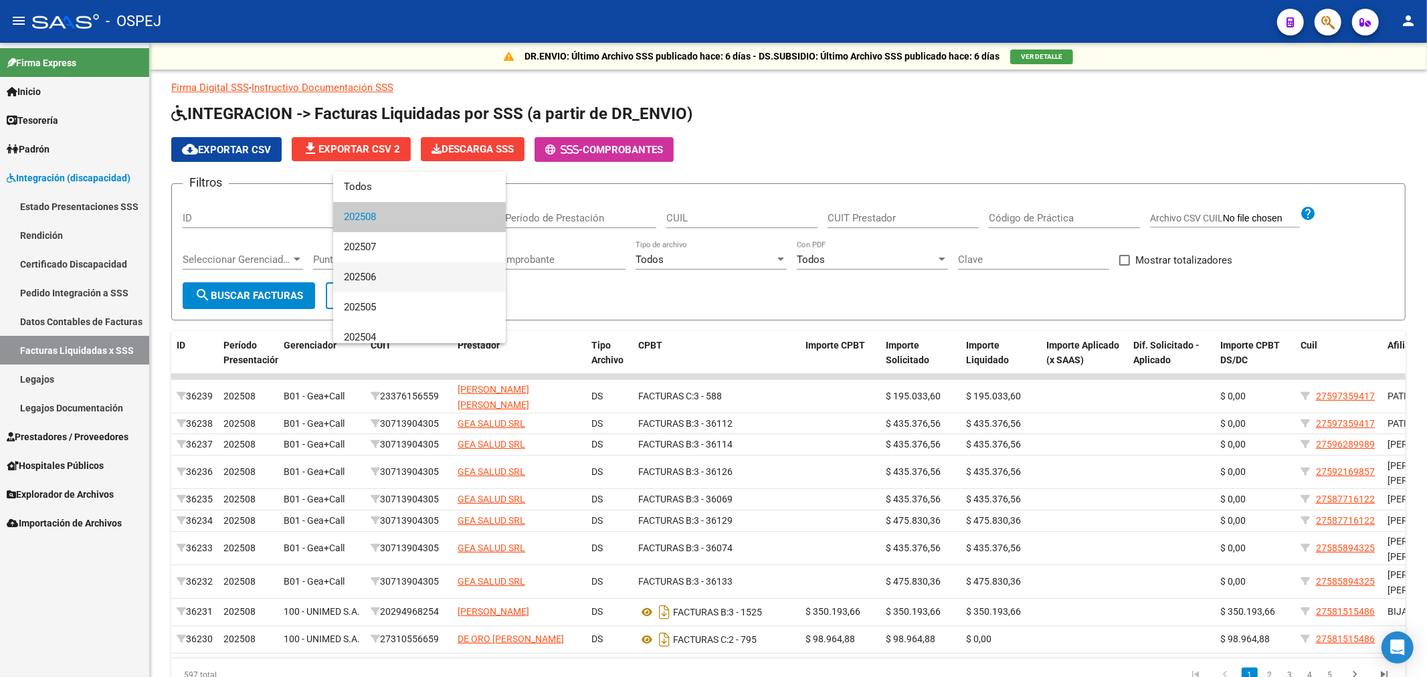
click at [389, 276] on span "202506" at bounding box center [419, 277] width 151 height 30
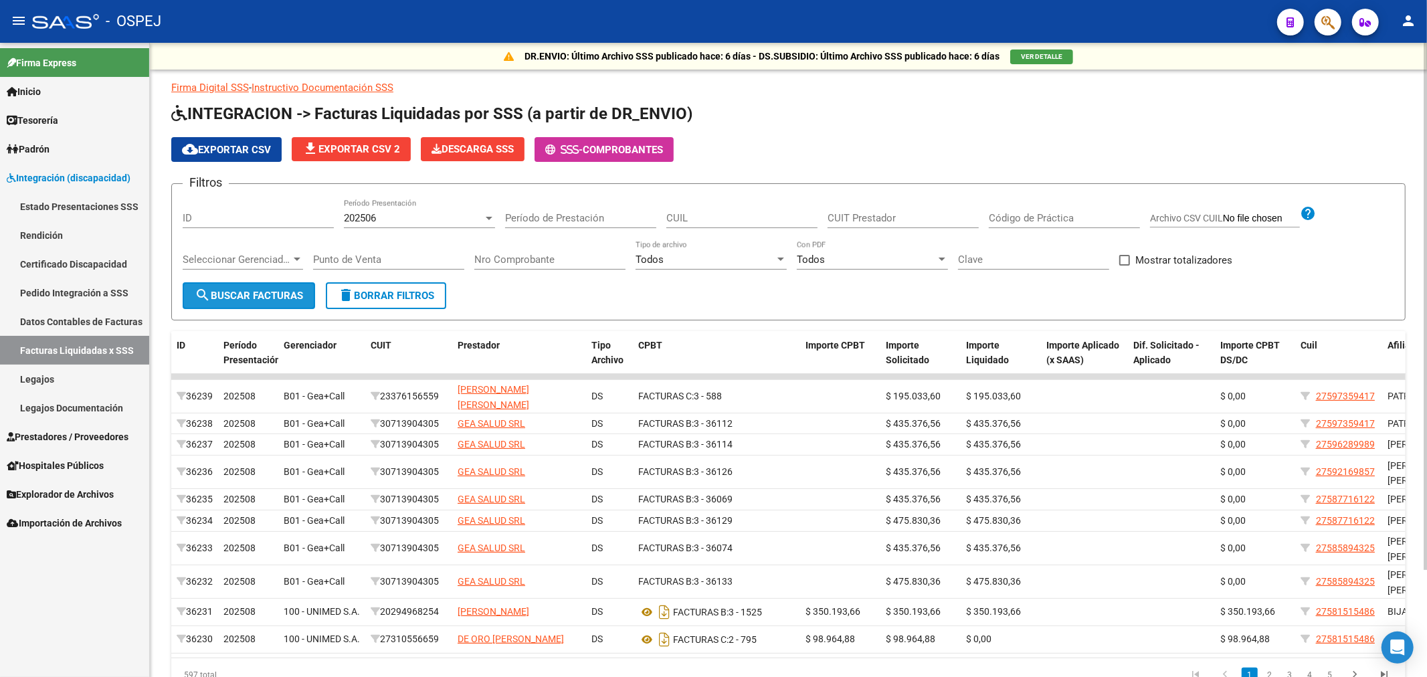
click at [261, 297] on span "search Buscar Facturas" at bounding box center [249, 296] width 108 height 12
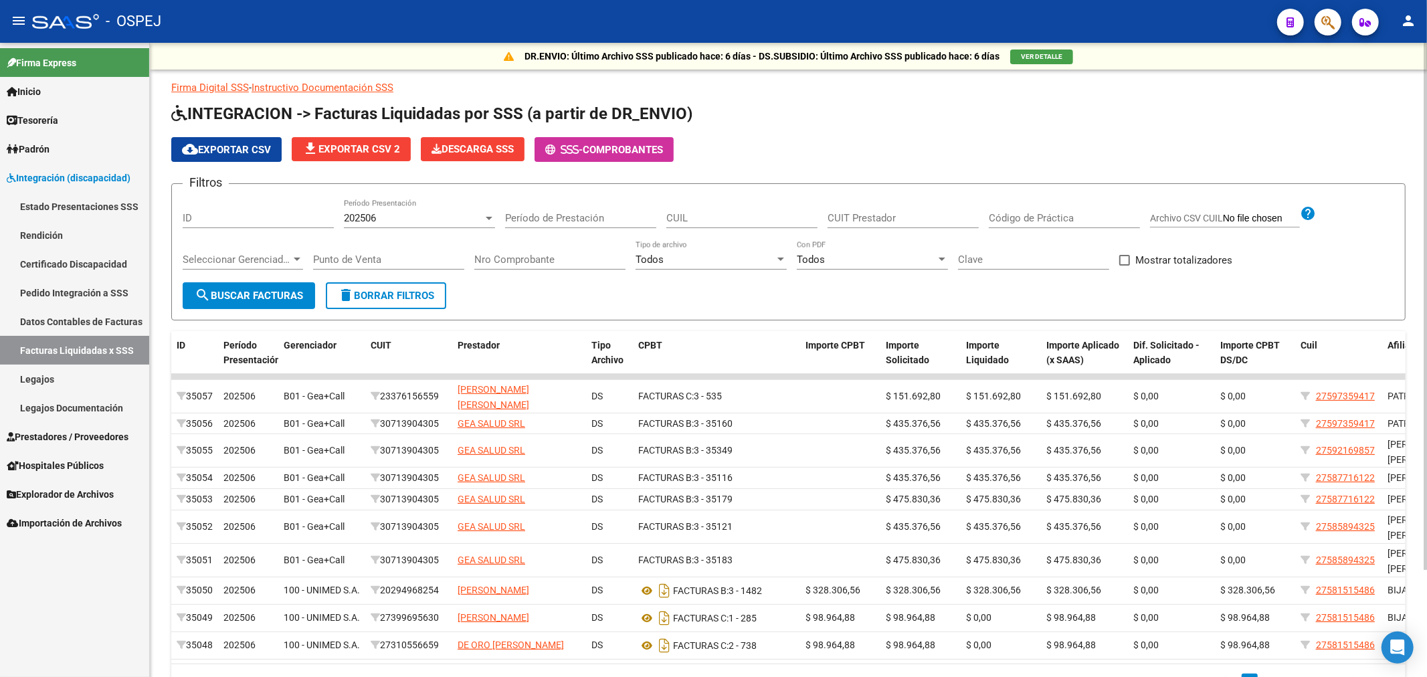
click at [379, 220] on div "202506" at bounding box center [413, 218] width 139 height 12
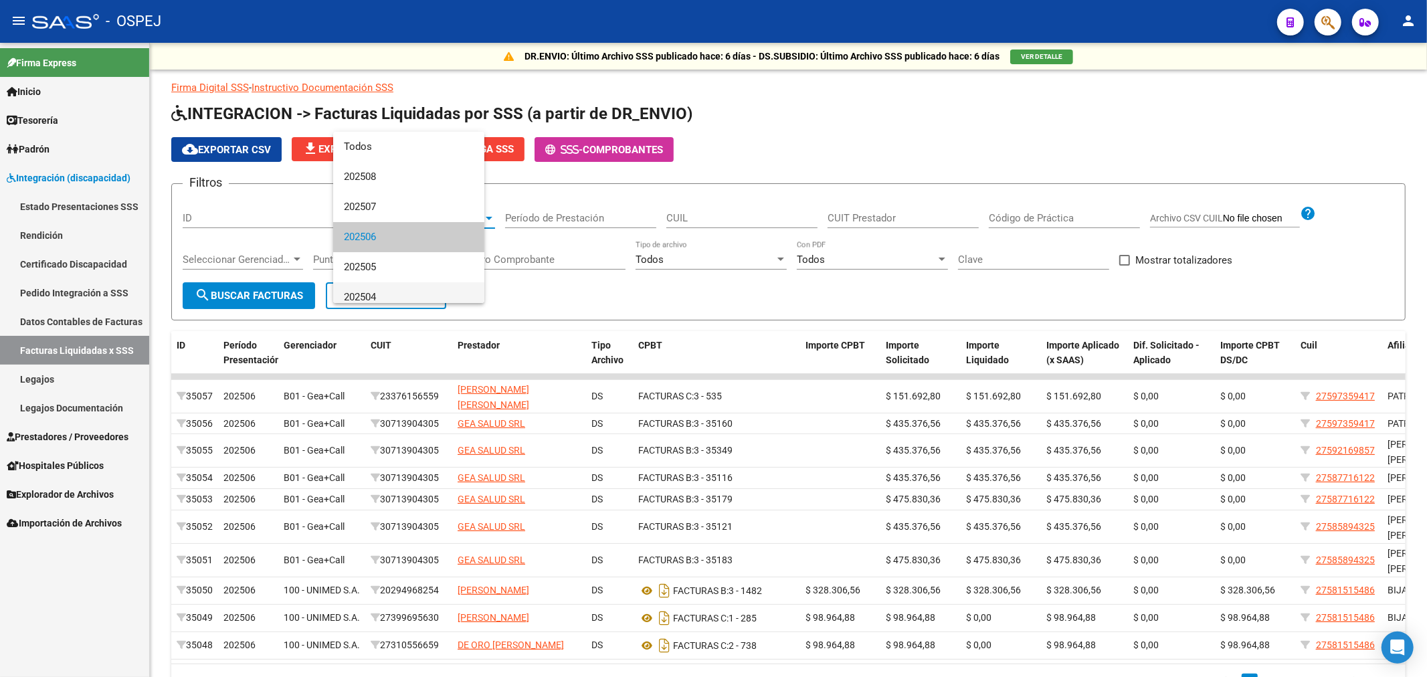
scroll to position [20, 0]
drag, startPoint x: 384, startPoint y: 246, endPoint x: 342, endPoint y: 288, distance: 59.2
click at [383, 246] on span "202505" at bounding box center [419, 247] width 151 height 30
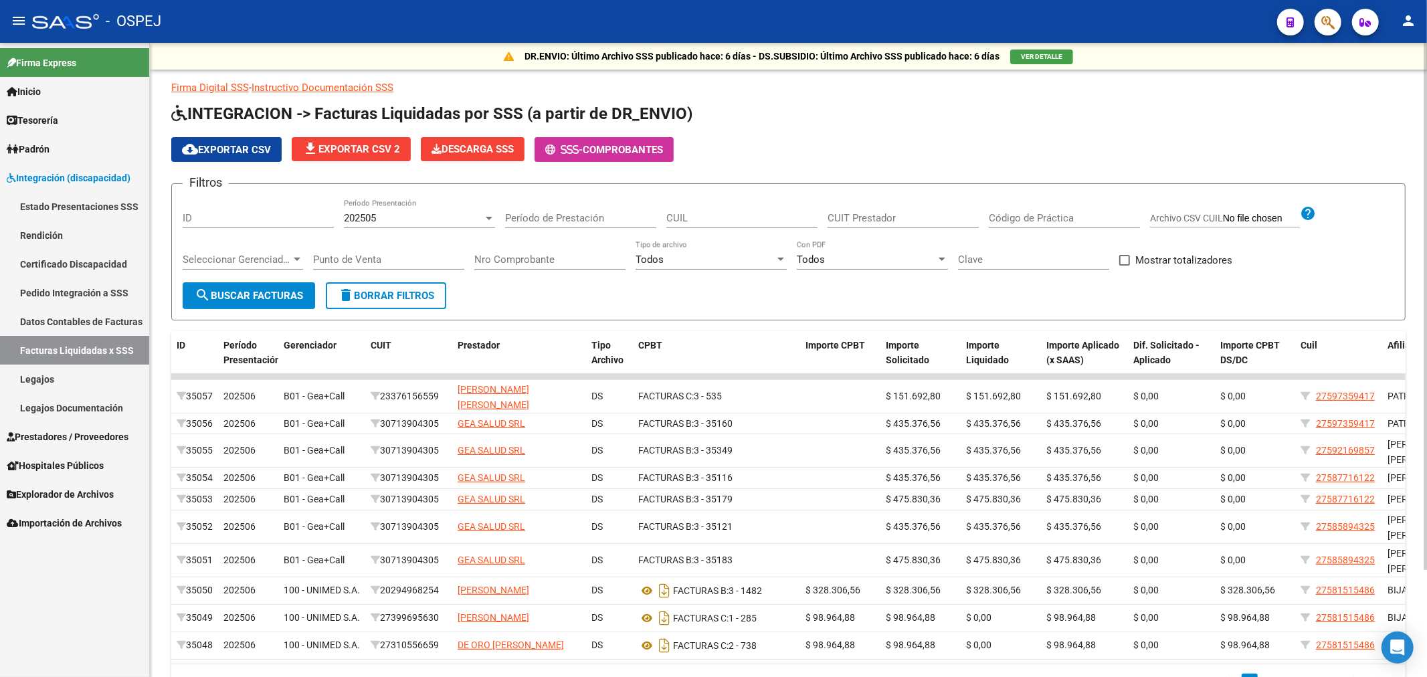
drag, startPoint x: 306, startPoint y: 279, endPoint x: 293, endPoint y: 282, distance: 13.1
click at [304, 279] on app-drop-down-list "Seleccionar Gerenciador Seleccionar Gerenciador" at bounding box center [248, 261] width 130 height 41
click at [291, 284] on button "search Buscar Facturas" at bounding box center [249, 295] width 133 height 27
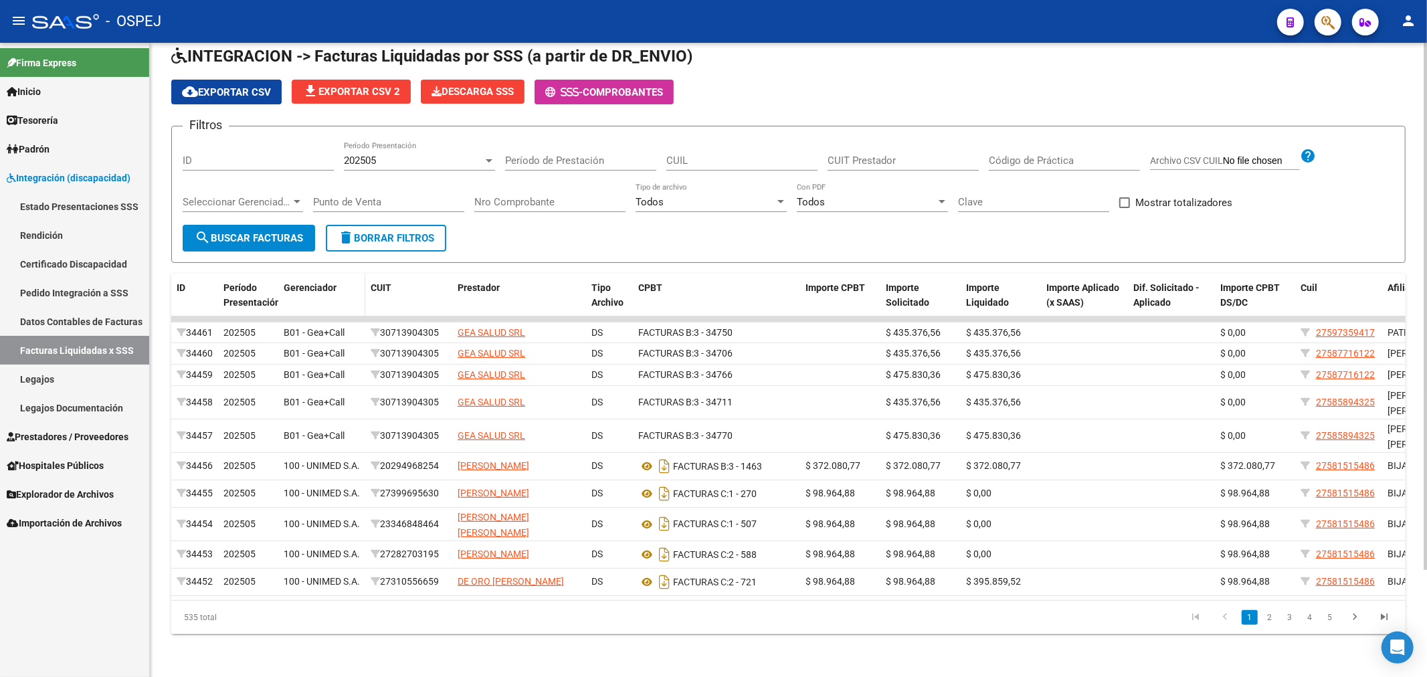
scroll to position [0, 0]
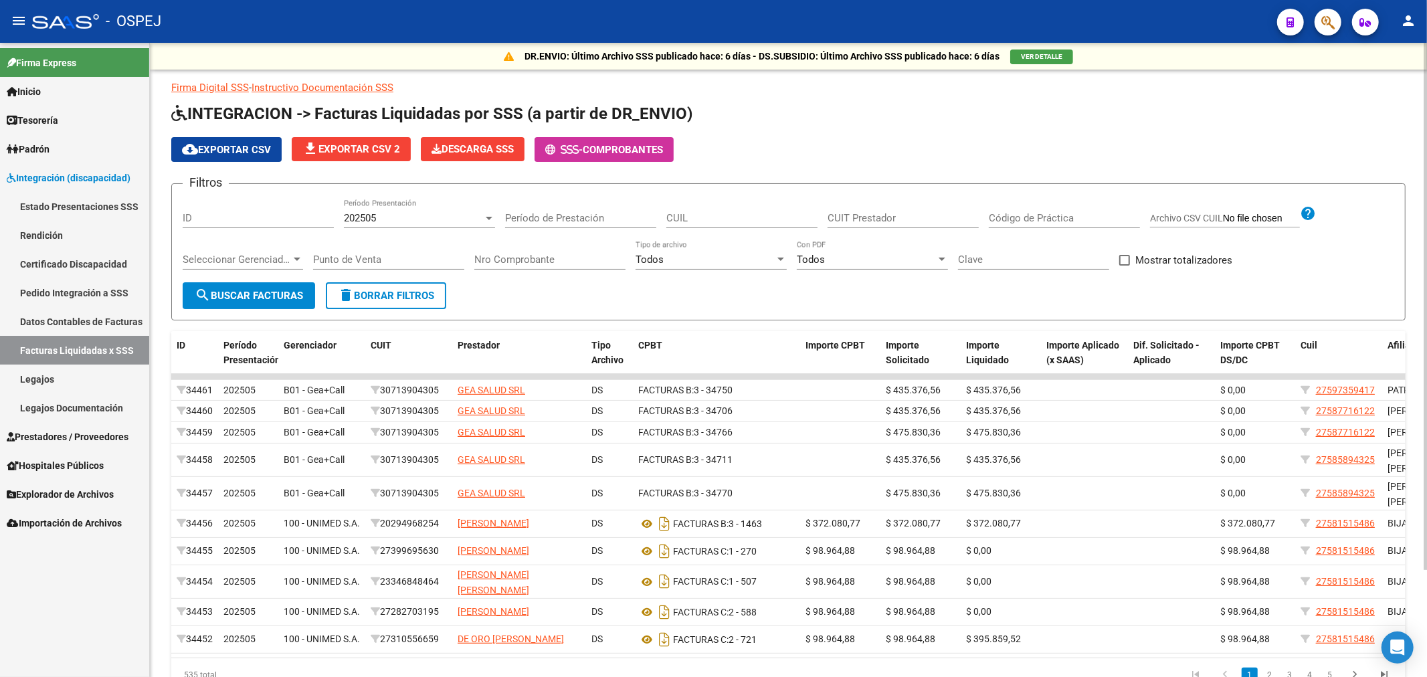
click at [365, 212] on span "202505" at bounding box center [360, 218] width 32 height 12
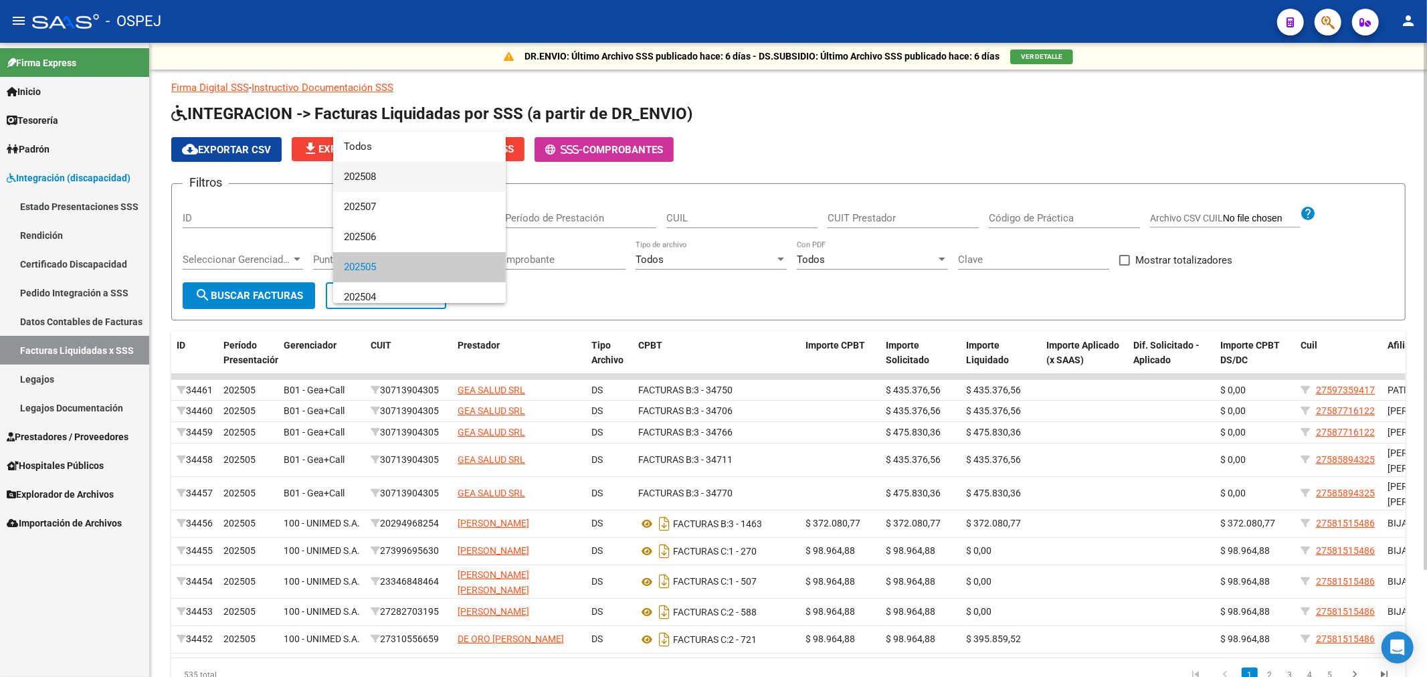
click at [404, 174] on span "202508" at bounding box center [419, 177] width 151 height 30
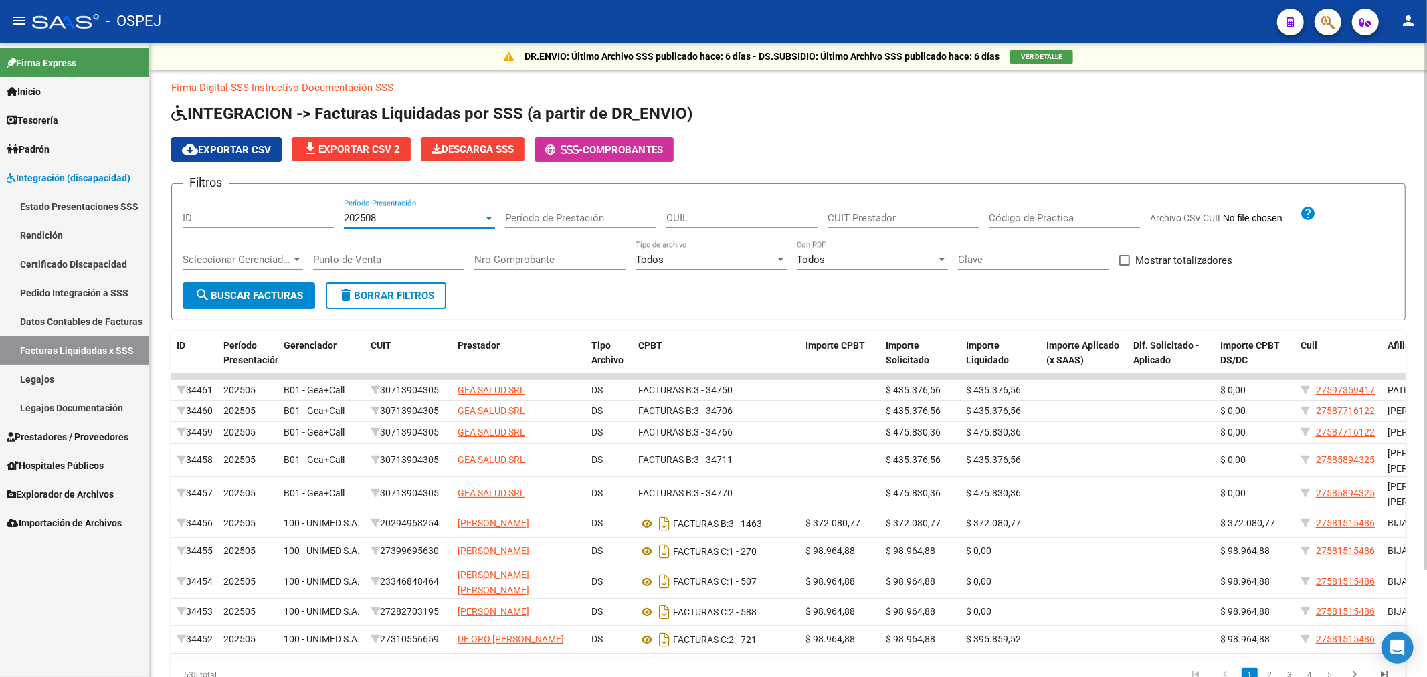
click at [272, 291] on span "search Buscar Facturas" at bounding box center [249, 296] width 108 height 12
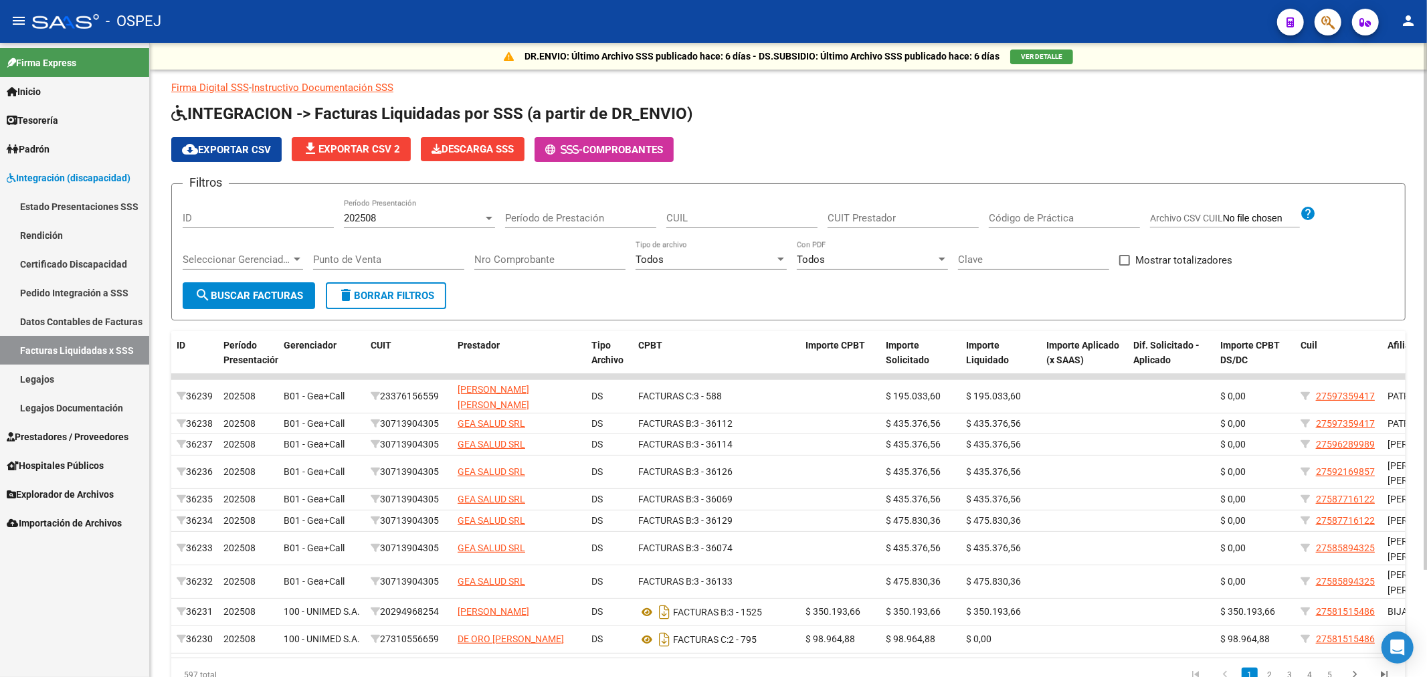
click at [252, 258] on span "Seleccionar Gerenciador" at bounding box center [237, 260] width 108 height 12
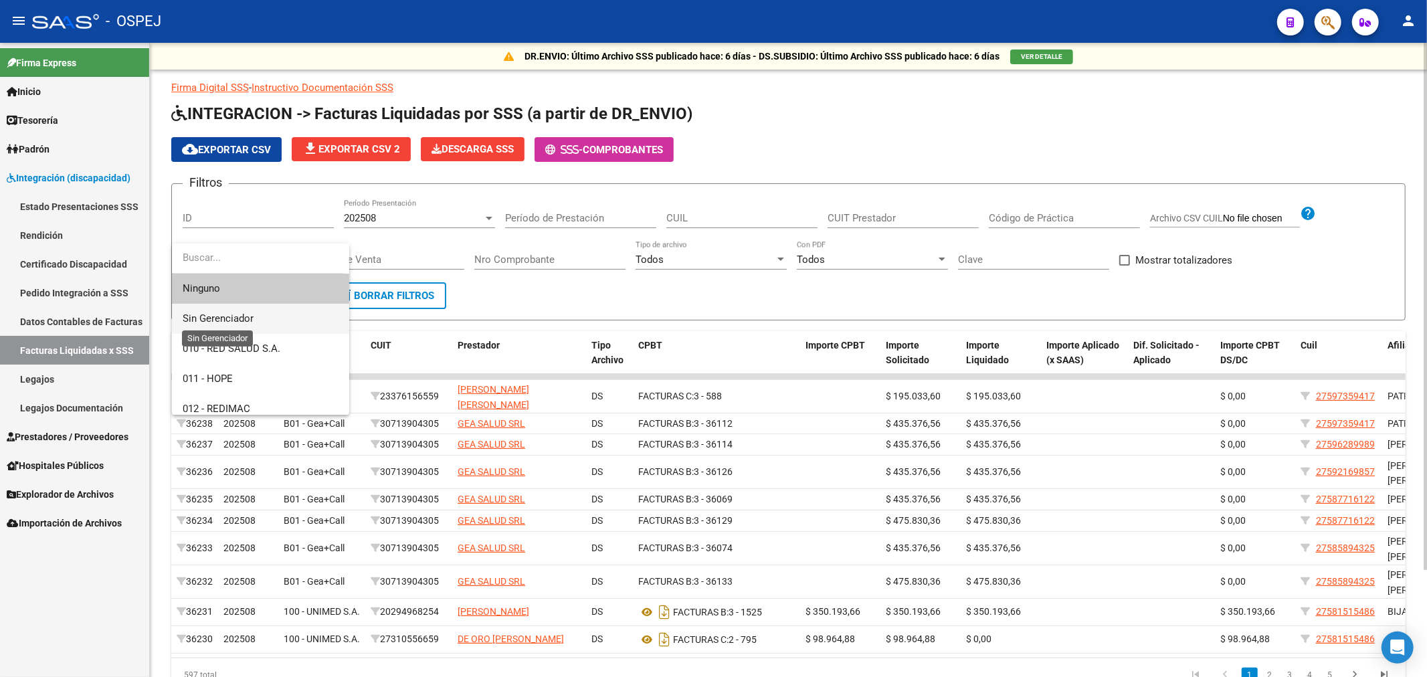
click at [236, 321] on span "Sin Gerenciador" at bounding box center [218, 319] width 71 height 12
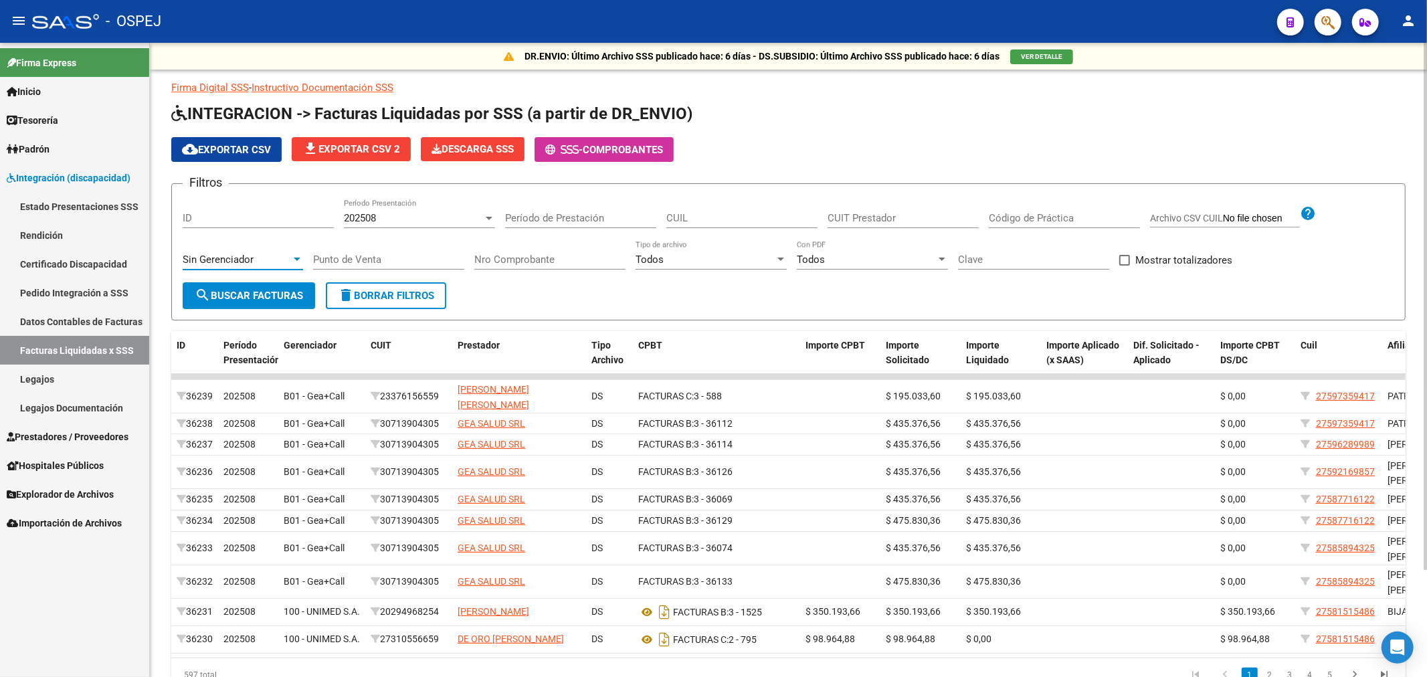
click at [255, 292] on span "search Buscar Facturas" at bounding box center [249, 296] width 108 height 12
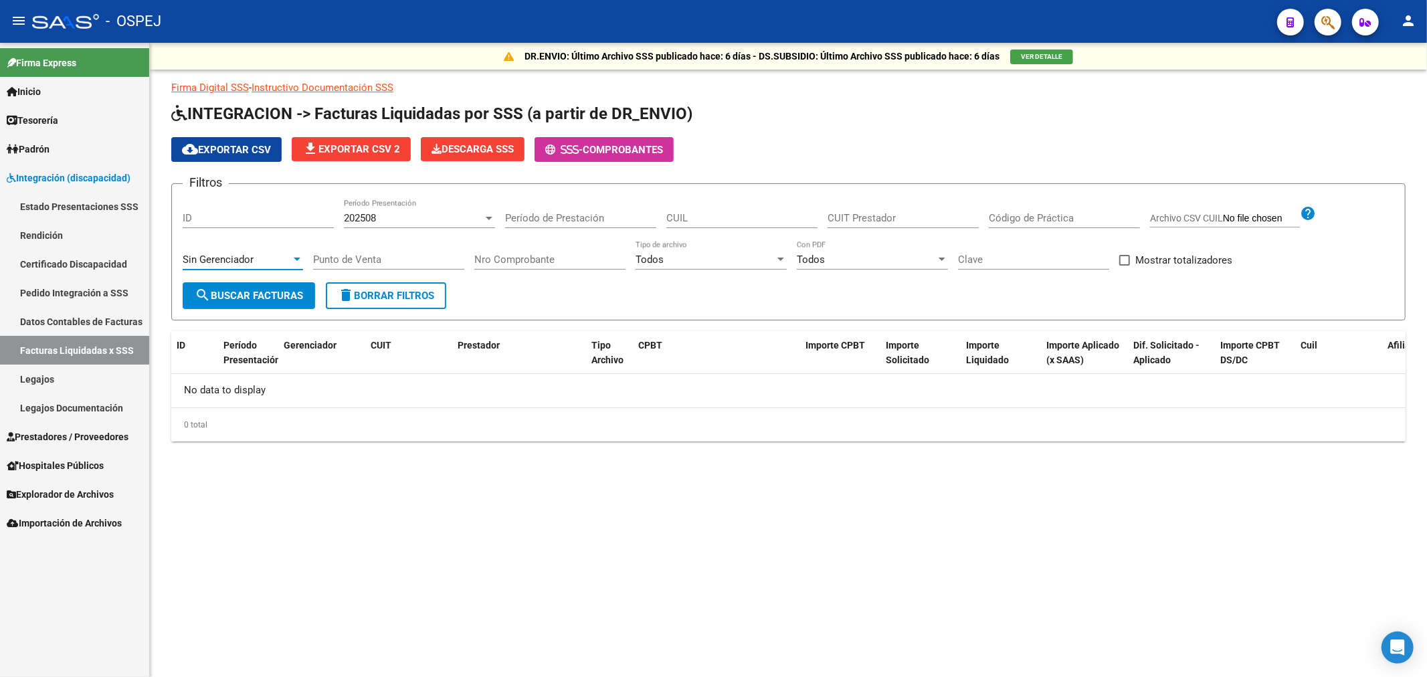
click at [258, 263] on div "Sin Gerenciador" at bounding box center [237, 260] width 108 height 12
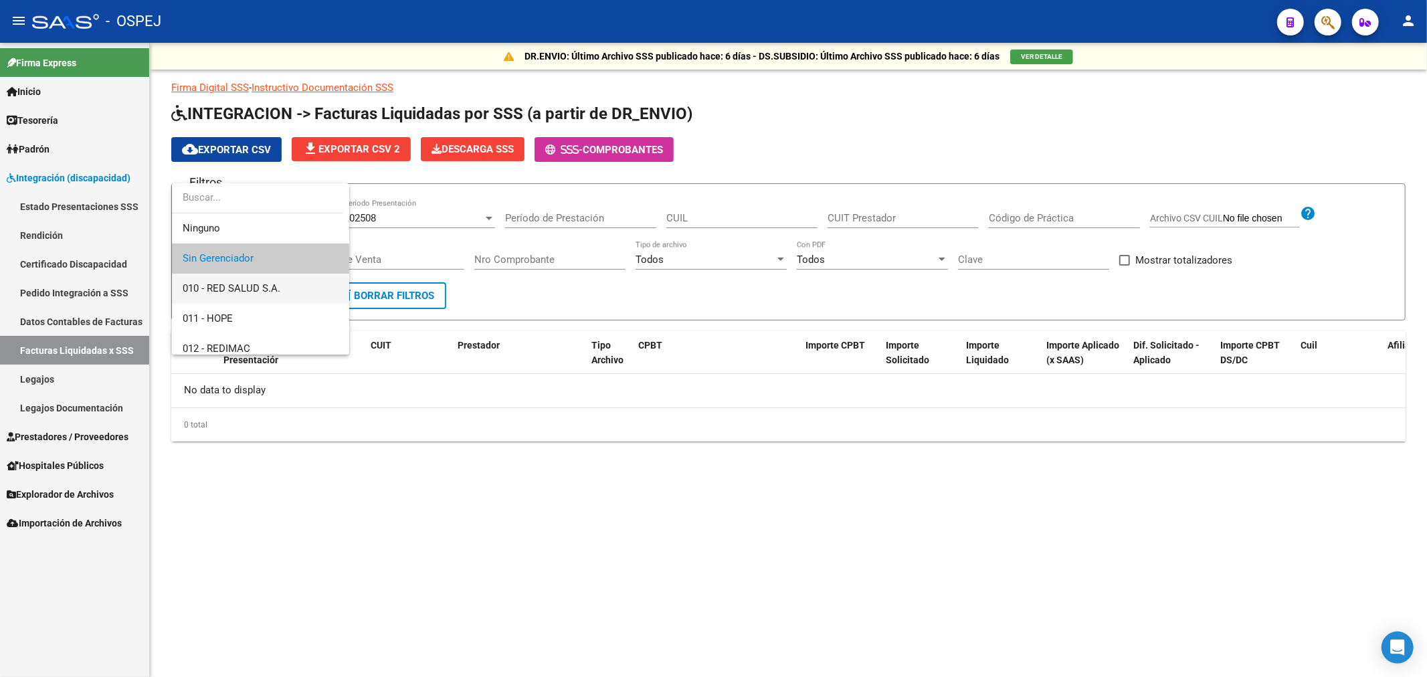
click at [256, 288] on span "010 - RED SALUD S.A." at bounding box center [232, 288] width 98 height 12
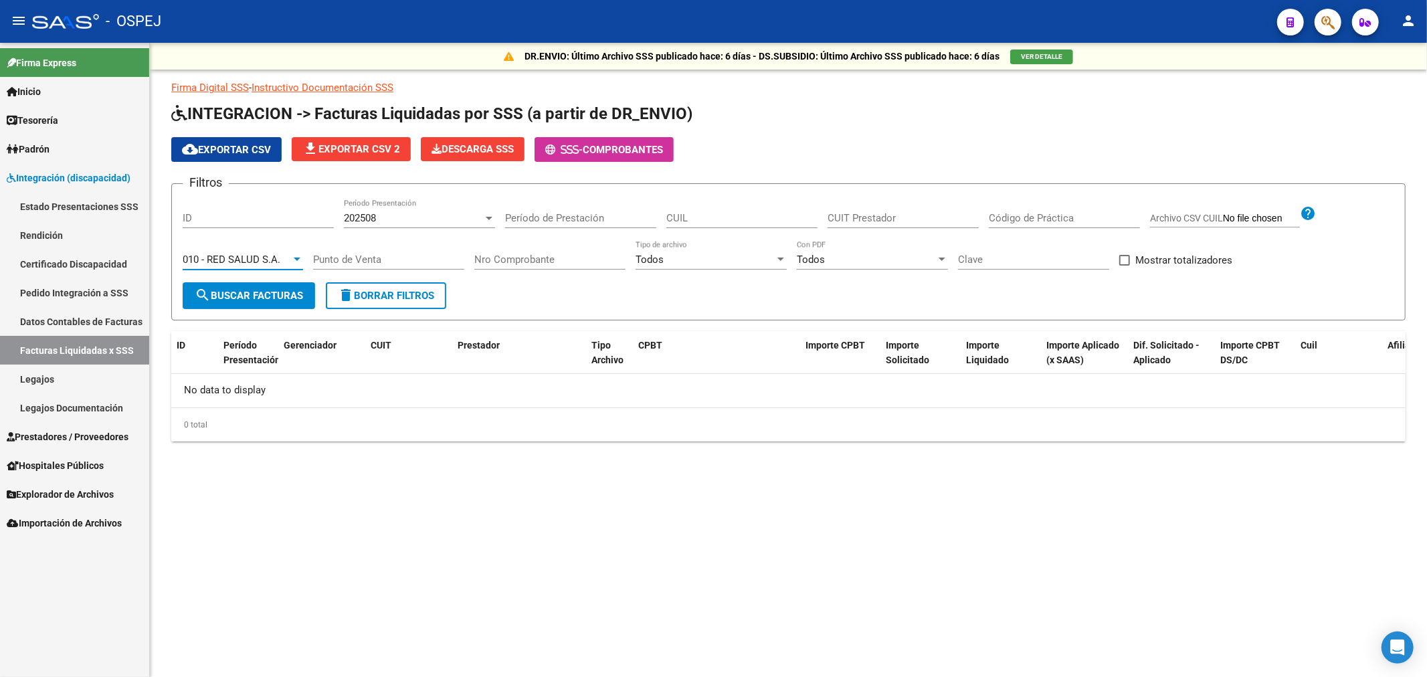
click at [245, 292] on span "search Buscar Facturas" at bounding box center [249, 296] width 108 height 12
click at [257, 261] on span "010 - RED SALUD S.A." at bounding box center [232, 260] width 98 height 12
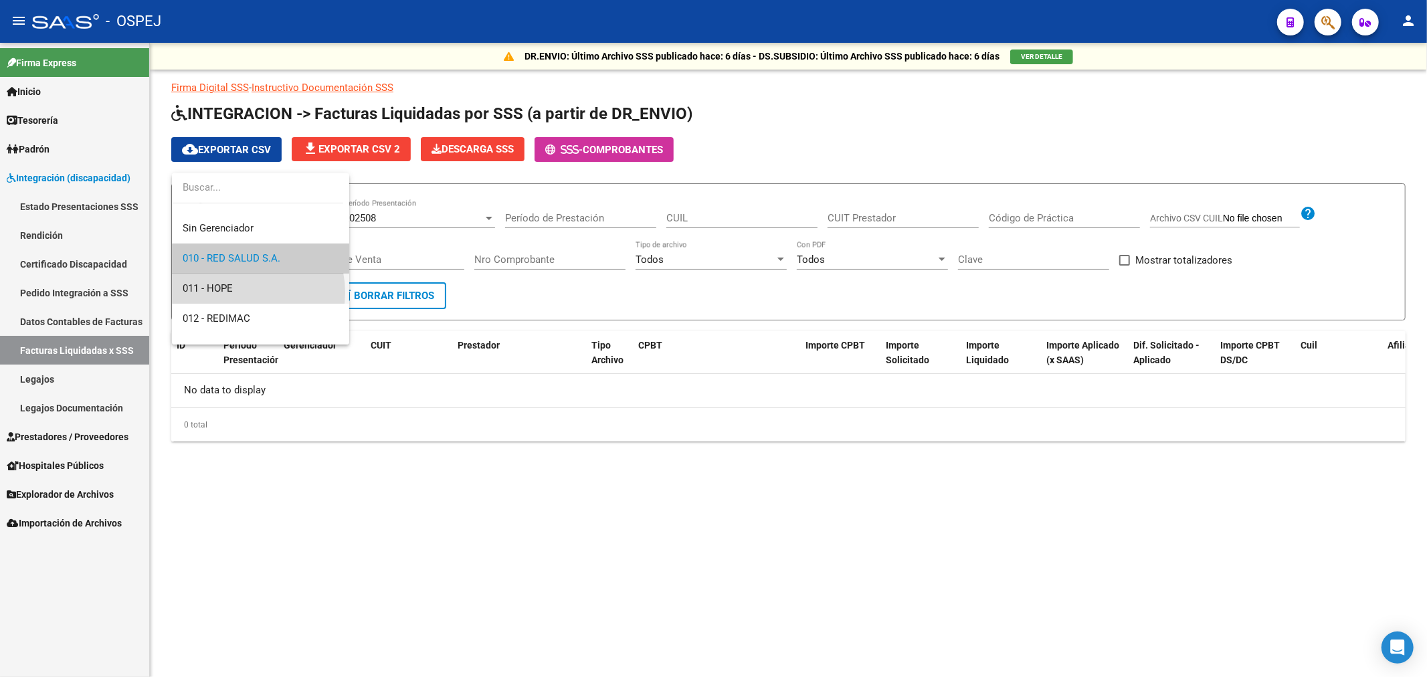
drag, startPoint x: 244, startPoint y: 292, endPoint x: 239, endPoint y: 304, distance: 13.2
click at [244, 292] on span "011 - HOPE" at bounding box center [261, 289] width 156 height 30
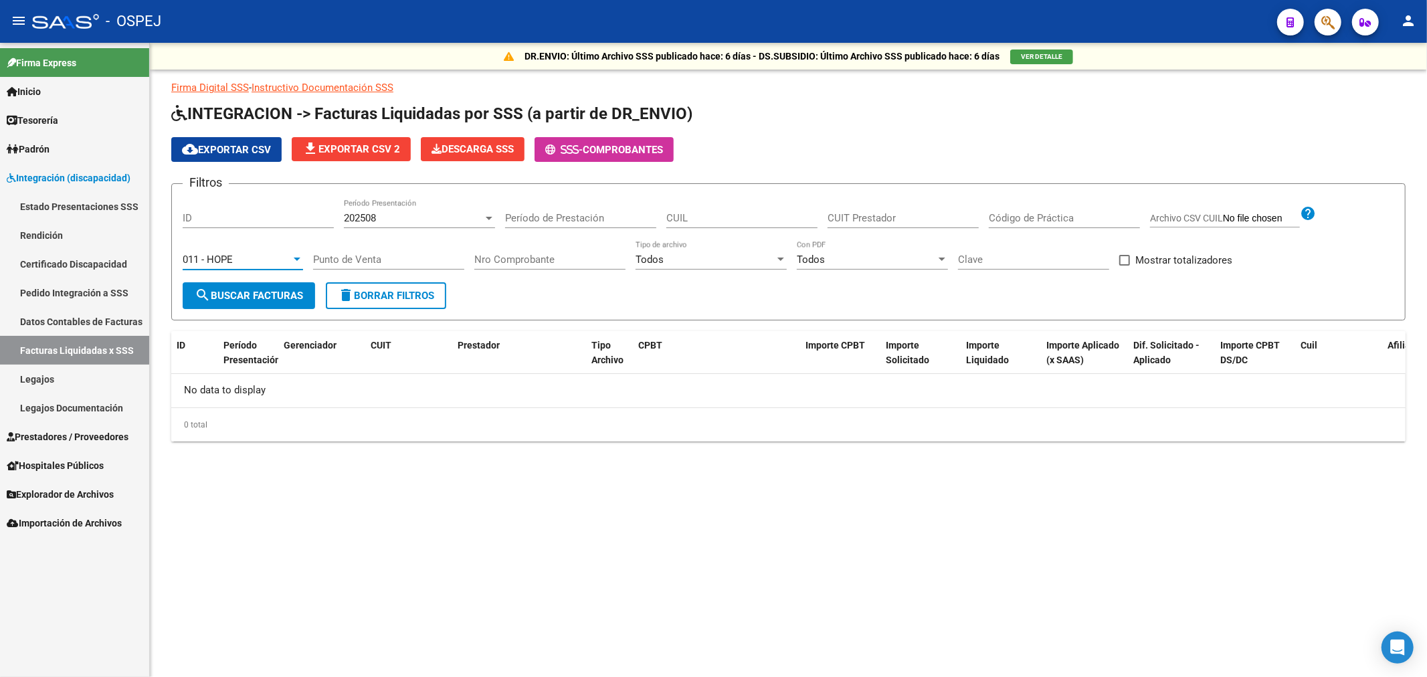
click at [238, 305] on button "search Buscar Facturas" at bounding box center [249, 295] width 133 height 27
click at [245, 264] on div "011 - HOPE" at bounding box center [237, 260] width 108 height 12
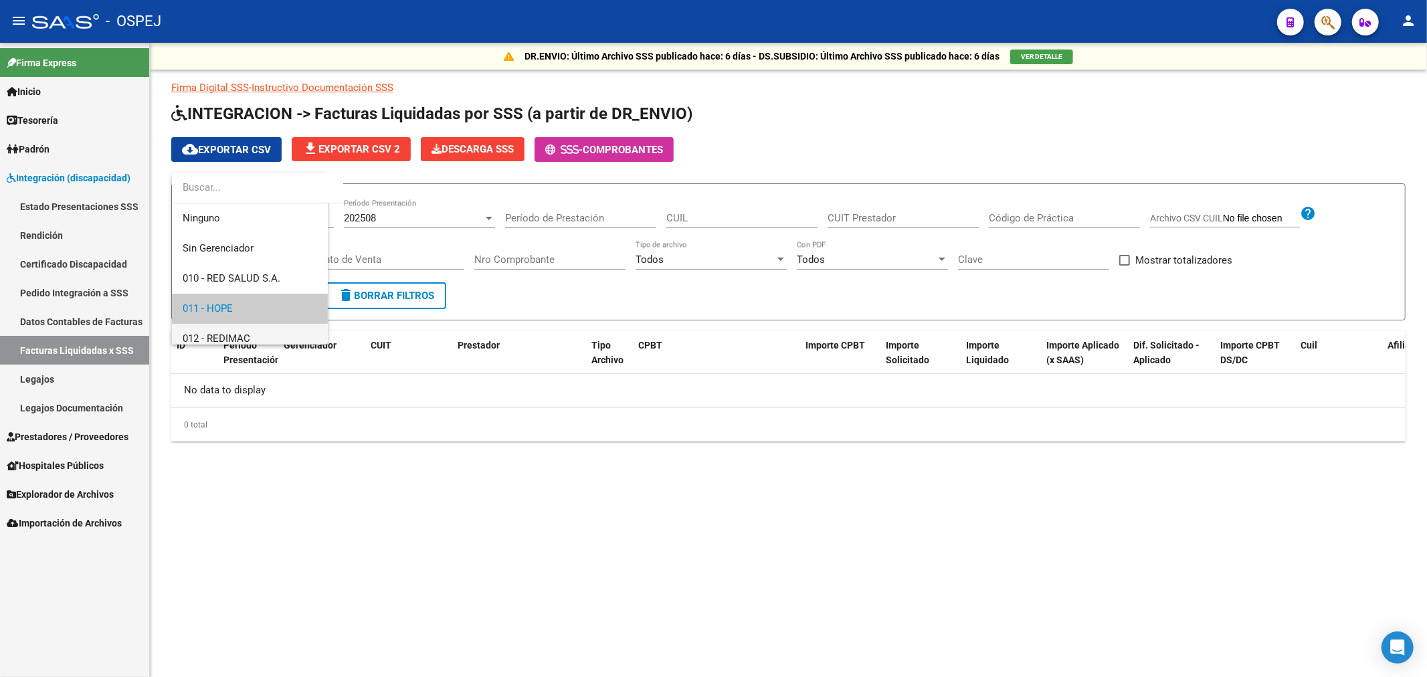
scroll to position [50, 0]
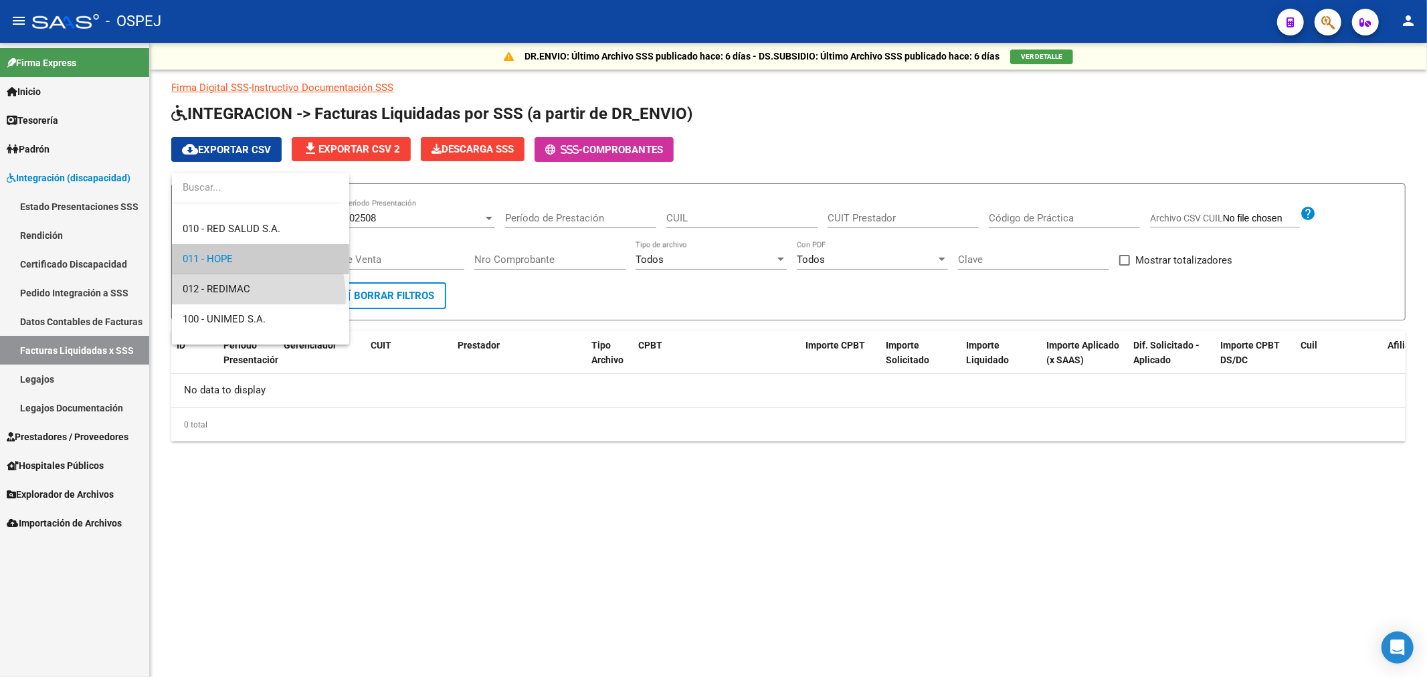
click at [238, 296] on span "012 - REDIMAC" at bounding box center [261, 289] width 156 height 30
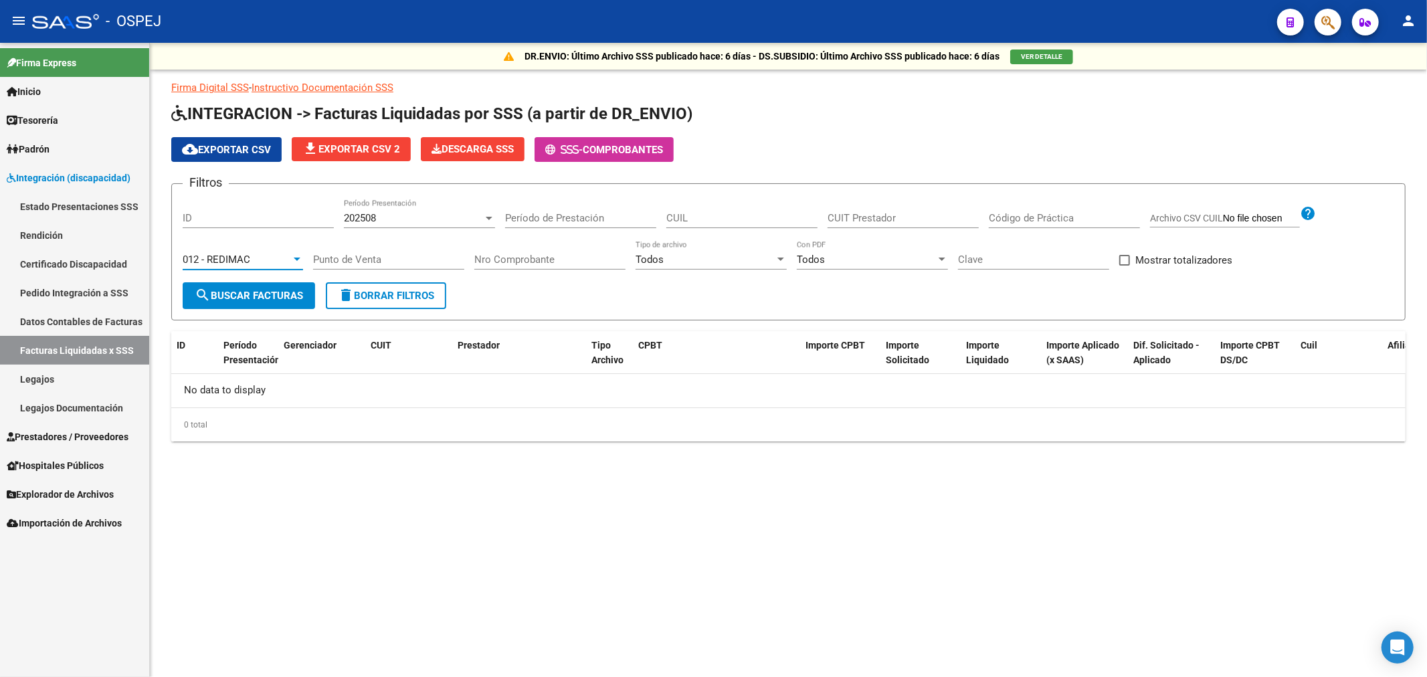
click at [237, 297] on span "search Buscar Facturas" at bounding box center [249, 296] width 108 height 12
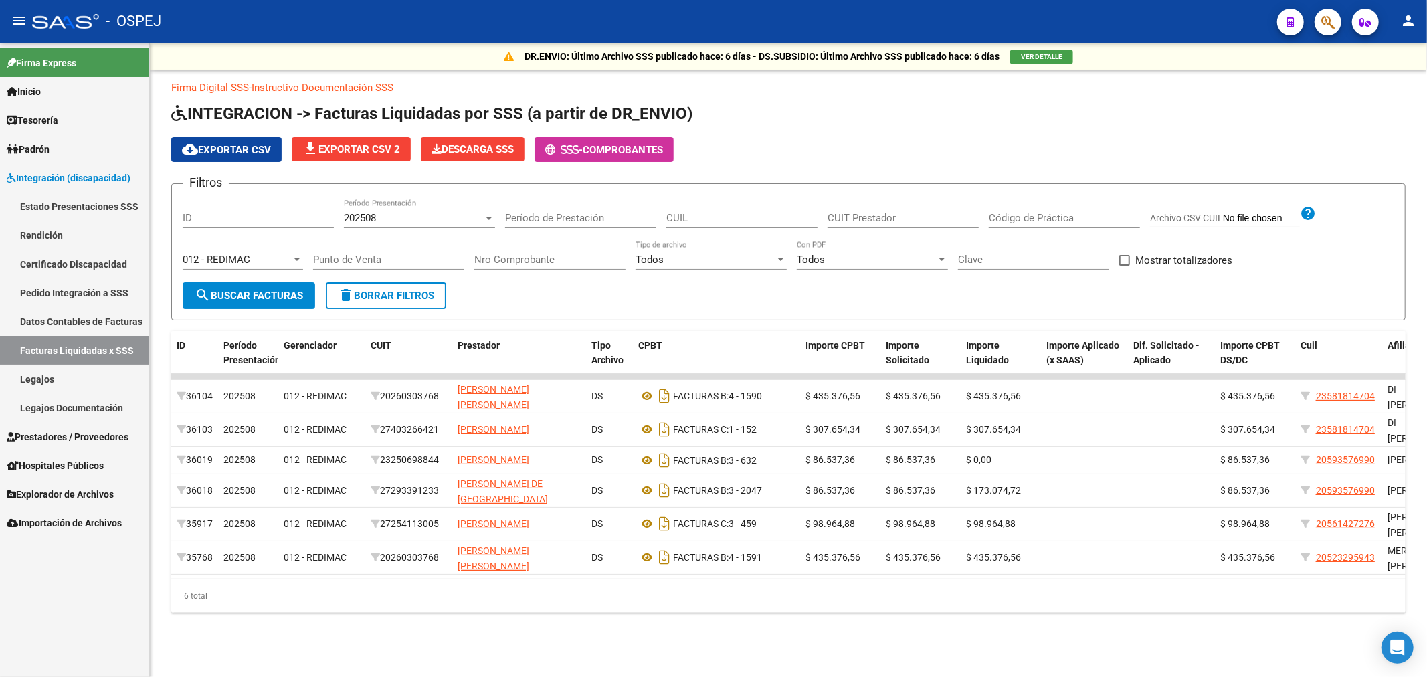
click at [209, 152] on span "cloud_download Exportar CSV" at bounding box center [226, 150] width 89 height 12
click at [283, 262] on div "012 - REDIMAC" at bounding box center [237, 260] width 108 height 12
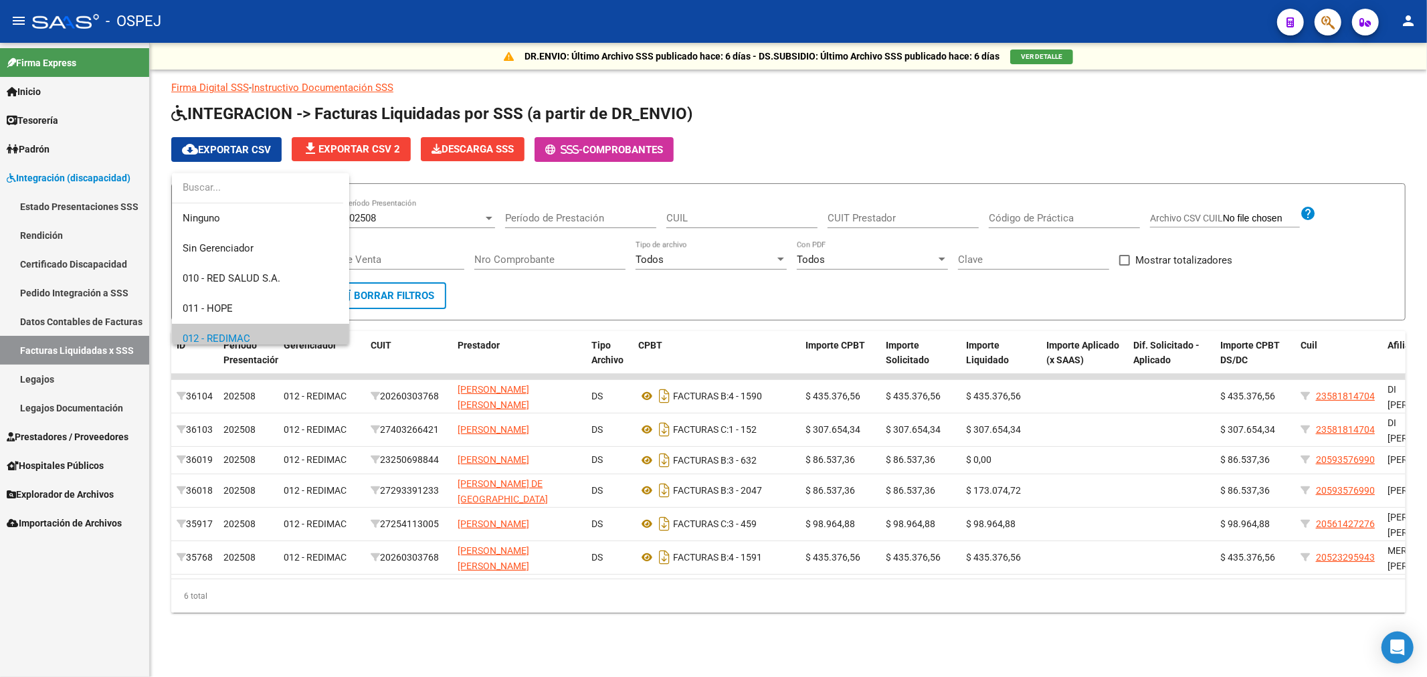
scroll to position [80, 0]
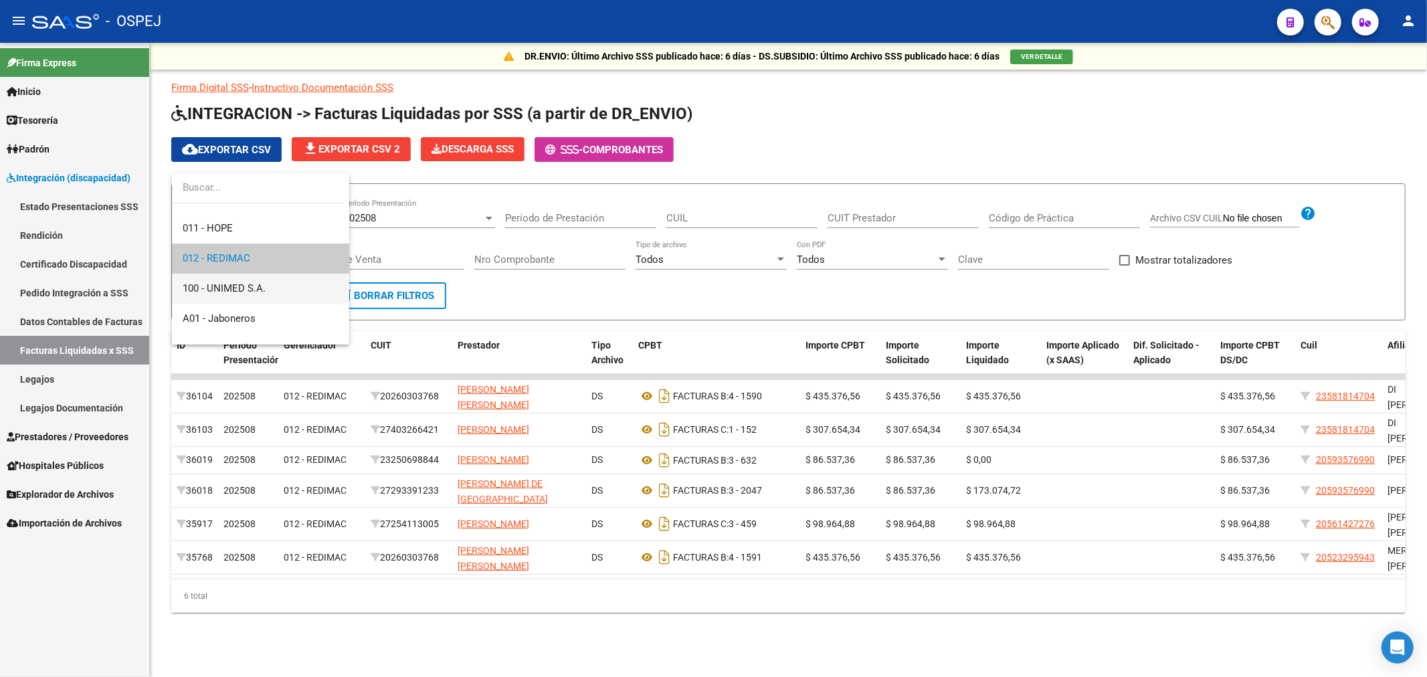
click at [269, 292] on span "100 - UNIMED S.A." at bounding box center [261, 289] width 156 height 30
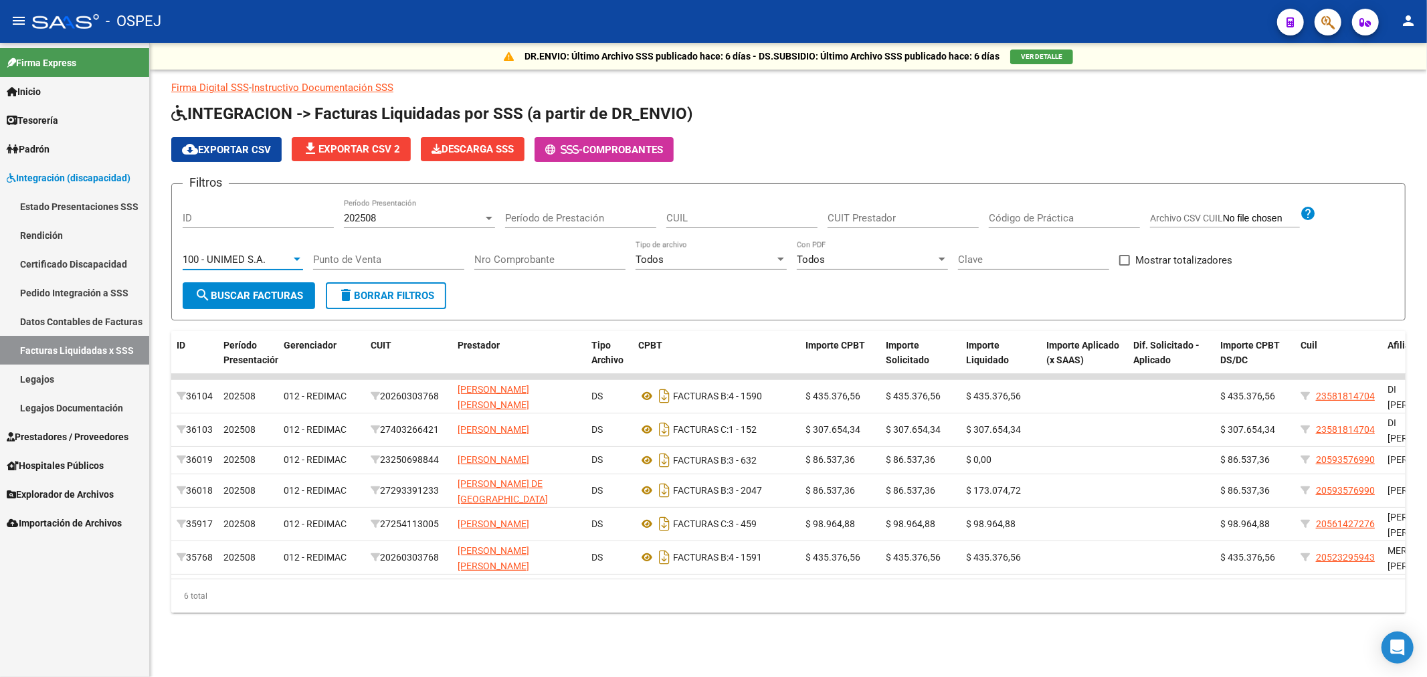
click at [254, 290] on span "search Buscar Facturas" at bounding box center [249, 296] width 108 height 12
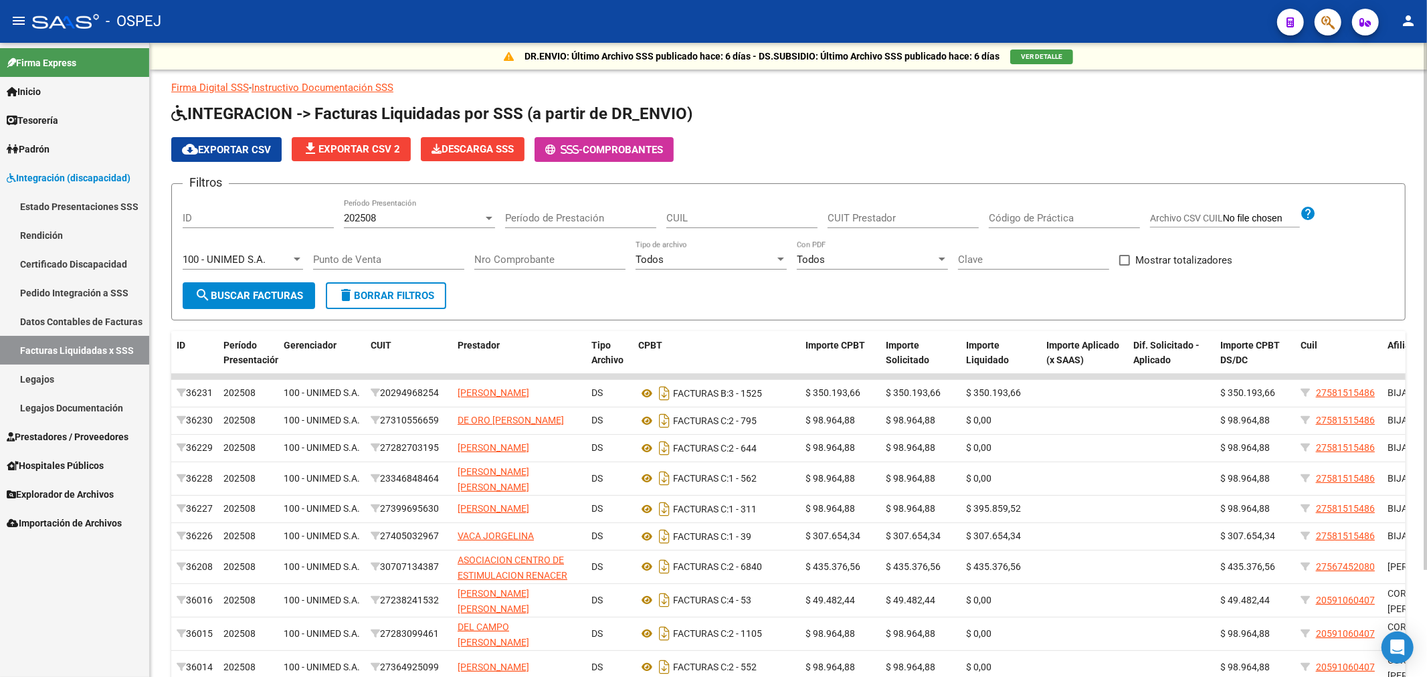
click at [236, 149] on span "cloud_download Exportar CSV" at bounding box center [226, 150] width 89 height 12
click at [291, 263] on div "100 - UNIMED S.A." at bounding box center [243, 260] width 120 height 12
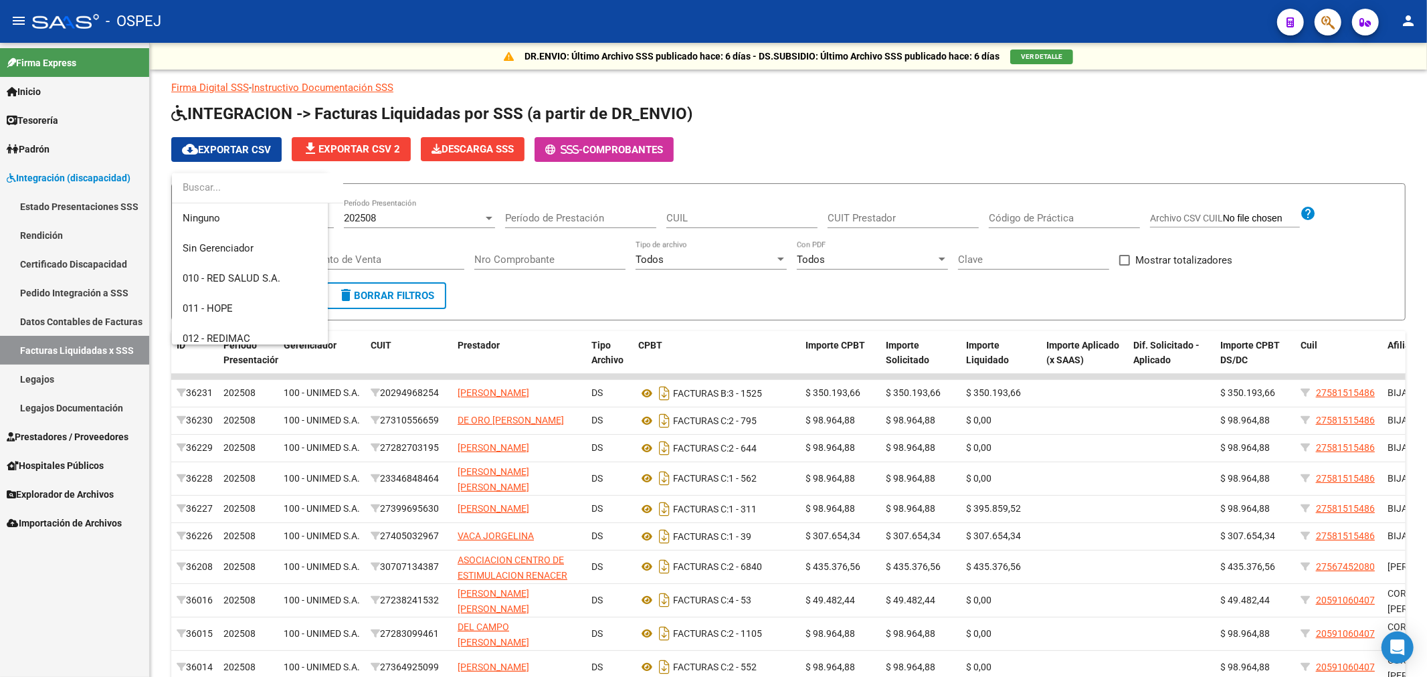
scroll to position [110, 0]
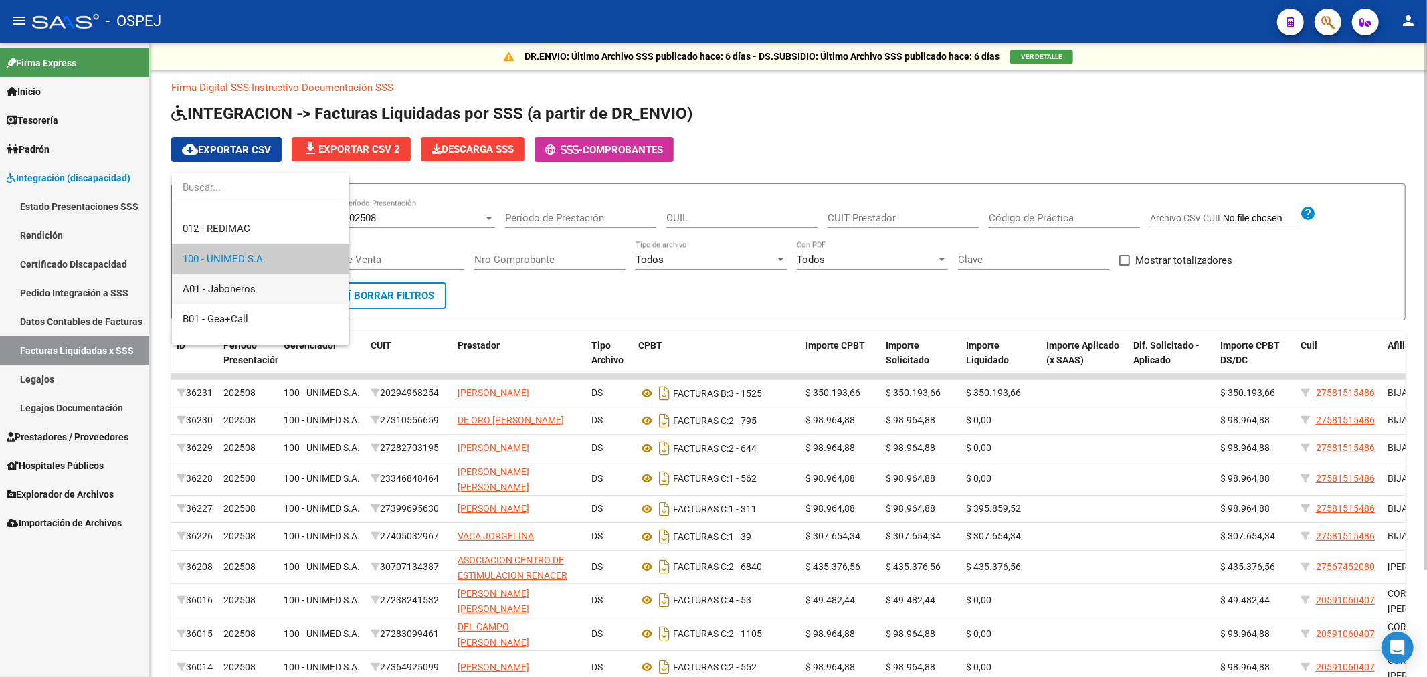
click at [270, 298] on span "A01 - Jaboneros" at bounding box center [261, 289] width 156 height 30
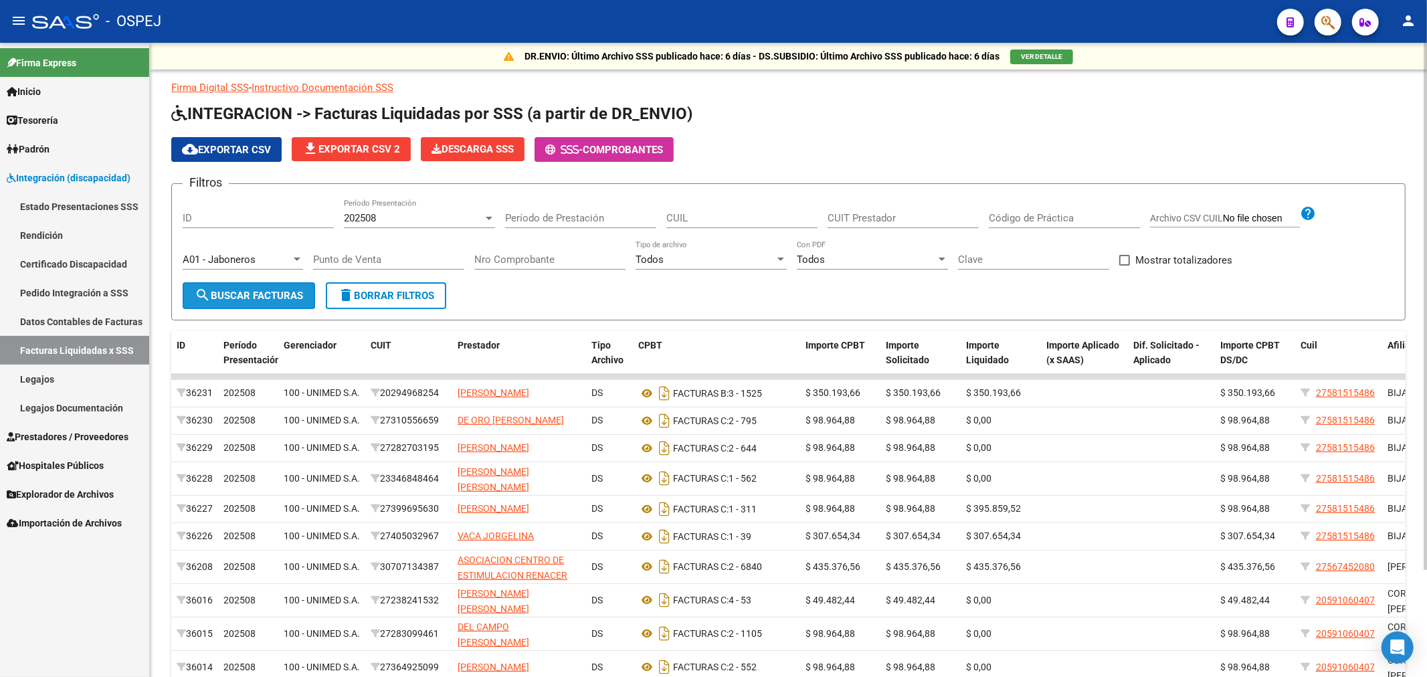
click at [248, 298] on span "search Buscar Facturas" at bounding box center [249, 296] width 108 height 12
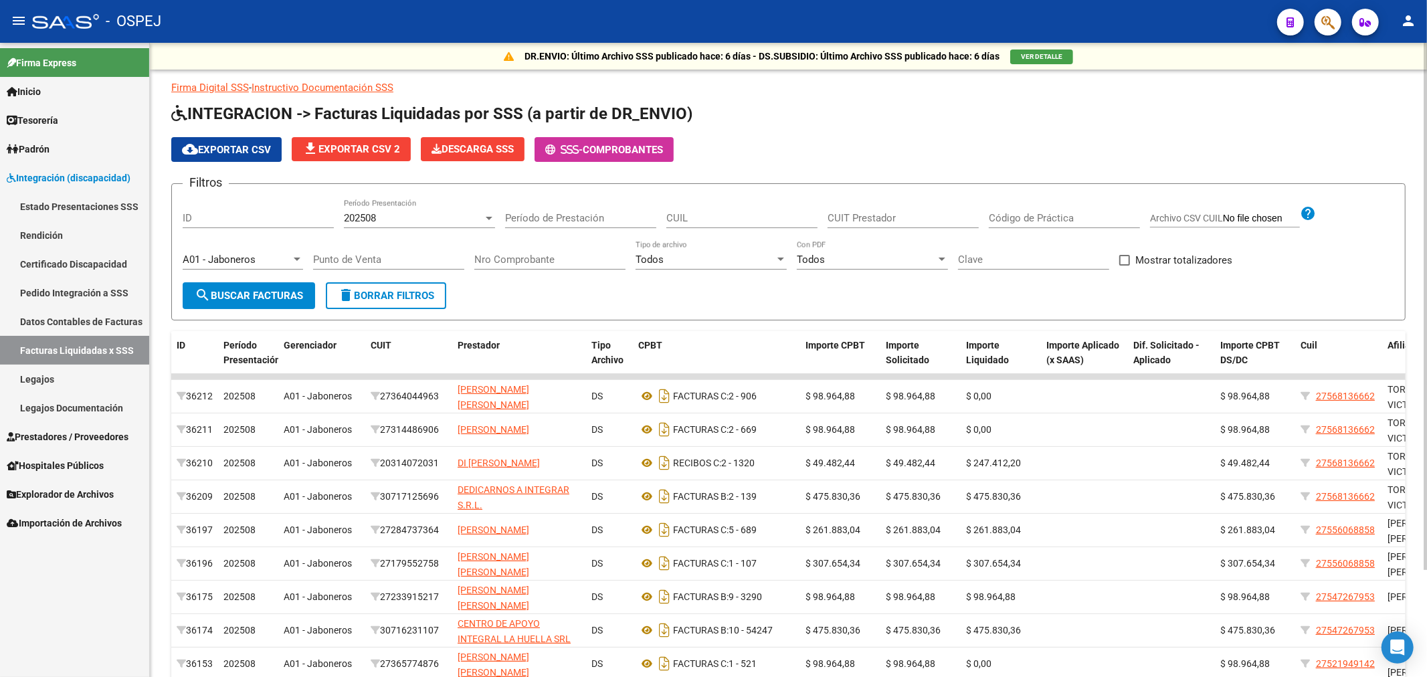
click at [193, 150] on mat-icon "cloud_download" at bounding box center [190, 149] width 16 height 16
click at [277, 254] on div "A01 - Jaboneros" at bounding box center [237, 260] width 108 height 12
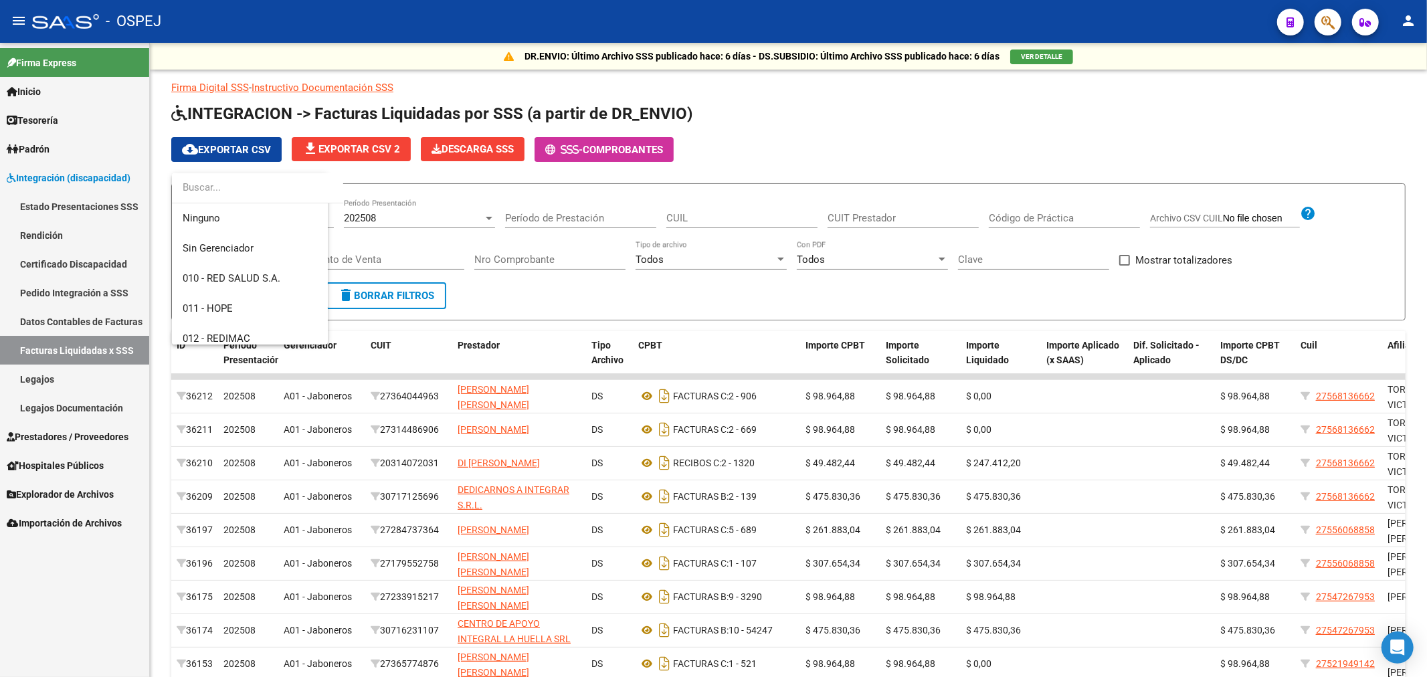
scroll to position [141, 0]
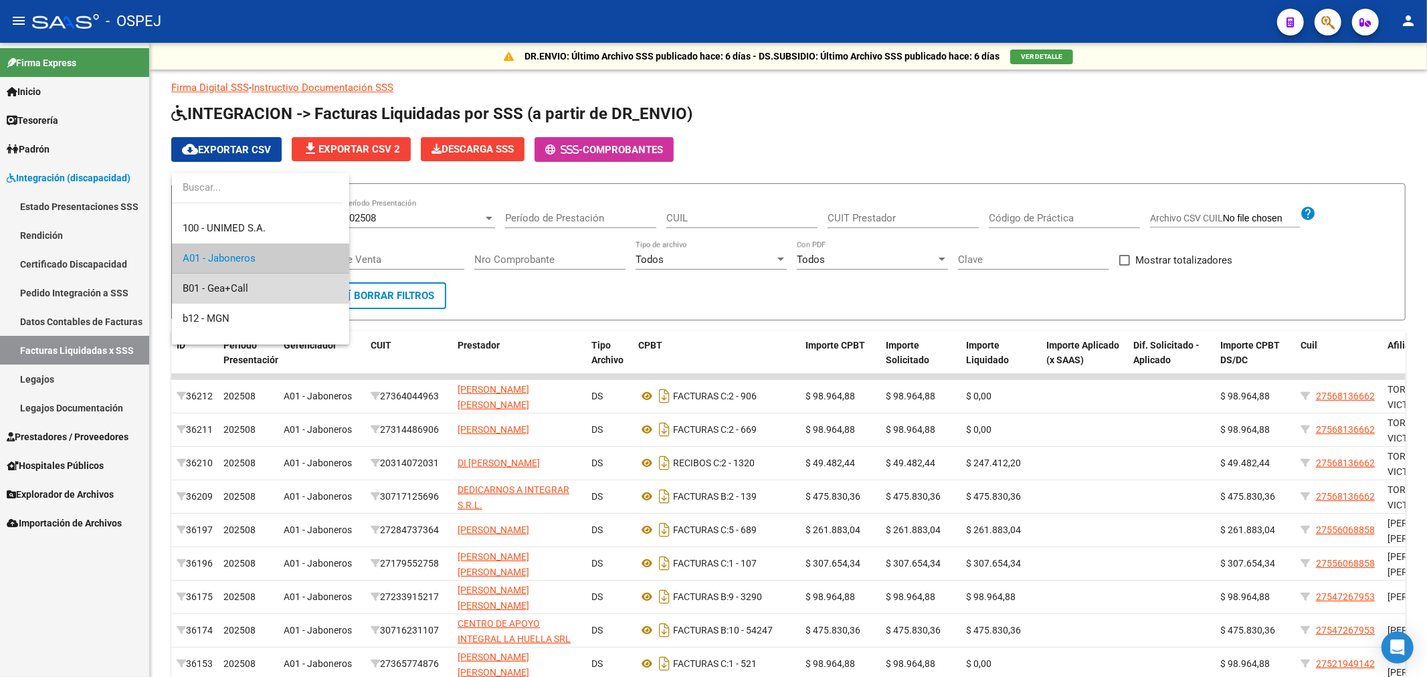
click at [262, 282] on span "B01 - Gea+Call" at bounding box center [261, 289] width 156 height 30
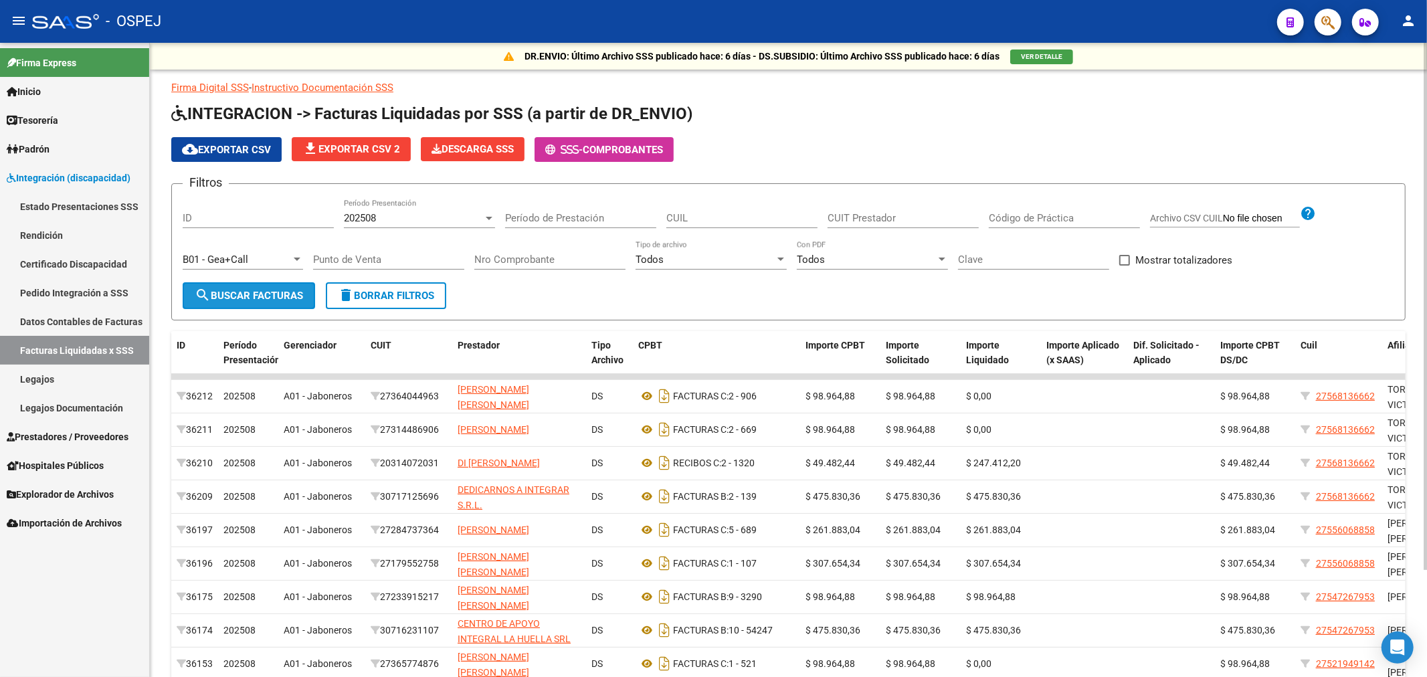
click at [250, 290] on span "search Buscar Facturas" at bounding box center [249, 296] width 108 height 12
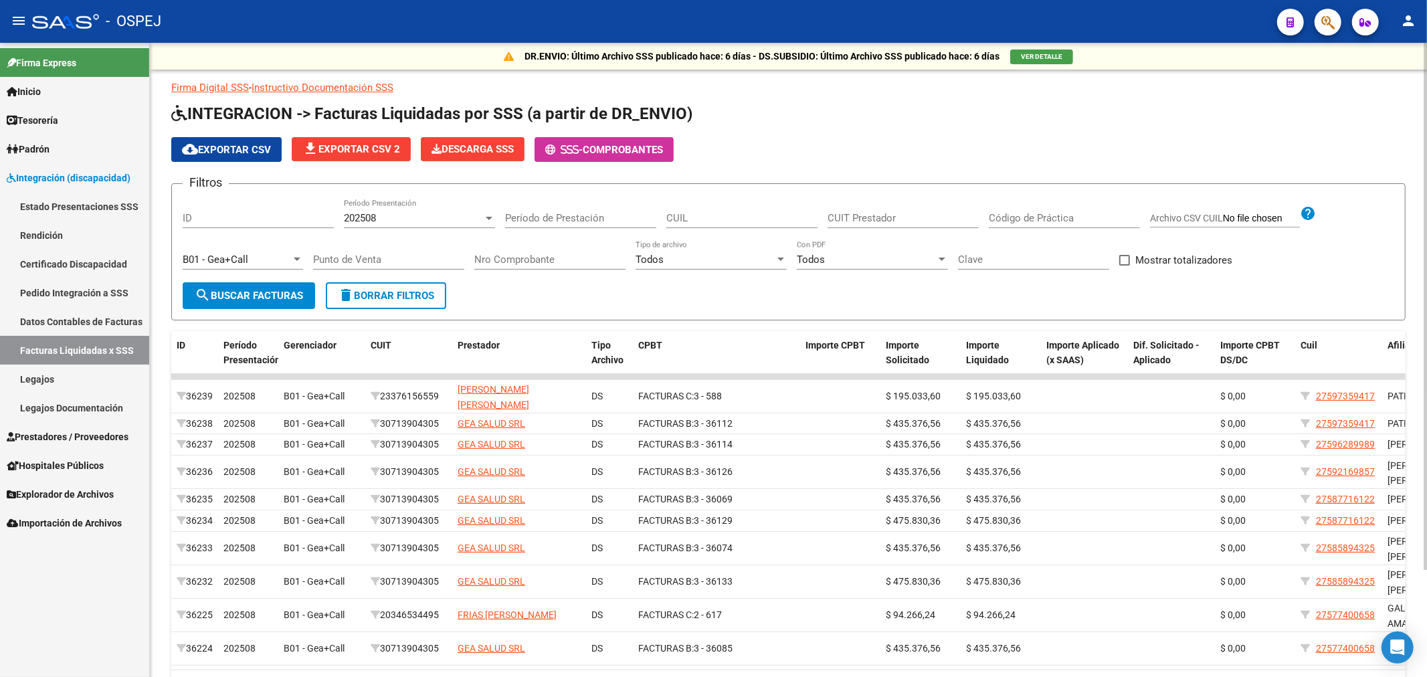
click at [230, 147] on span "cloud_download Exportar CSV" at bounding box center [226, 150] width 89 height 12
click at [270, 265] on div "B01 - Gea+Call" at bounding box center [237, 260] width 108 height 12
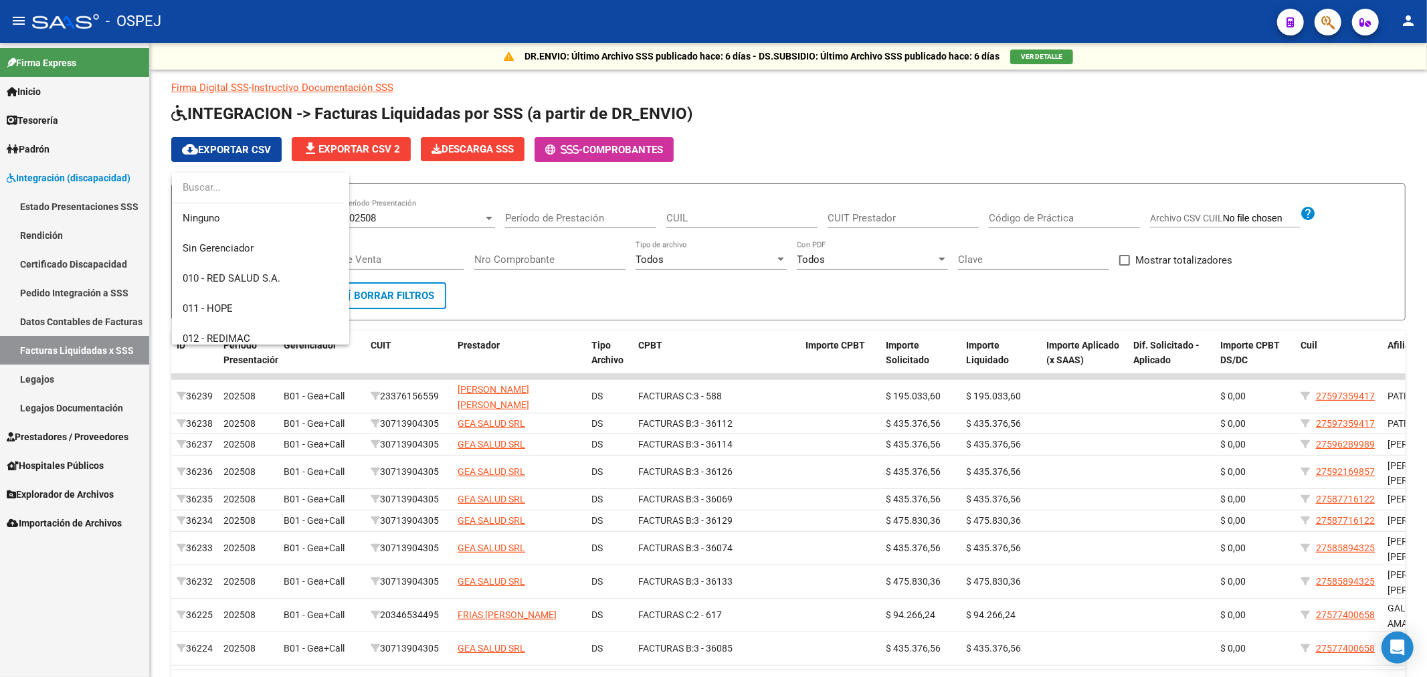
scroll to position [170, 0]
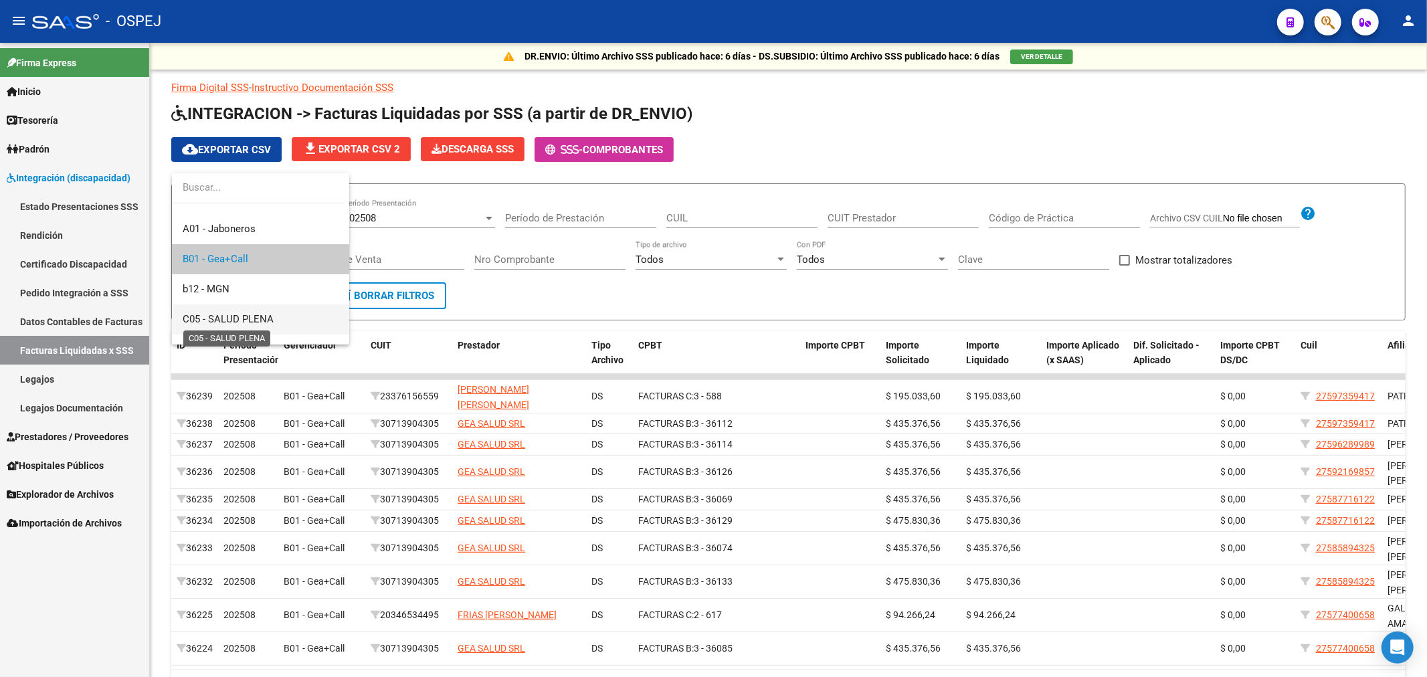
click at [268, 317] on span "C05 - SALUD PLENA" at bounding box center [228, 319] width 91 height 12
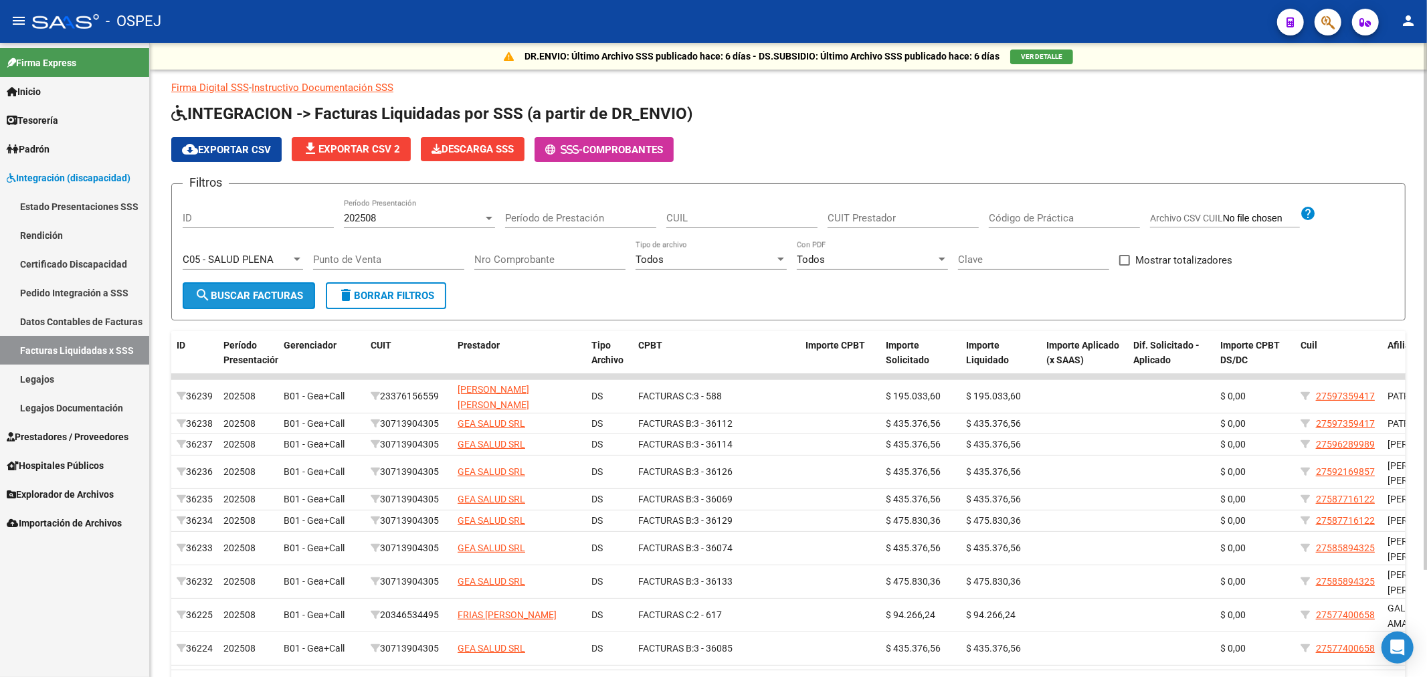
click at [254, 292] on span "search Buscar Facturas" at bounding box center [249, 296] width 108 height 12
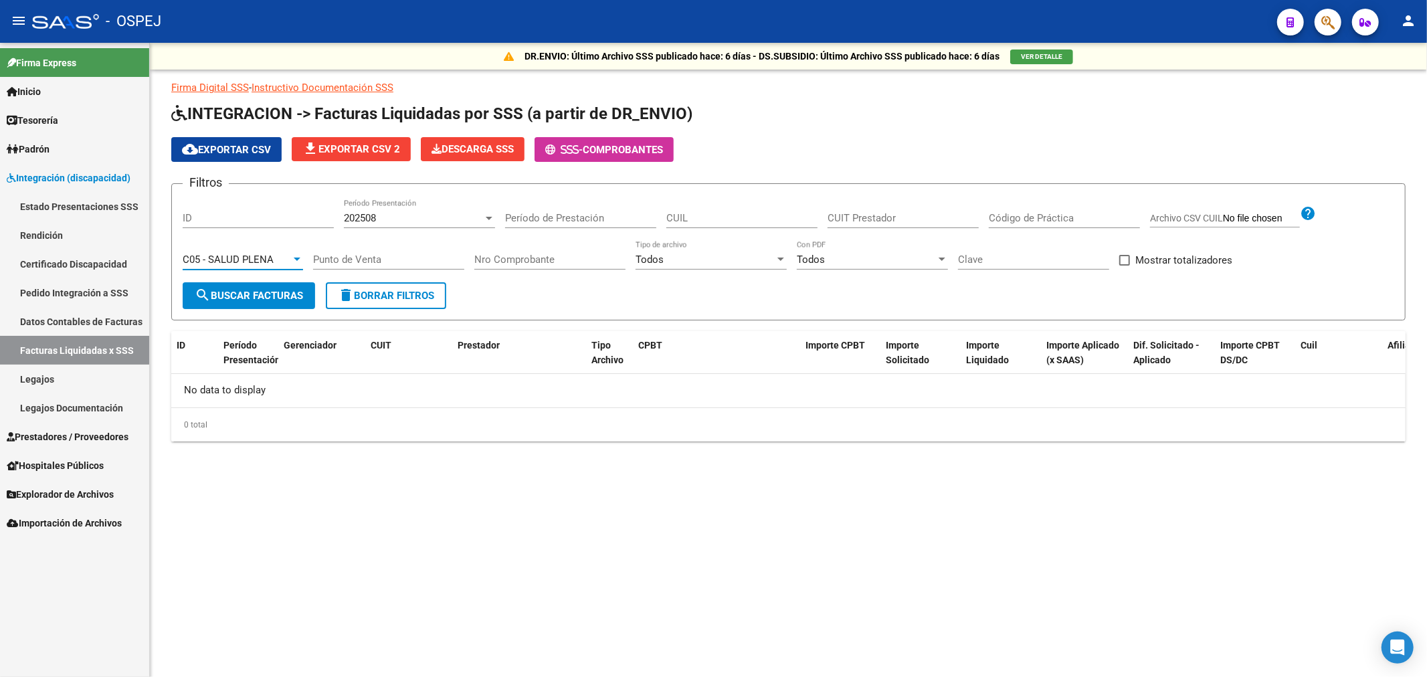
click at [251, 254] on span "C05 - SALUD PLENA" at bounding box center [228, 260] width 91 height 12
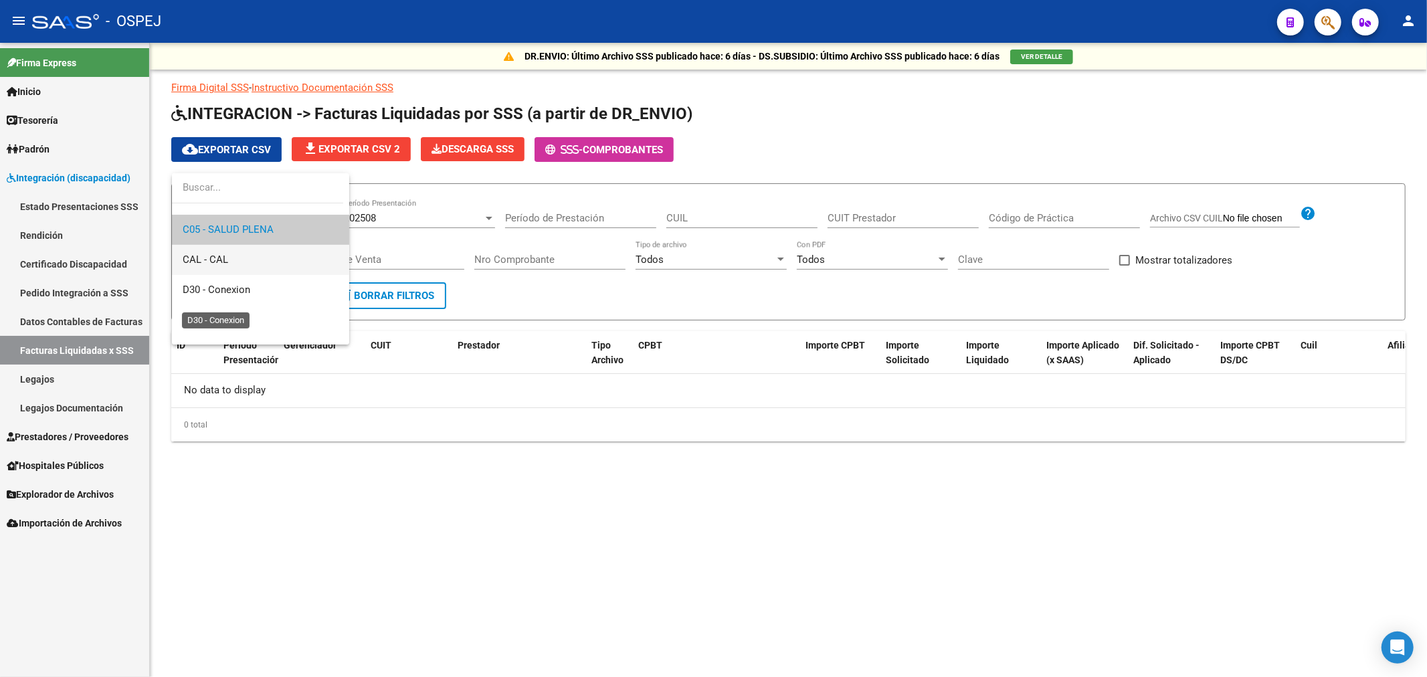
scroll to position [280, 0]
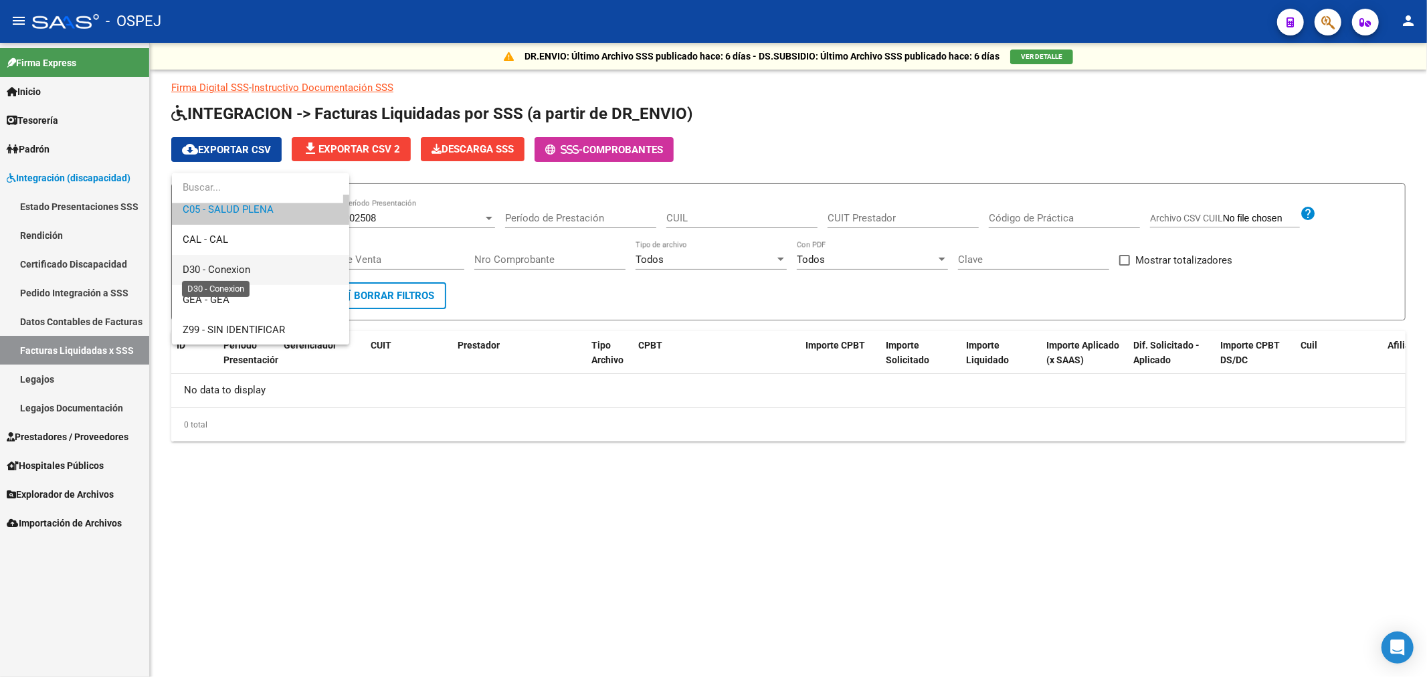
click at [230, 274] on span "D30 - Conexion" at bounding box center [217, 270] width 68 height 12
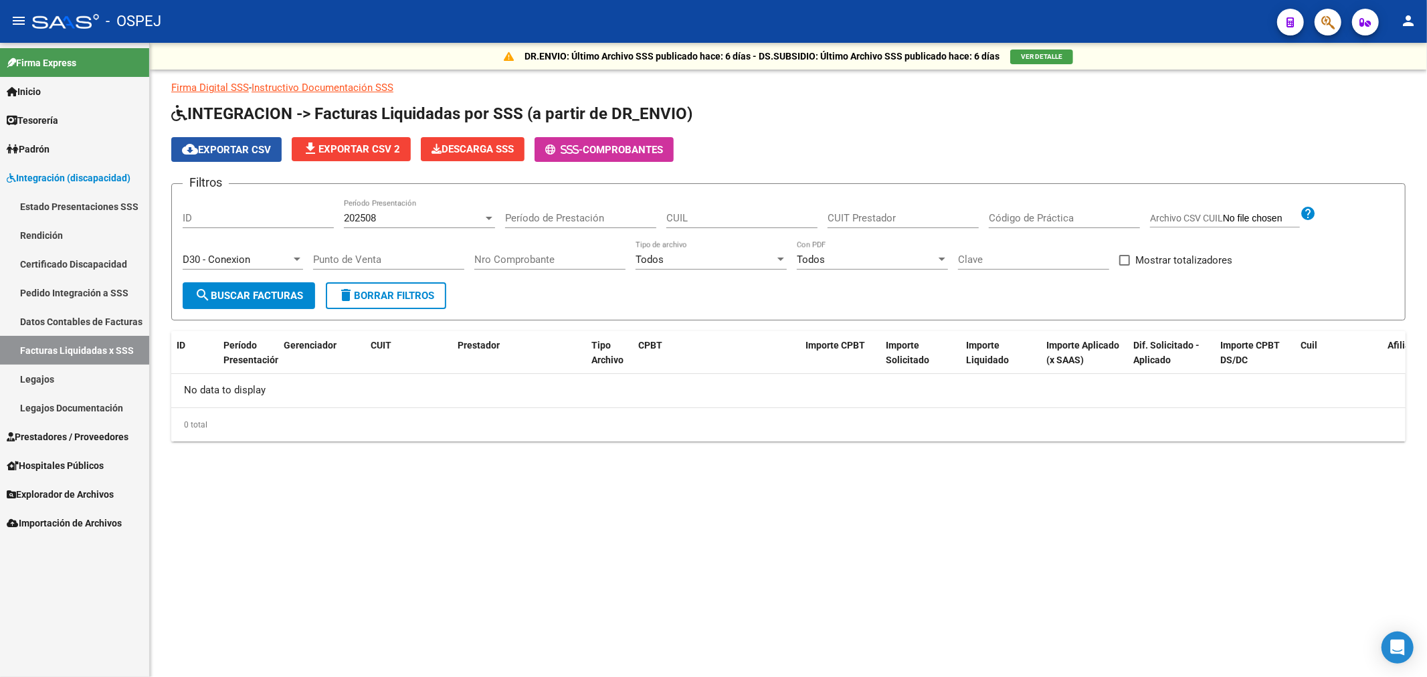
click at [236, 154] on span "cloud_download Exportar CSV" at bounding box center [226, 150] width 89 height 12
click at [240, 290] on span "search Buscar Facturas" at bounding box center [249, 296] width 108 height 12
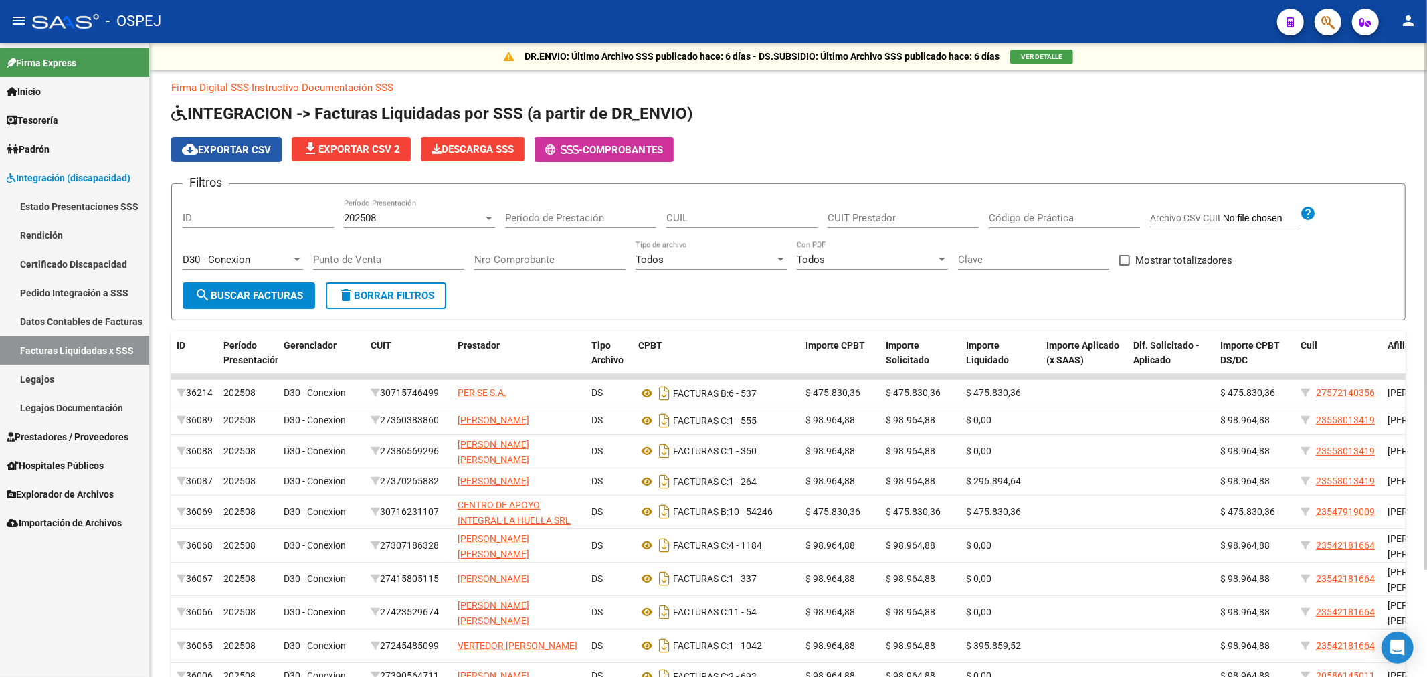
click at [248, 149] on span "cloud_download Exportar CSV" at bounding box center [226, 150] width 89 height 12
click at [280, 300] on span "search Buscar Facturas" at bounding box center [249, 296] width 108 height 12
click at [251, 256] on div "D30 - Conexion" at bounding box center [237, 260] width 108 height 12
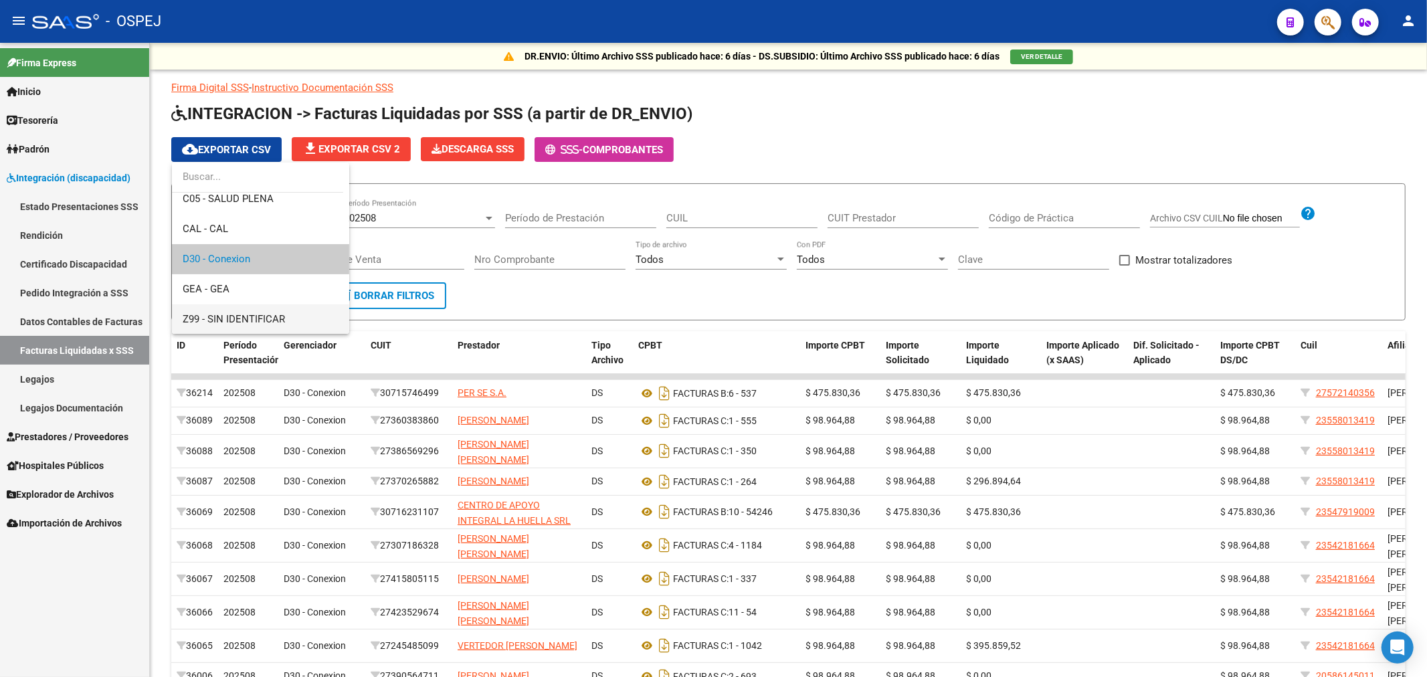
click at [254, 313] on span "Z99 - SIN IDENTIFICAR" at bounding box center [261, 319] width 156 height 30
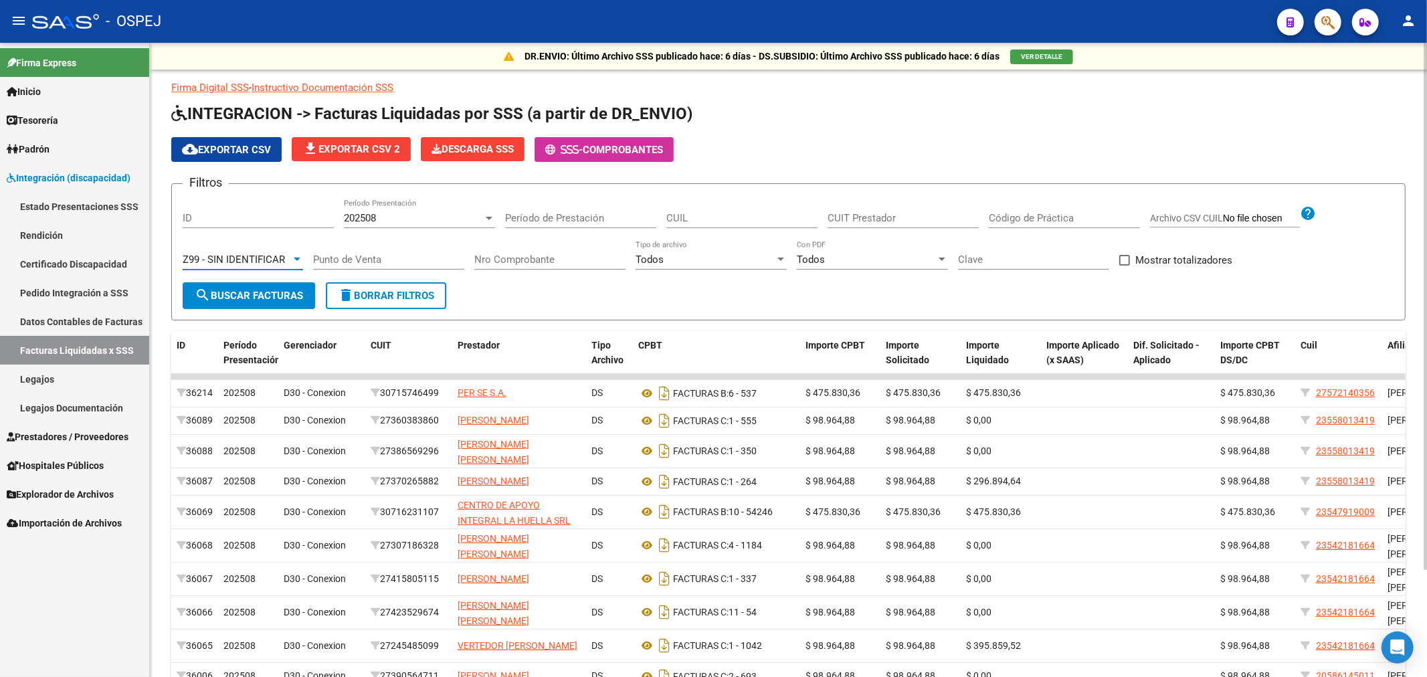
click at [255, 298] on span "search Buscar Facturas" at bounding box center [249, 296] width 108 height 12
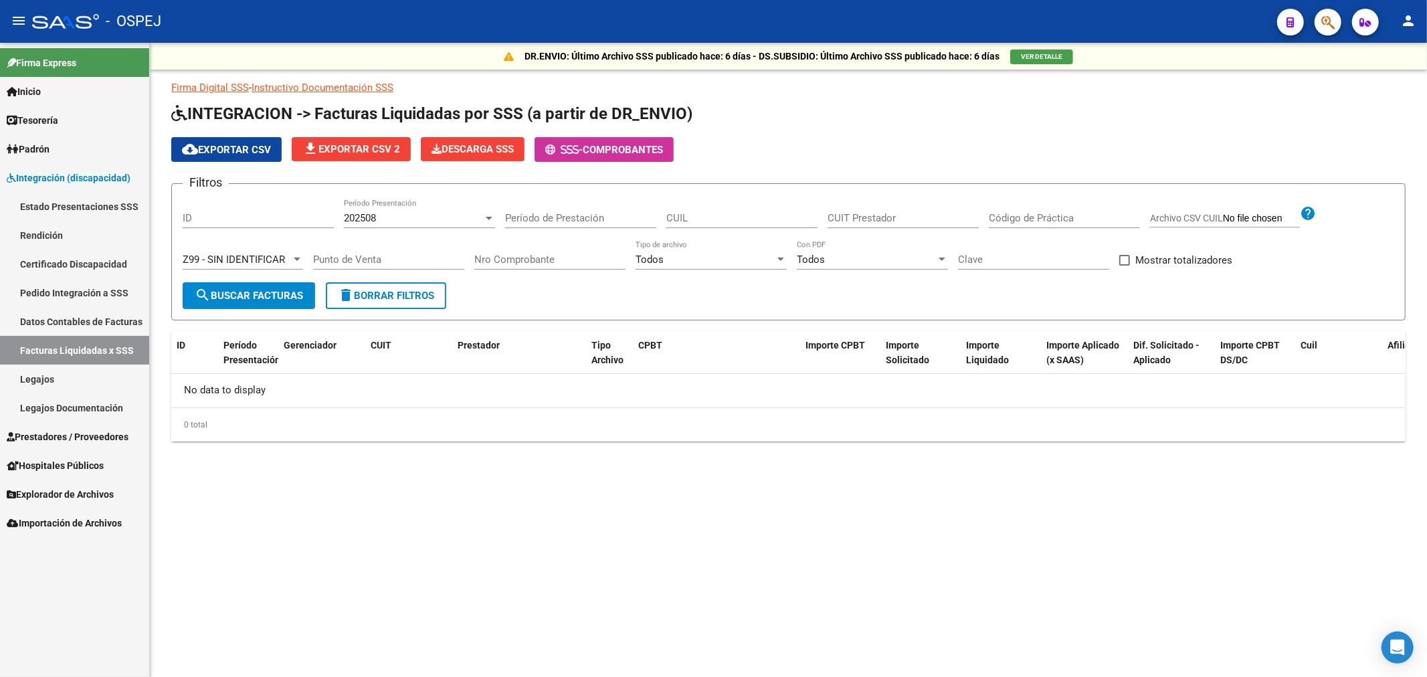
click at [249, 256] on span "Z99 - SIN IDENTIFICAR" at bounding box center [234, 260] width 102 height 12
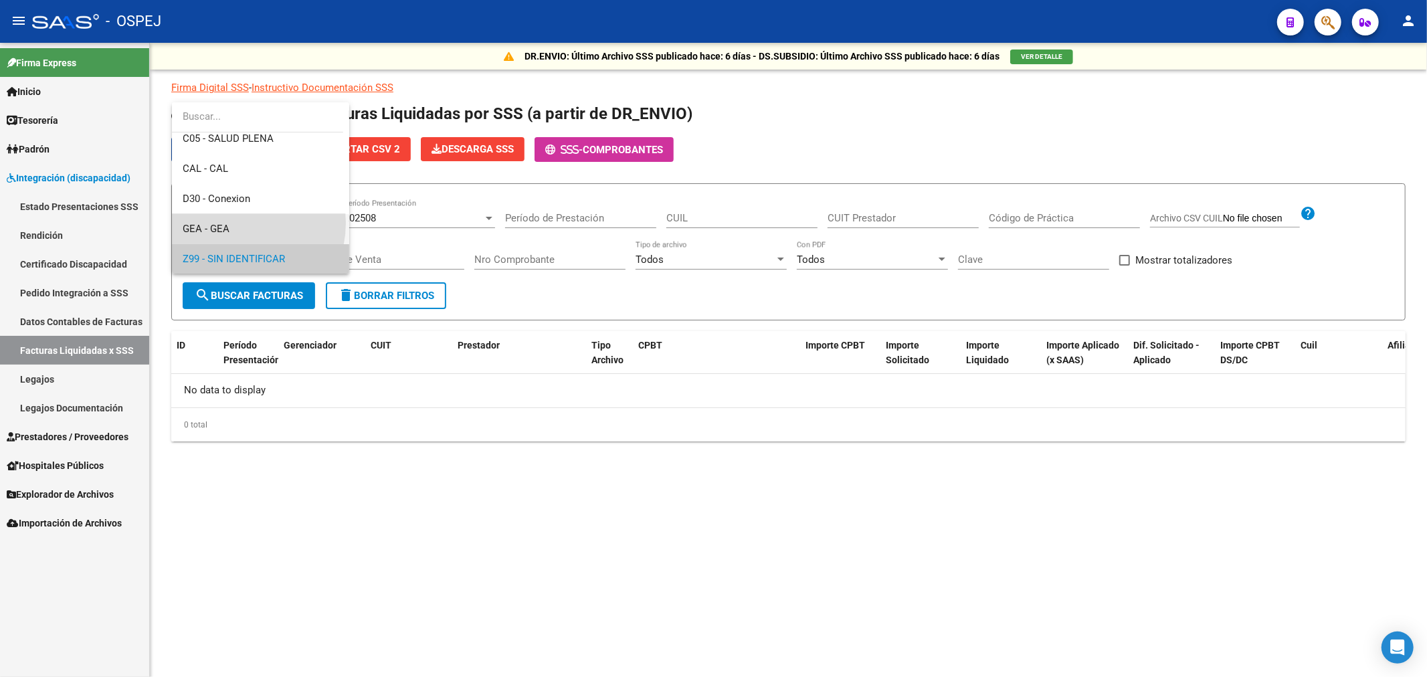
drag, startPoint x: 234, startPoint y: 222, endPoint x: 230, endPoint y: 272, distance: 49.7
click at [233, 222] on span "GEA - GEA" at bounding box center [261, 229] width 156 height 30
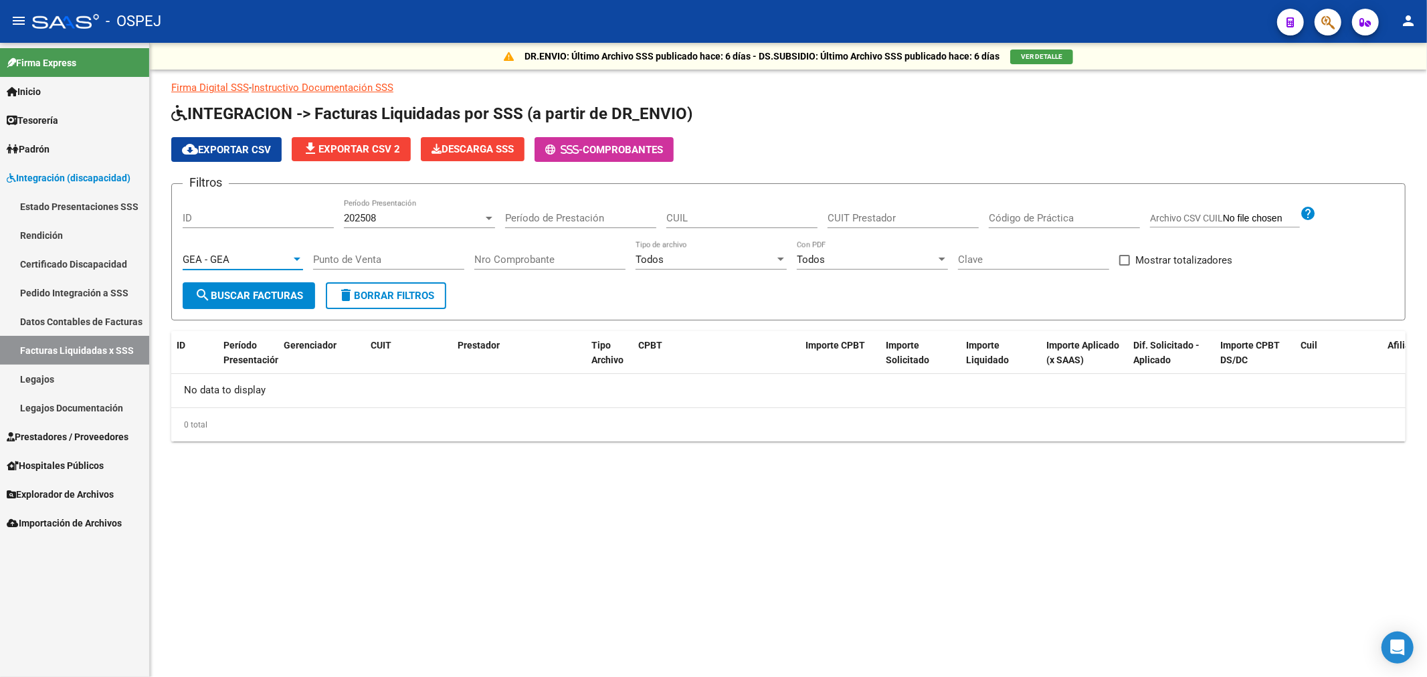
click at [230, 293] on span "search Buscar Facturas" at bounding box center [249, 296] width 108 height 12
click at [238, 258] on div "GEA - GEA" at bounding box center [237, 260] width 108 height 12
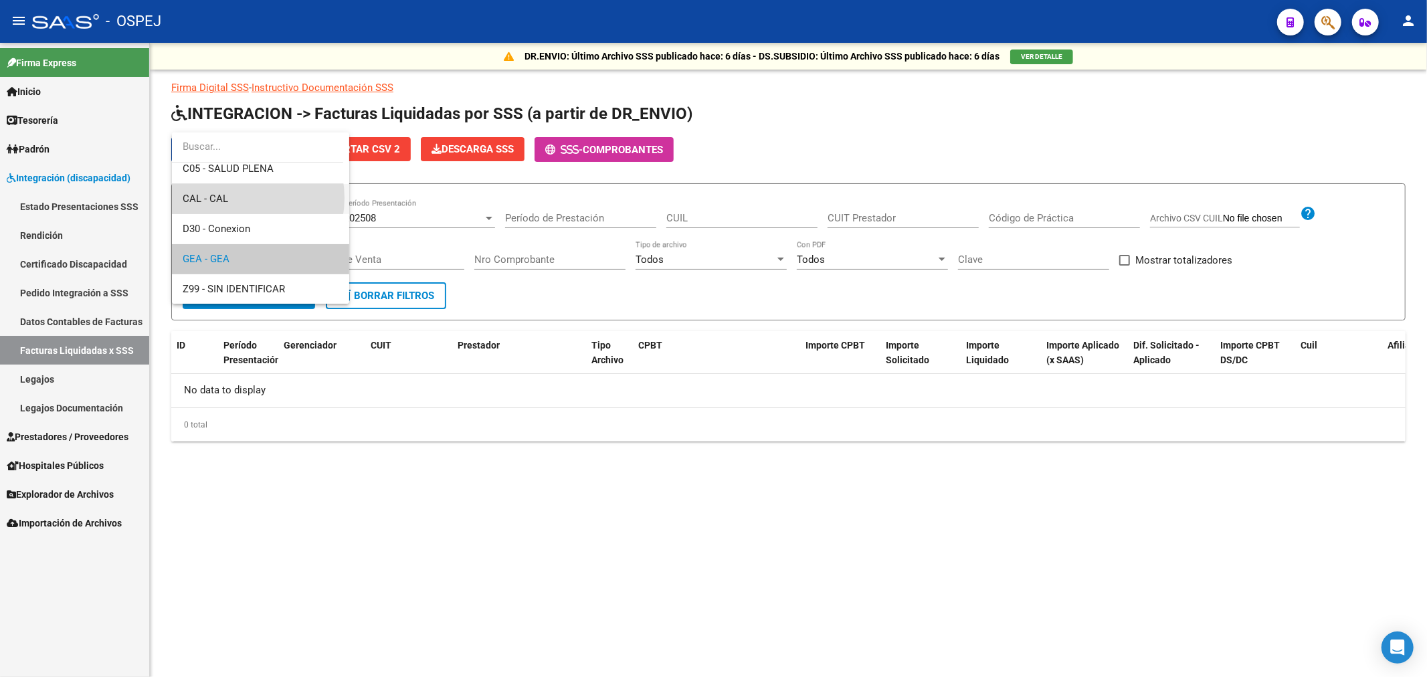
click at [236, 197] on span "CAL - CAL" at bounding box center [261, 199] width 156 height 30
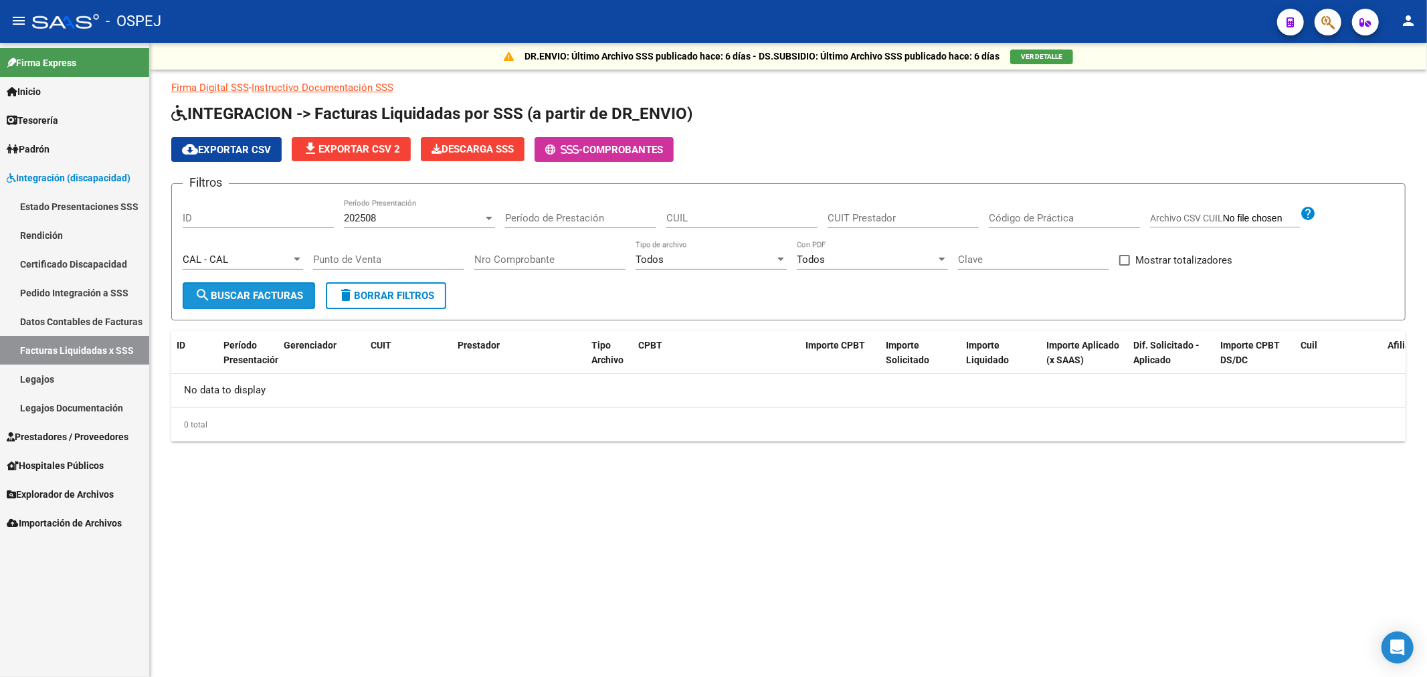
click at [229, 283] on button "search Buscar Facturas" at bounding box center [249, 295] width 133 height 27
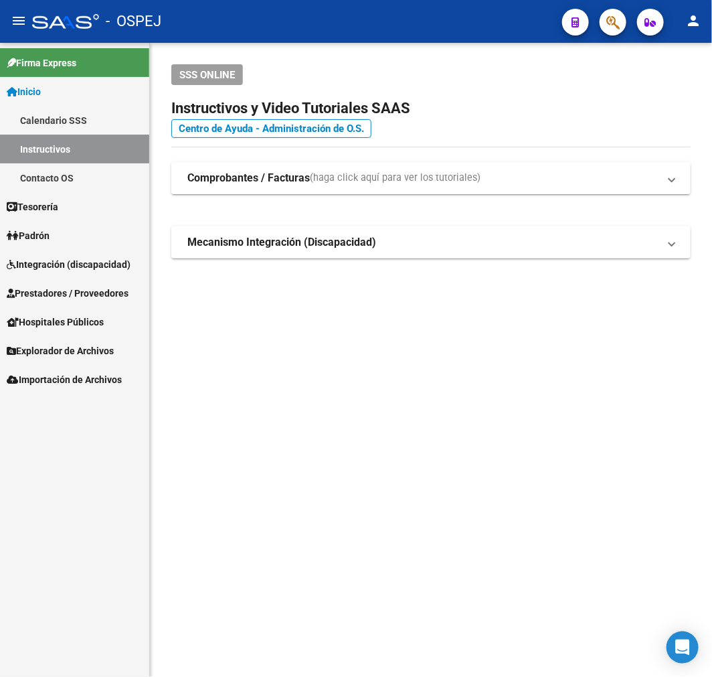
click at [89, 262] on span "Integración (discapacidad)" at bounding box center [69, 264] width 124 height 15
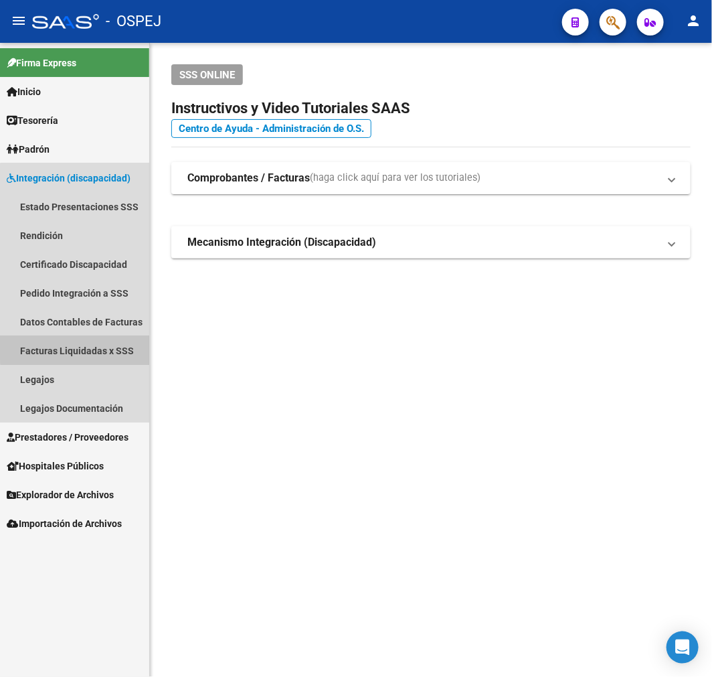
click at [86, 345] on link "Facturas Liquidadas x SSS" at bounding box center [74, 350] width 149 height 29
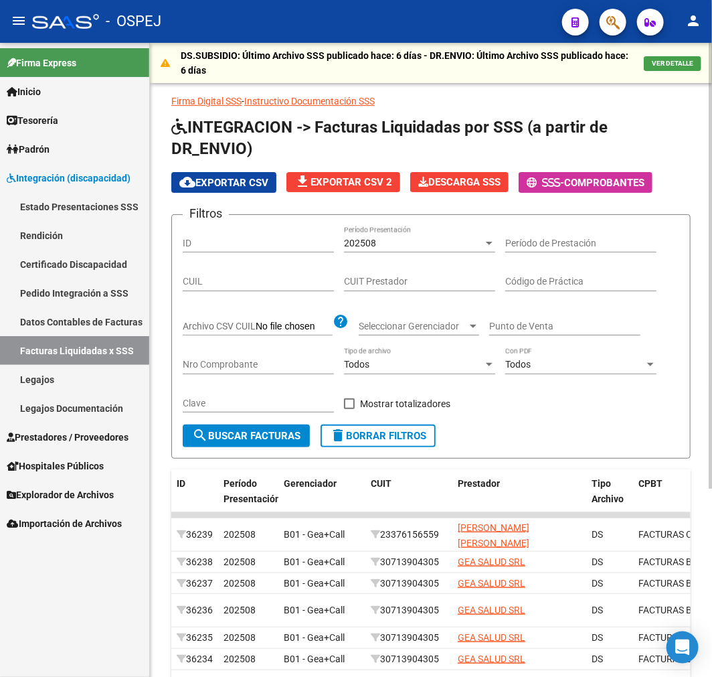
click at [451, 328] on span "Seleccionar Gerenciador" at bounding box center [413, 326] width 108 height 11
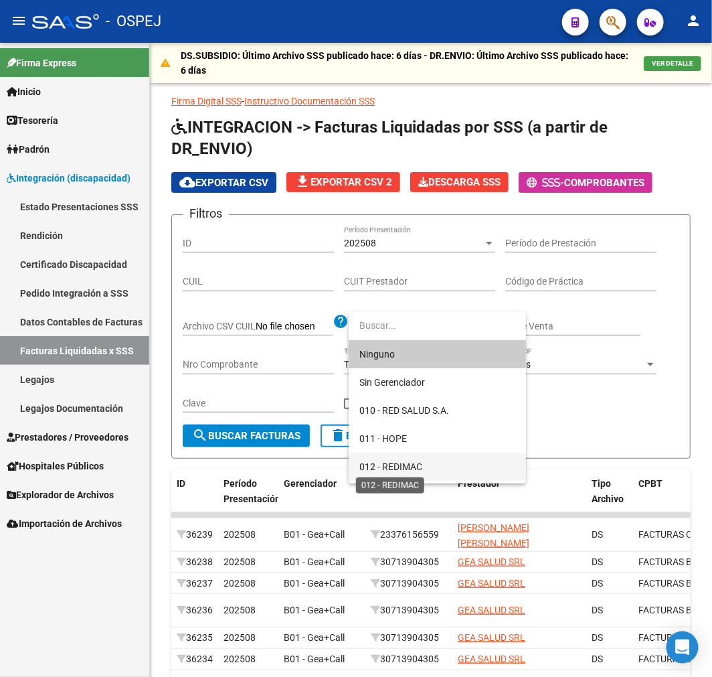
click at [419, 462] on span "012 - REDIMAC" at bounding box center [390, 466] width 63 height 11
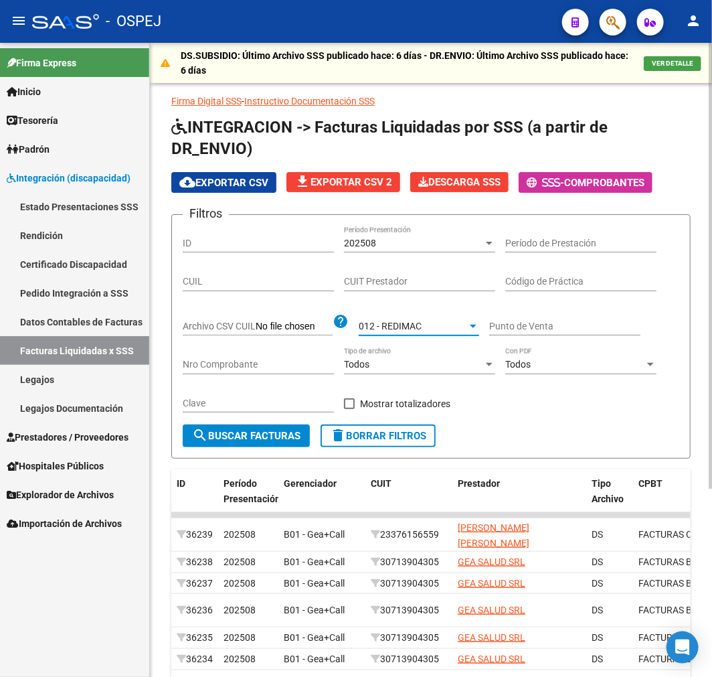
click at [266, 440] on span "search Buscar Facturas" at bounding box center [246, 436] width 108 height 12
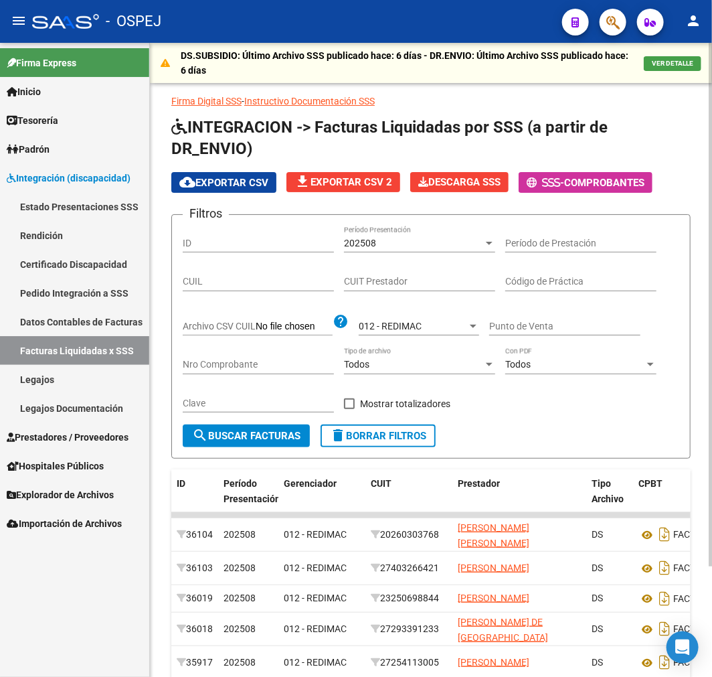
click at [201, 187] on span "cloud_download Exportar CSV" at bounding box center [223, 183] width 89 height 12
click at [452, 331] on div "012 - REDIMAC" at bounding box center [413, 326] width 108 height 11
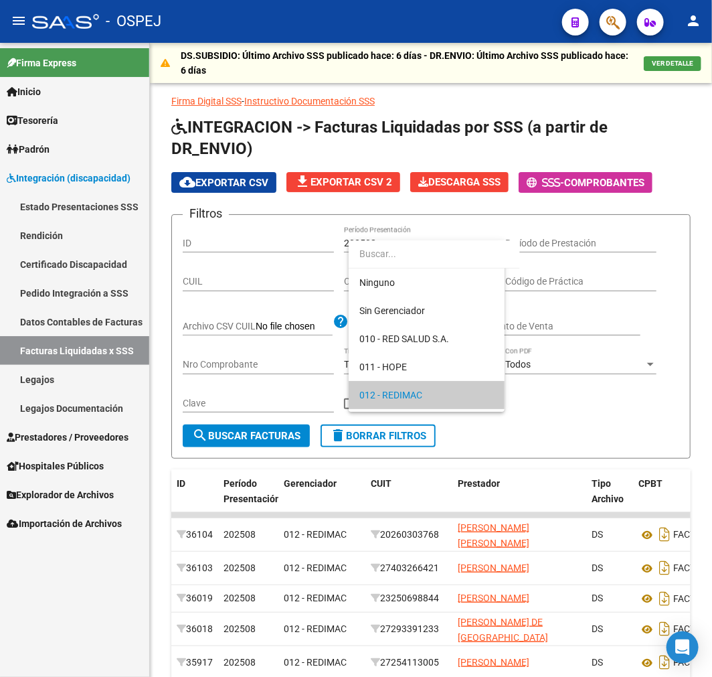
scroll to position [69, 0]
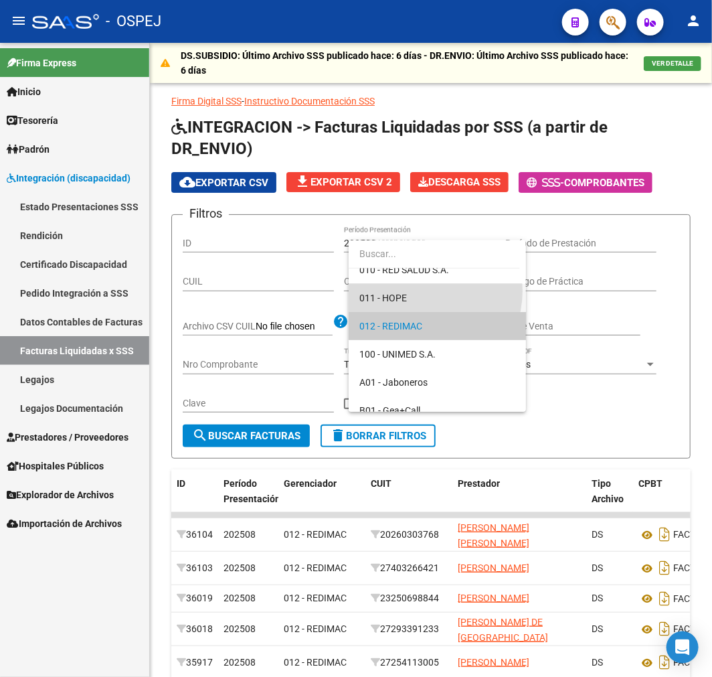
click at [420, 290] on span "011 - HOPE" at bounding box center [437, 298] width 156 height 28
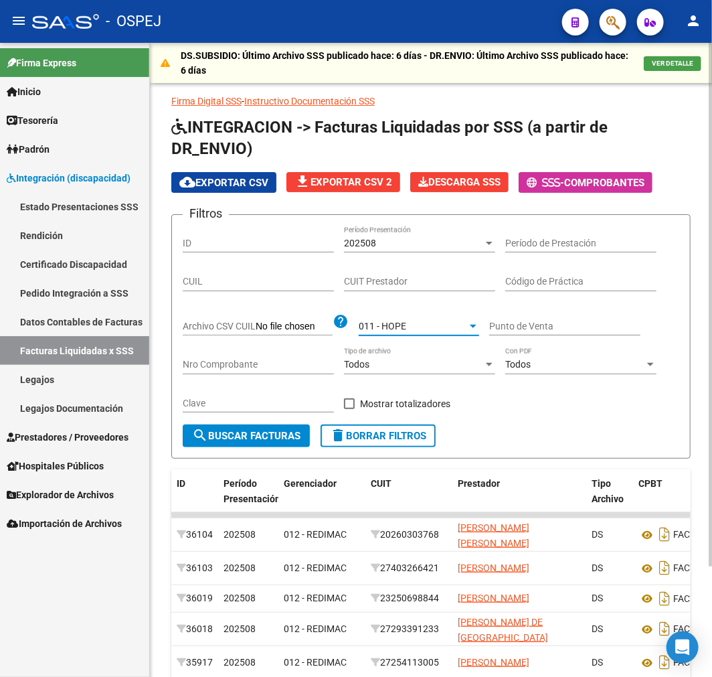
click at [273, 424] on button "search Buscar Facturas" at bounding box center [246, 435] width 127 height 23
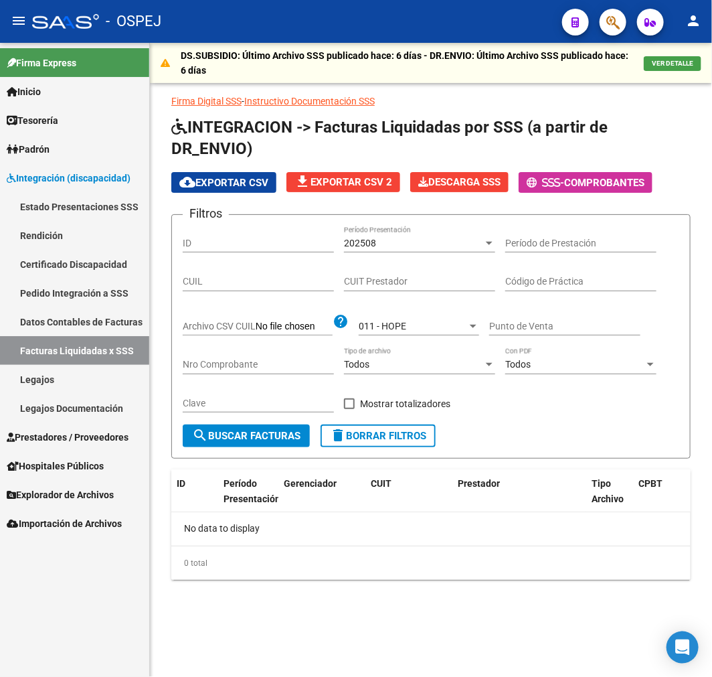
click at [410, 335] on div "011 - HOPE Seleccionar Gerenciador" at bounding box center [419, 322] width 120 height 27
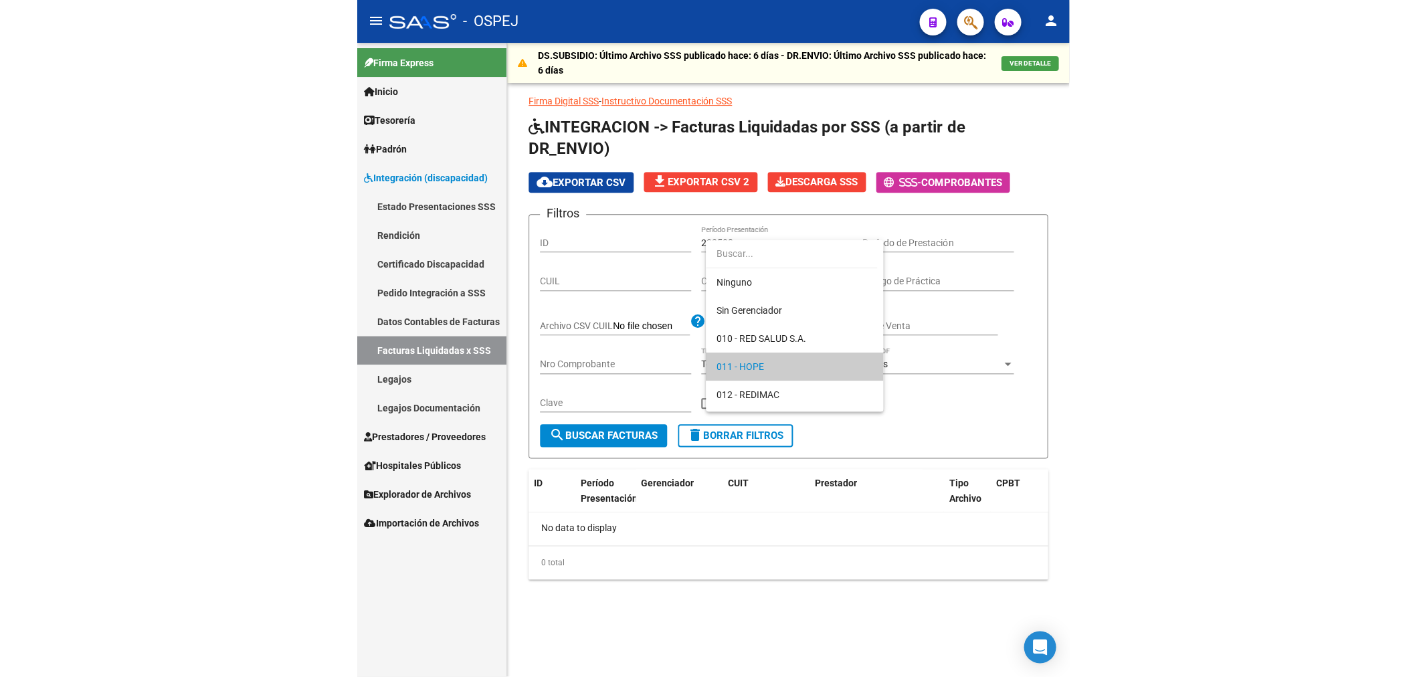
scroll to position [41, 0]
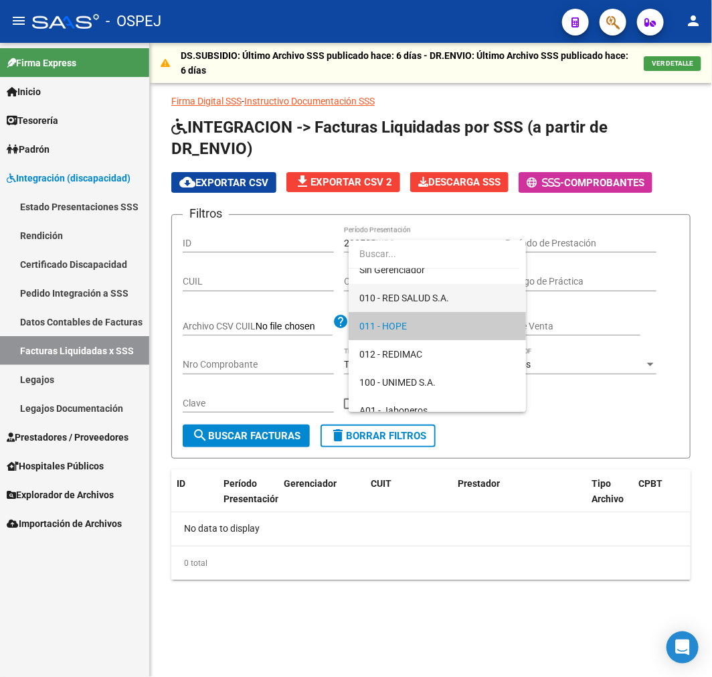
drag, startPoint x: 416, startPoint y: 302, endPoint x: 372, endPoint y: 343, distance: 59.7
click at [416, 301] on span "010 - RED SALUD S.A." at bounding box center [404, 297] width 90 height 11
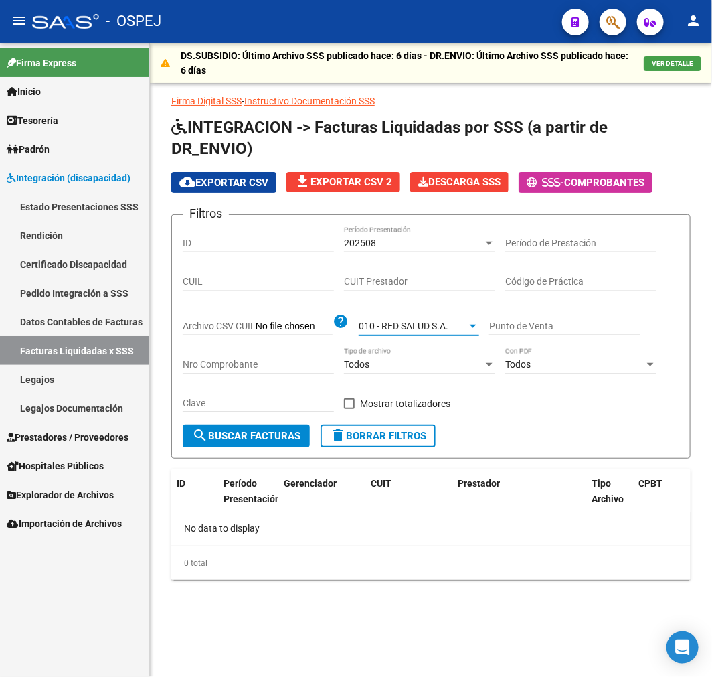
click at [224, 440] on span "search Buscar Facturas" at bounding box center [246, 436] width 108 height 12
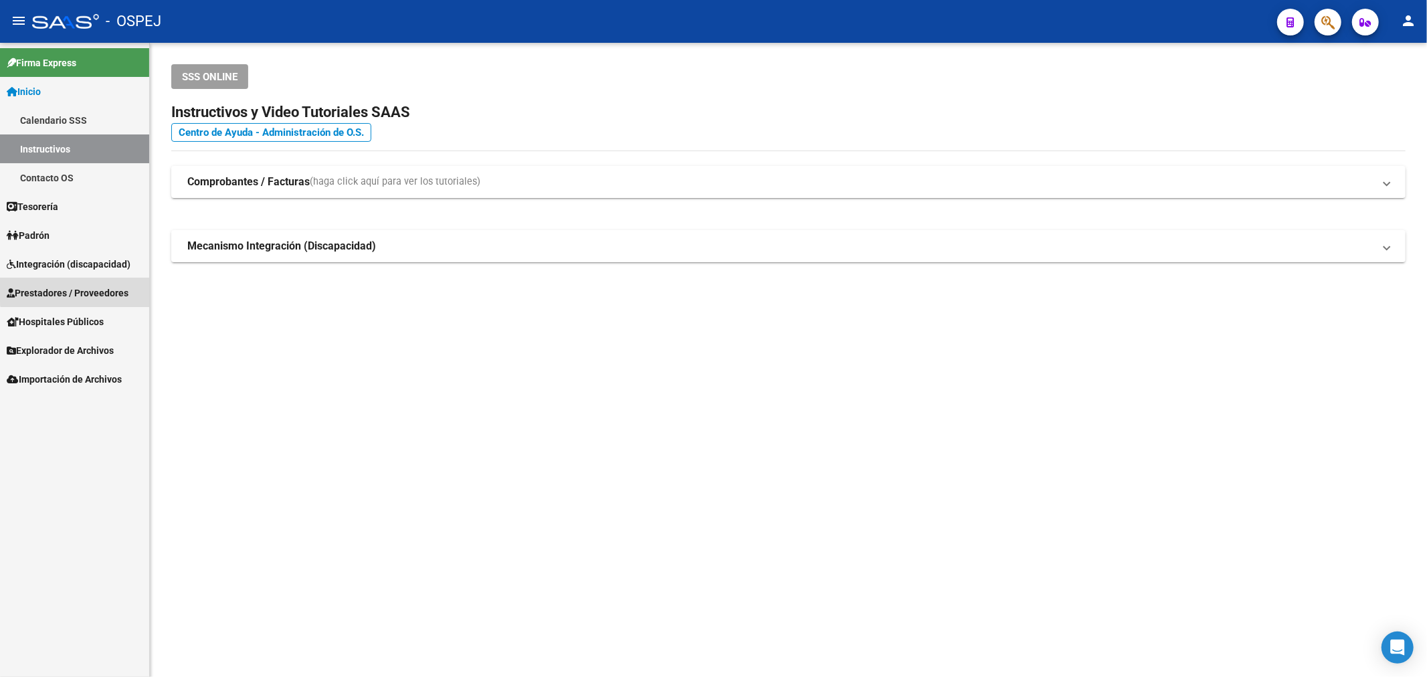
click at [78, 288] on span "Prestadores / Proveedores" at bounding box center [68, 293] width 122 height 15
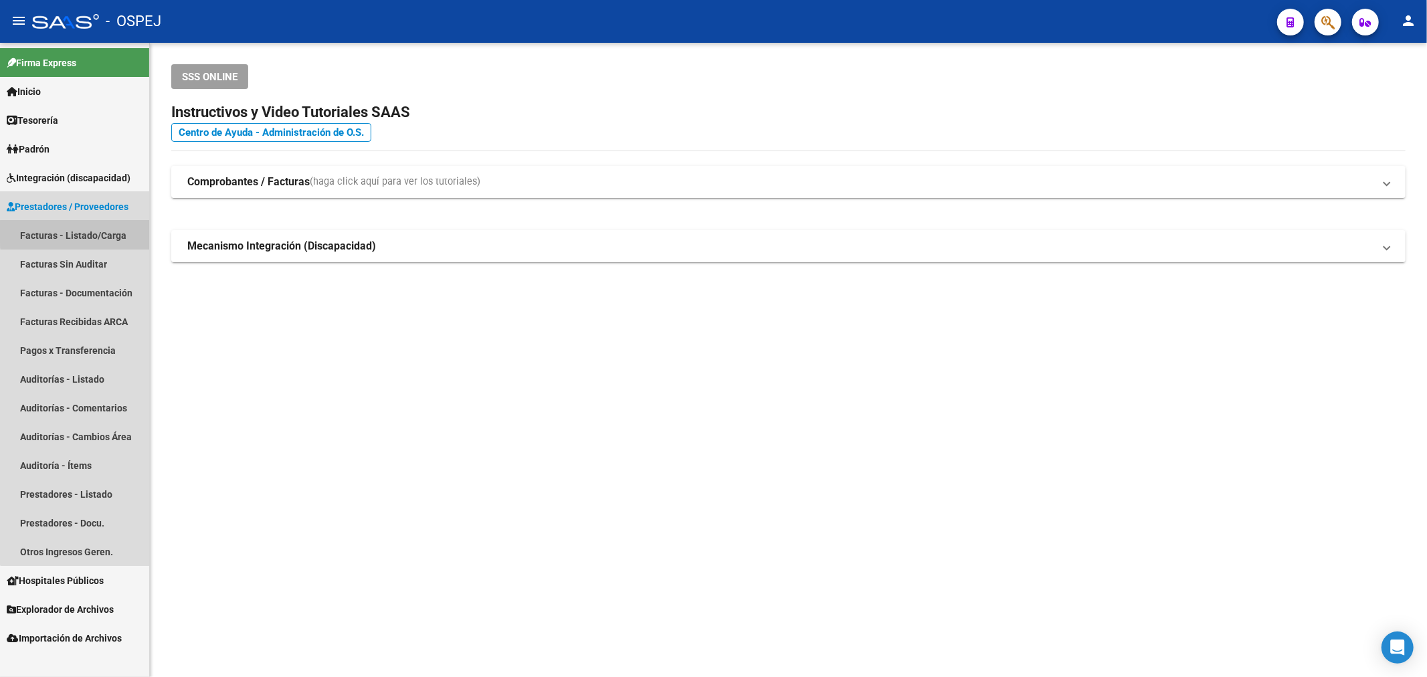
click at [96, 232] on link "Facturas - Listado/Carga" at bounding box center [74, 235] width 149 height 29
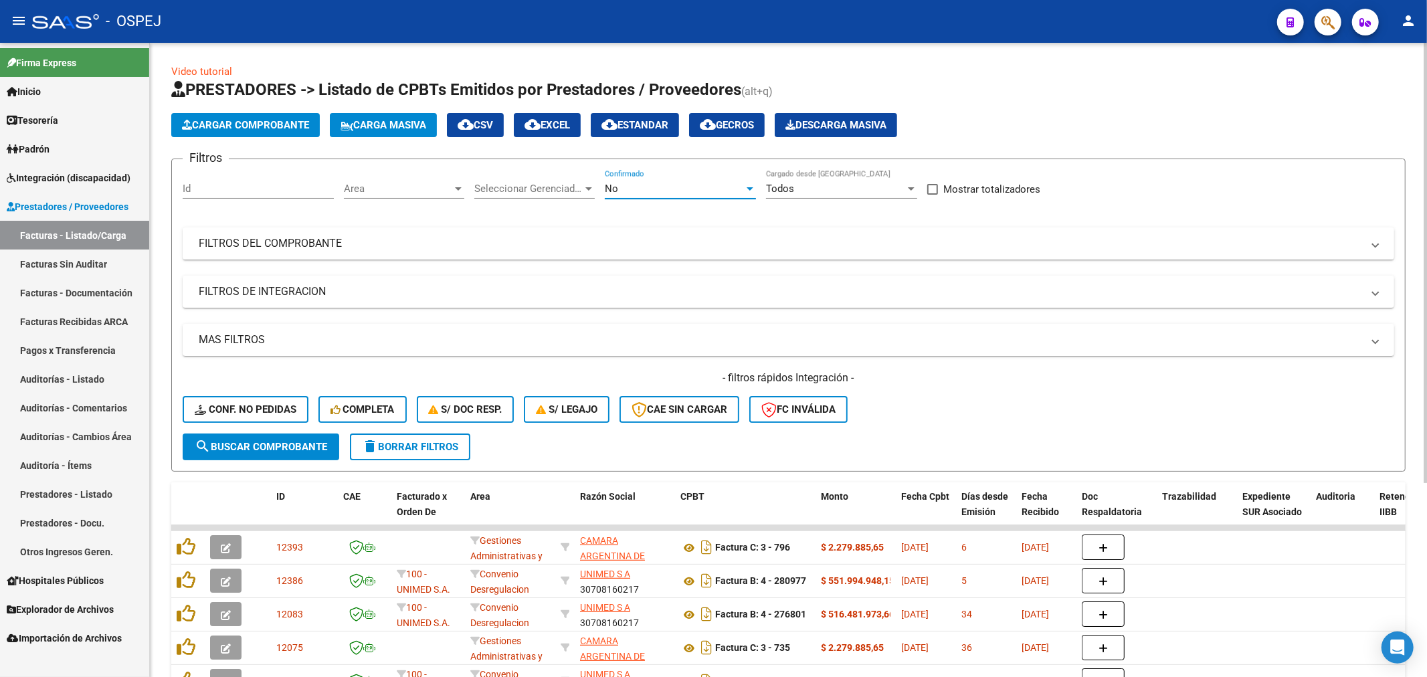
click at [674, 189] on div "No" at bounding box center [674, 189] width 139 height 12
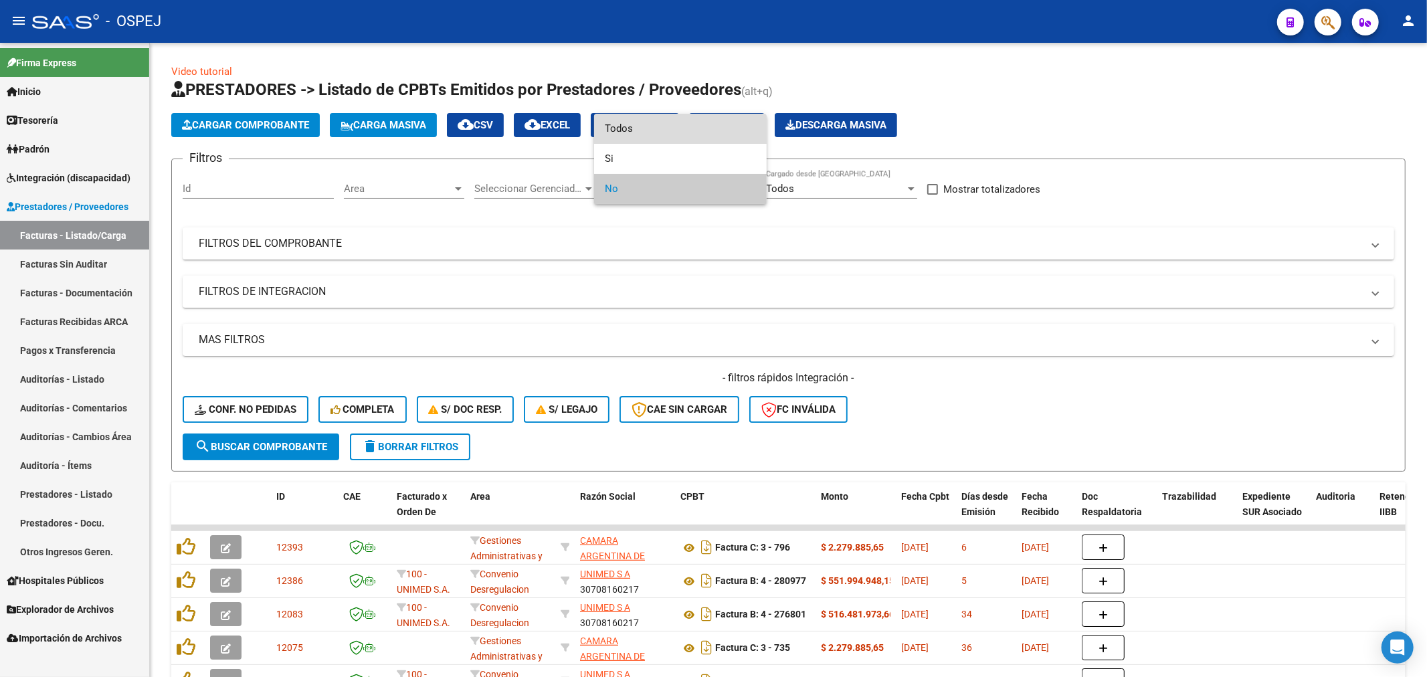
click at [644, 123] on span "Todos" at bounding box center [680, 129] width 151 height 30
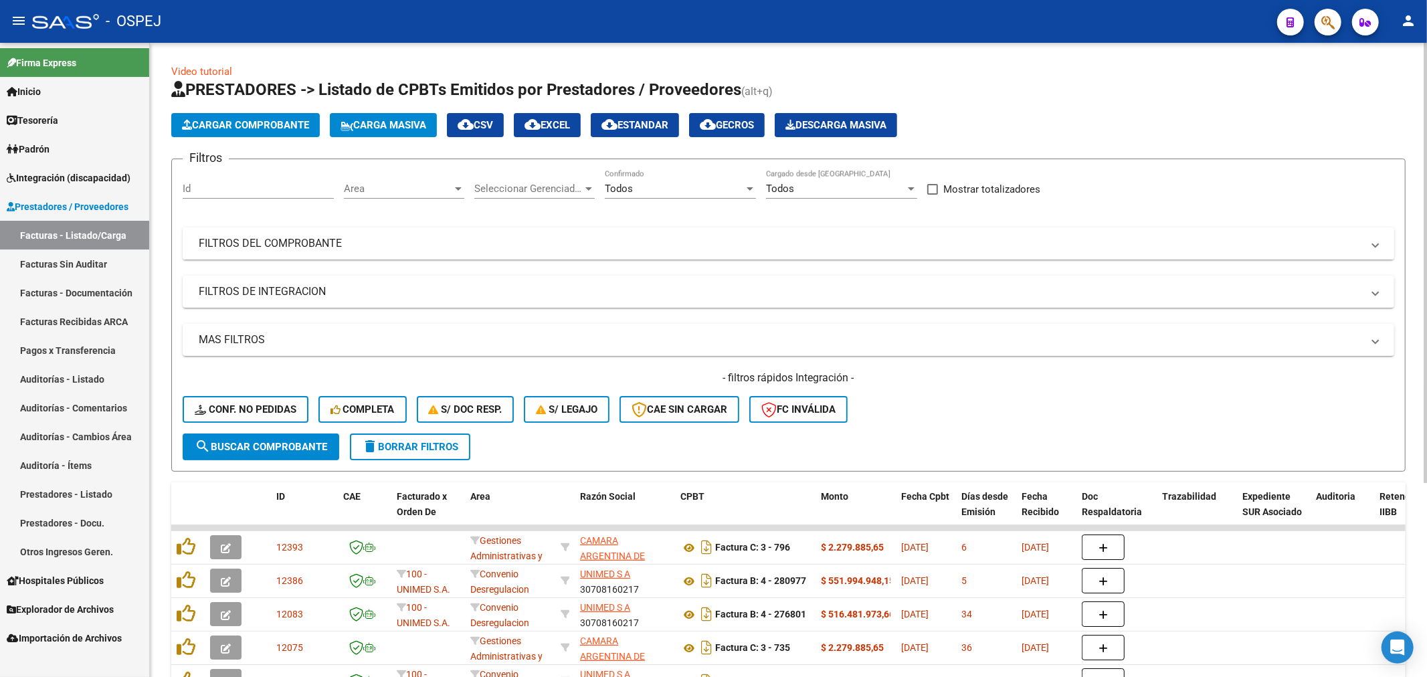
click at [584, 256] on mat-expansion-panel-header "FILTROS DEL COMPROBANTE" at bounding box center [789, 244] width 1212 height 32
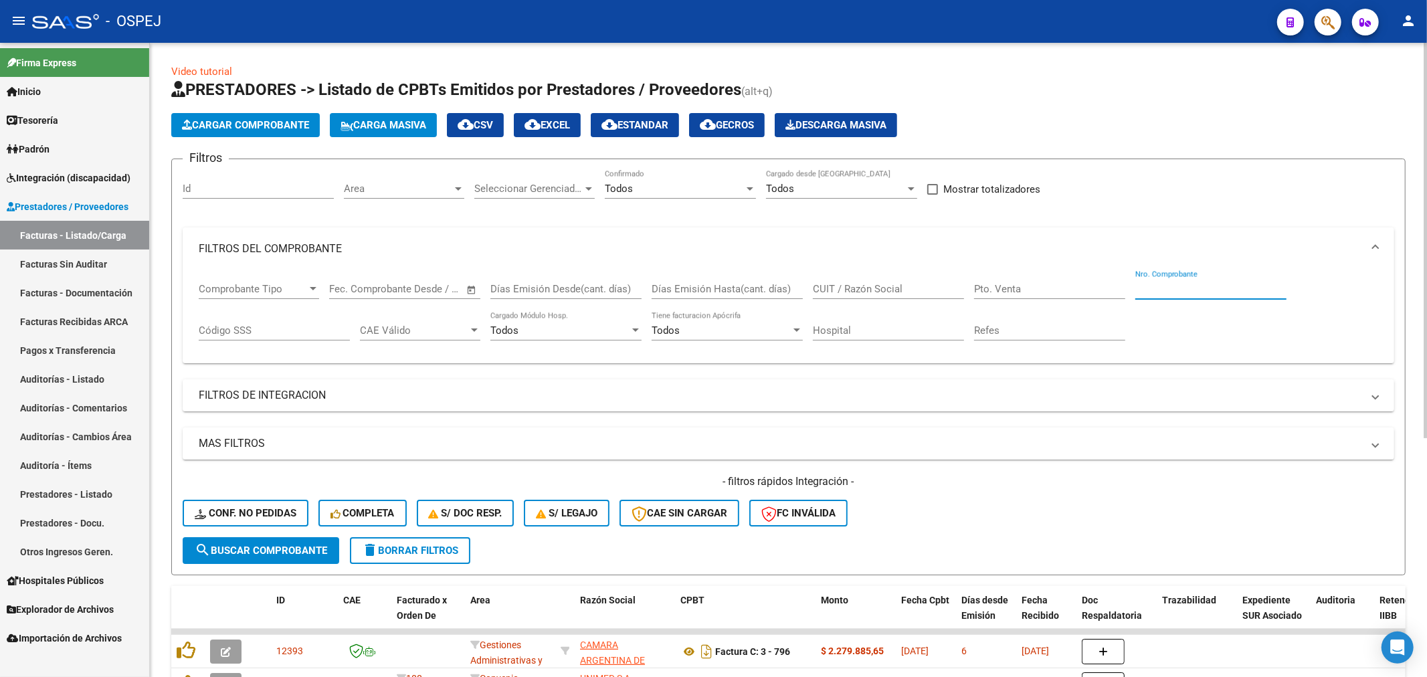
click at [1138, 292] on input "Nro. Comprobante" at bounding box center [1211, 289] width 151 height 12
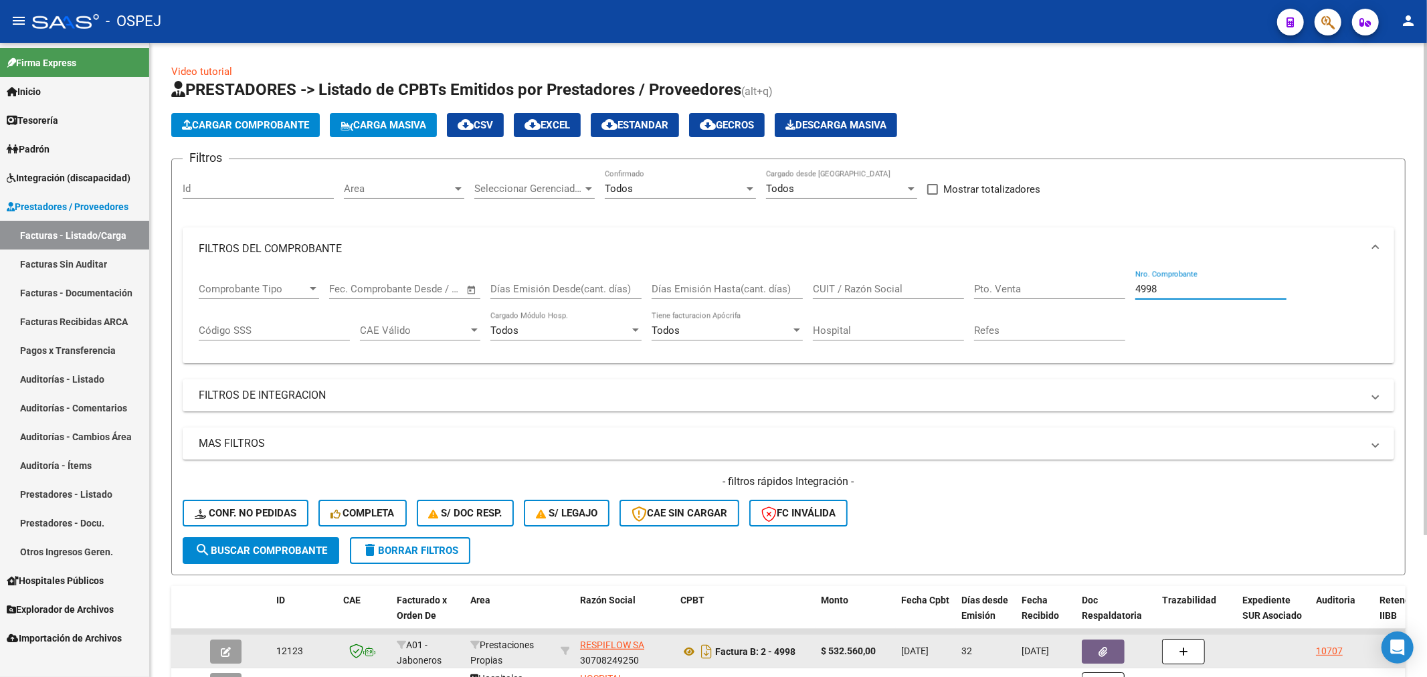
type input "4998"
drag, startPoint x: 225, startPoint y: 637, endPoint x: 239, endPoint y: 646, distance: 16.9
click at [239, 646] on datatable-body-cell at bounding box center [228, 651] width 47 height 33
click at [239, 646] on button "button" at bounding box center [225, 652] width 31 height 24
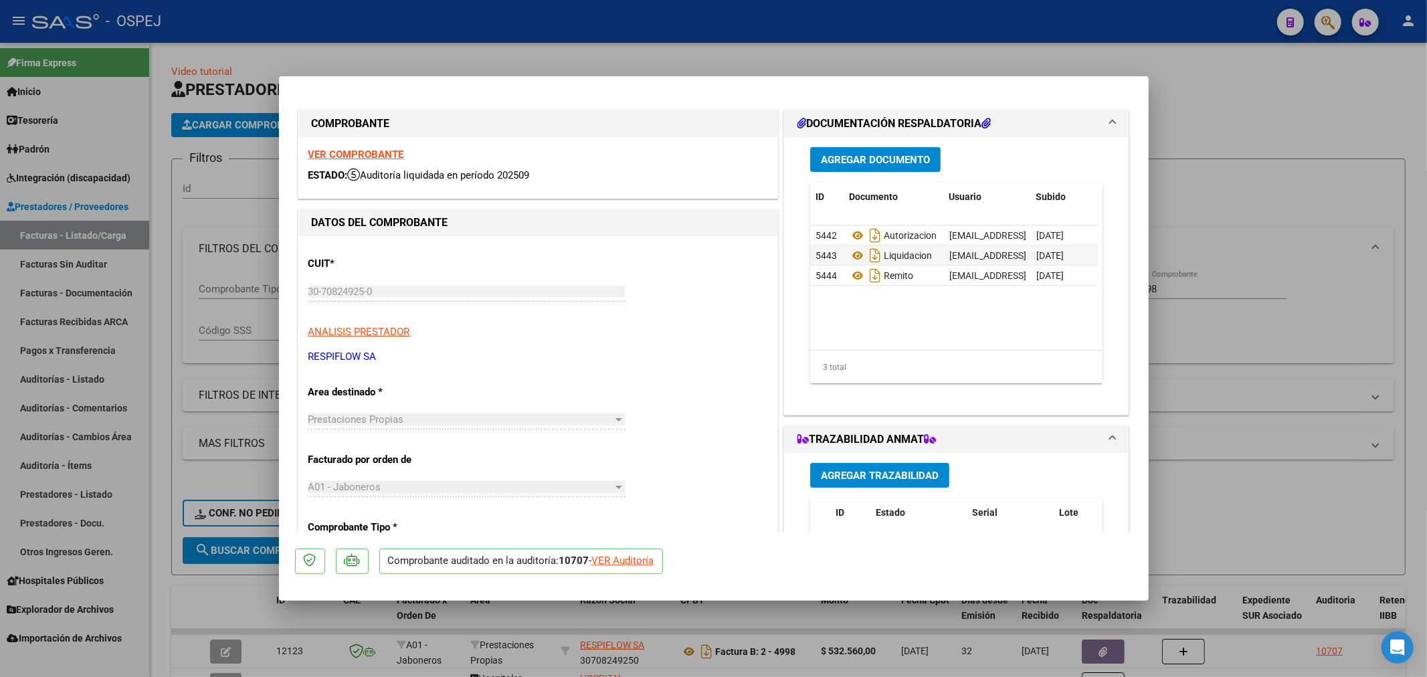
click at [644, 563] on div "VER Auditoría" at bounding box center [623, 560] width 62 height 15
type input "$ 0,00"
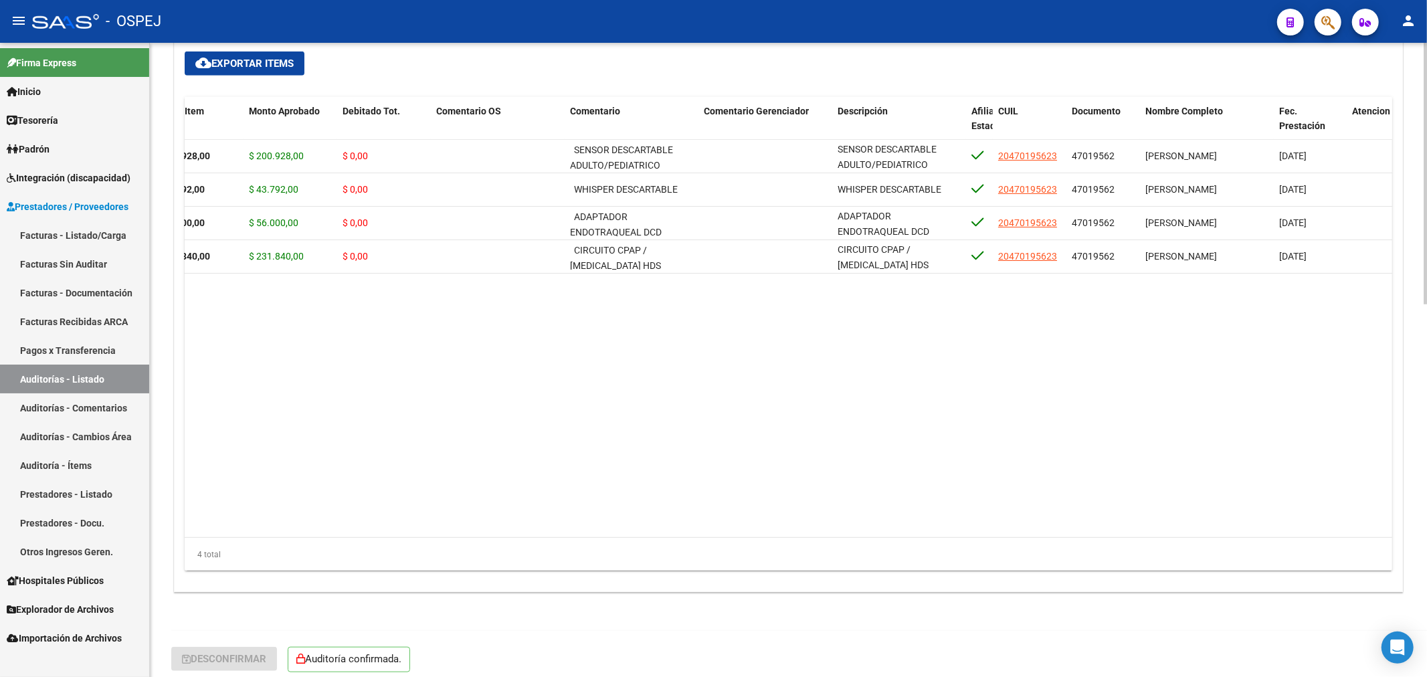
scroll to position [0, 178]
click at [0, 0] on html "menu - OSPEJ person Firma Express Inicio Calendario SSS Instructivos Contacto O…" at bounding box center [713, 338] width 1427 height 677
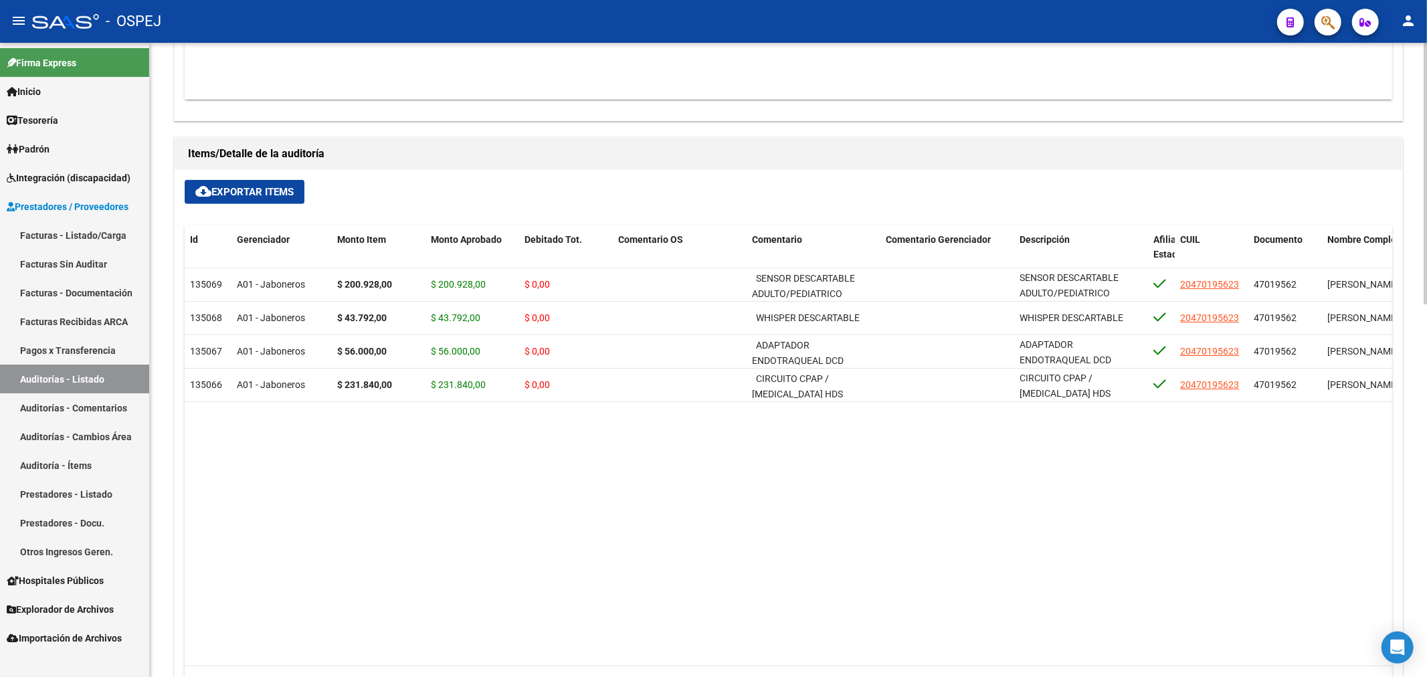
click at [703, 618] on datatable-body "135069 A01 - Jaboneros $ 200.928,00 $ 200.928,00 $ 0,00 SENSOR DESCARTABLE ADUL…" at bounding box center [789, 467] width 1208 height 398
